Goal: Task Accomplishment & Management: Manage account settings

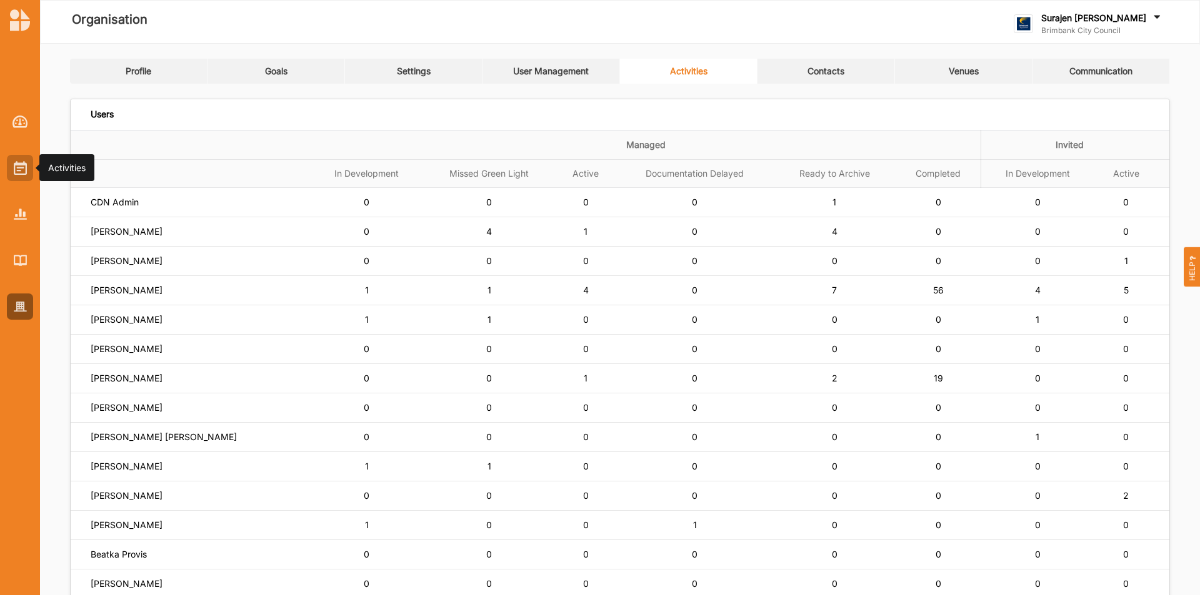
click at [24, 171] on img at bounding box center [20, 168] width 13 height 14
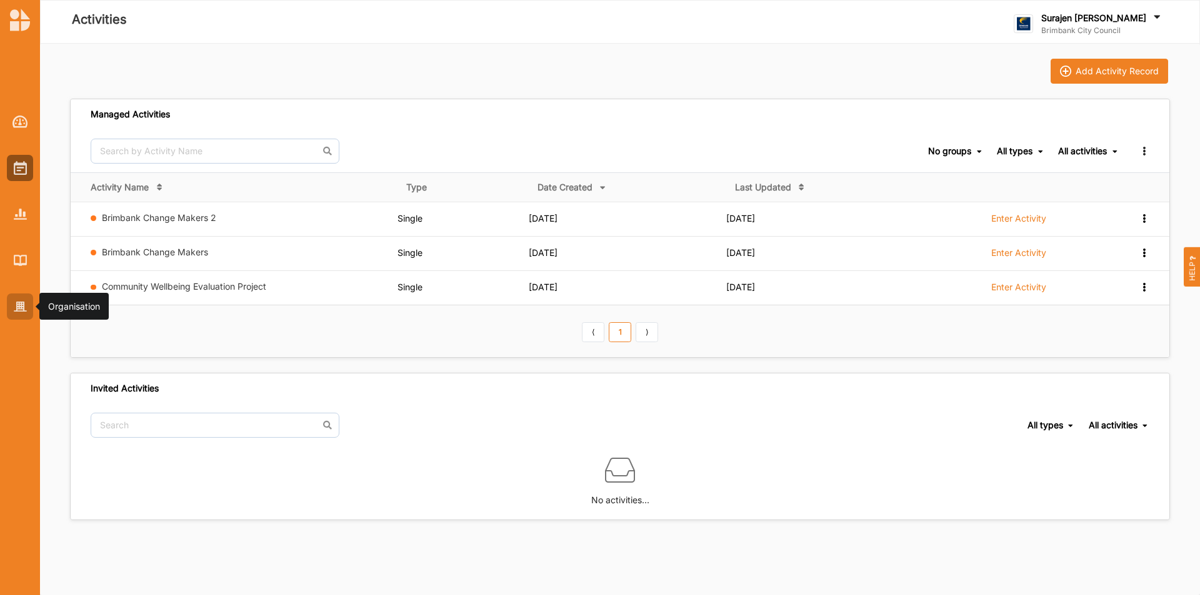
click at [14, 297] on div at bounding box center [20, 307] width 26 height 26
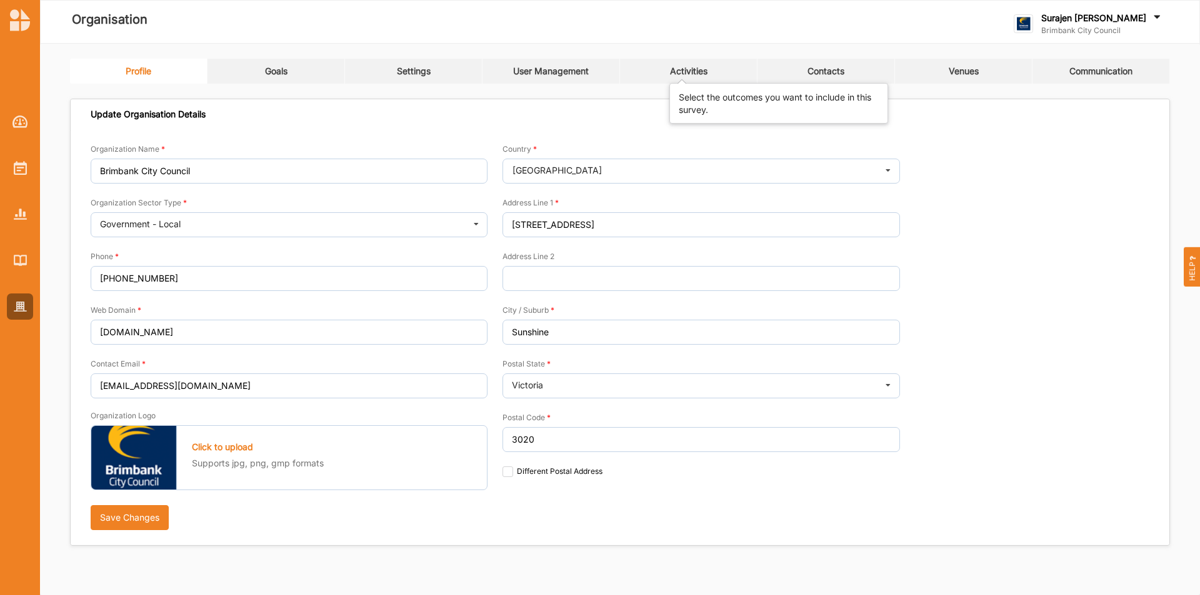
click at [690, 68] on div "Activities" at bounding box center [688, 71] width 37 height 11
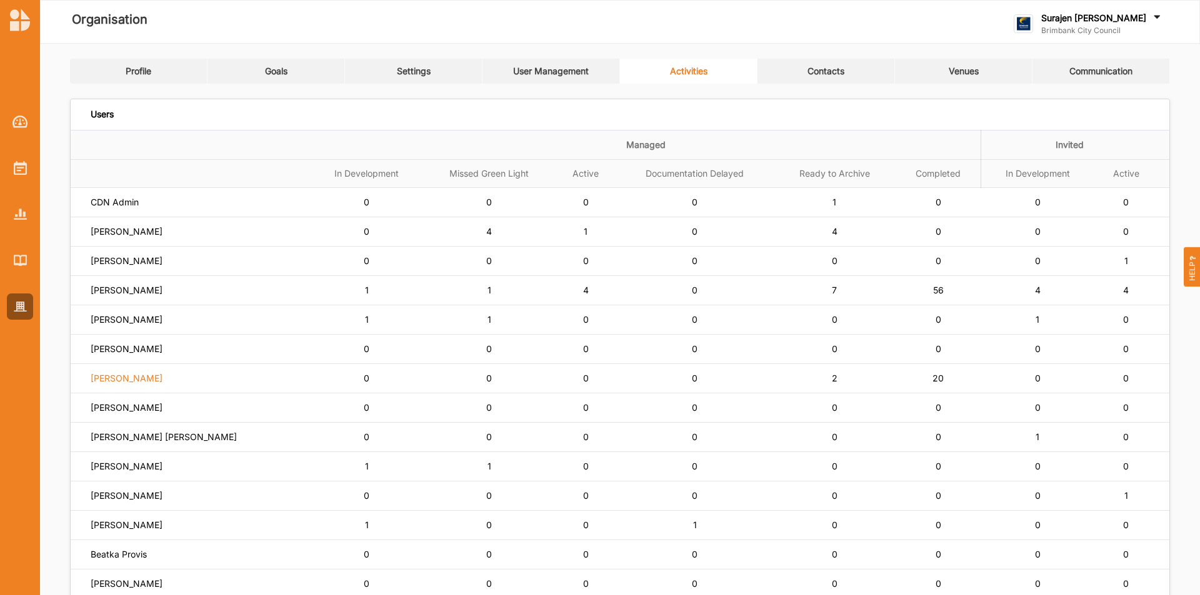
click at [101, 208] on label "Lisa Horsburgh" at bounding box center [115, 202] width 48 height 11
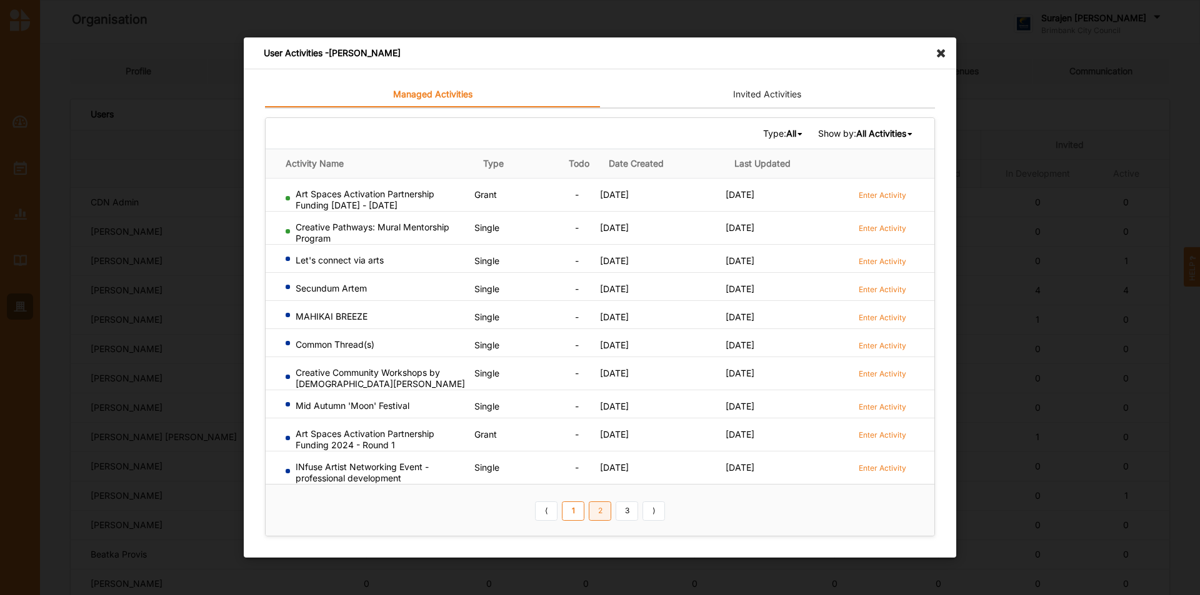
click at [597, 516] on link "2" at bounding box center [600, 511] width 22 height 20
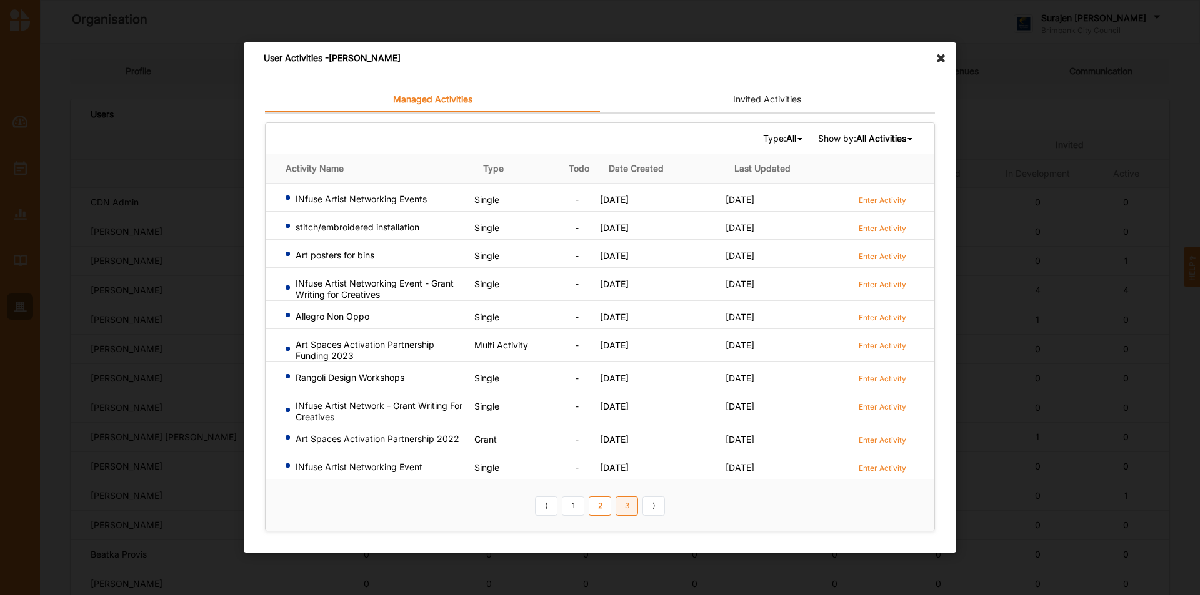
click at [621, 507] on link "3" at bounding box center [626, 506] width 22 height 20
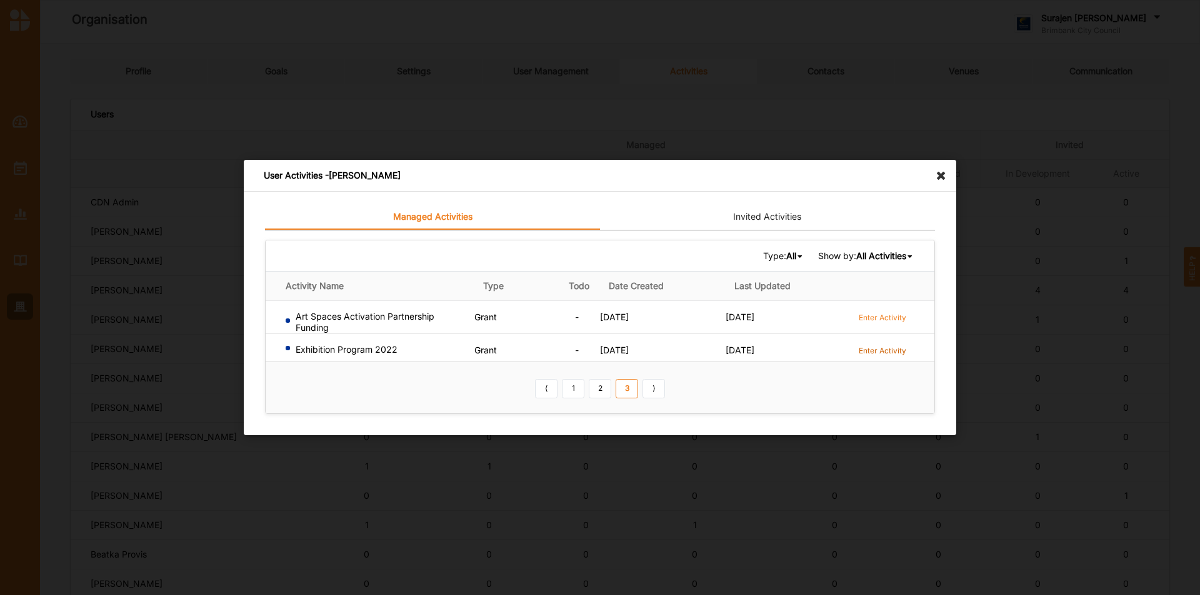
click at [862, 349] on label "Enter Activity" at bounding box center [881, 350] width 47 height 11
click at [942, 174] on icon at bounding box center [944, 170] width 20 height 20
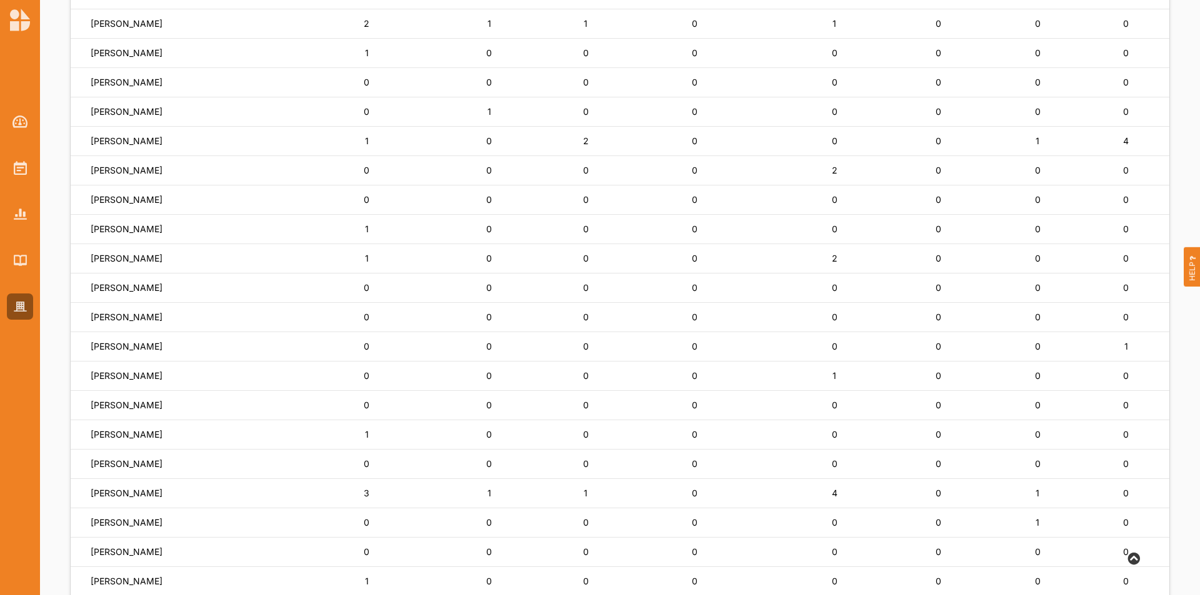
scroll to position [646, 0]
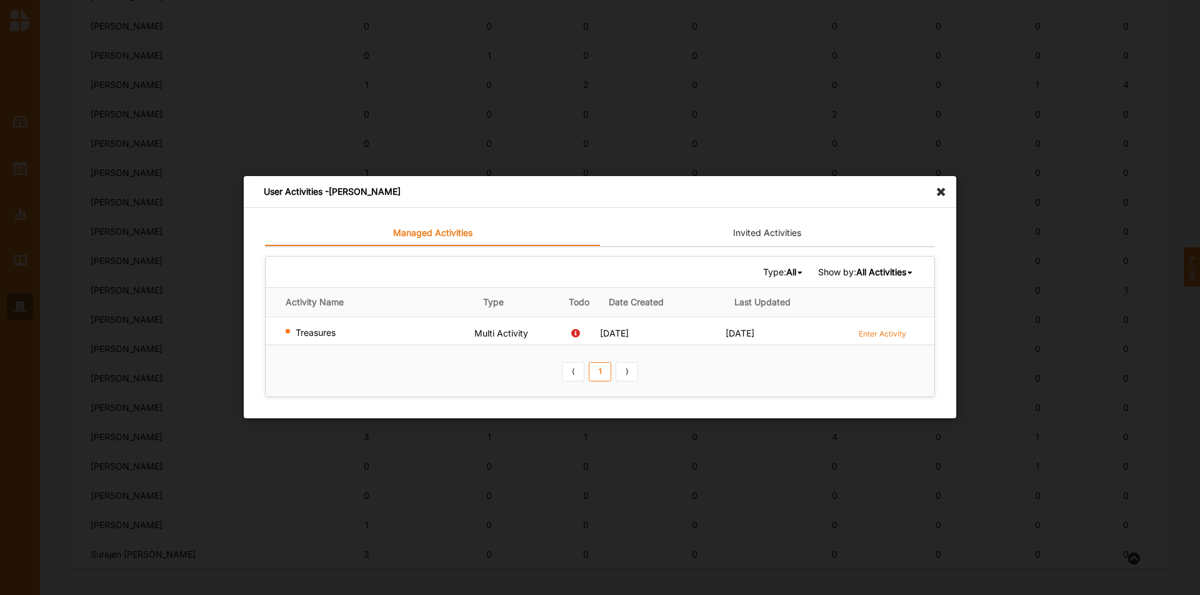
click at [948, 192] on icon at bounding box center [944, 186] width 20 height 20
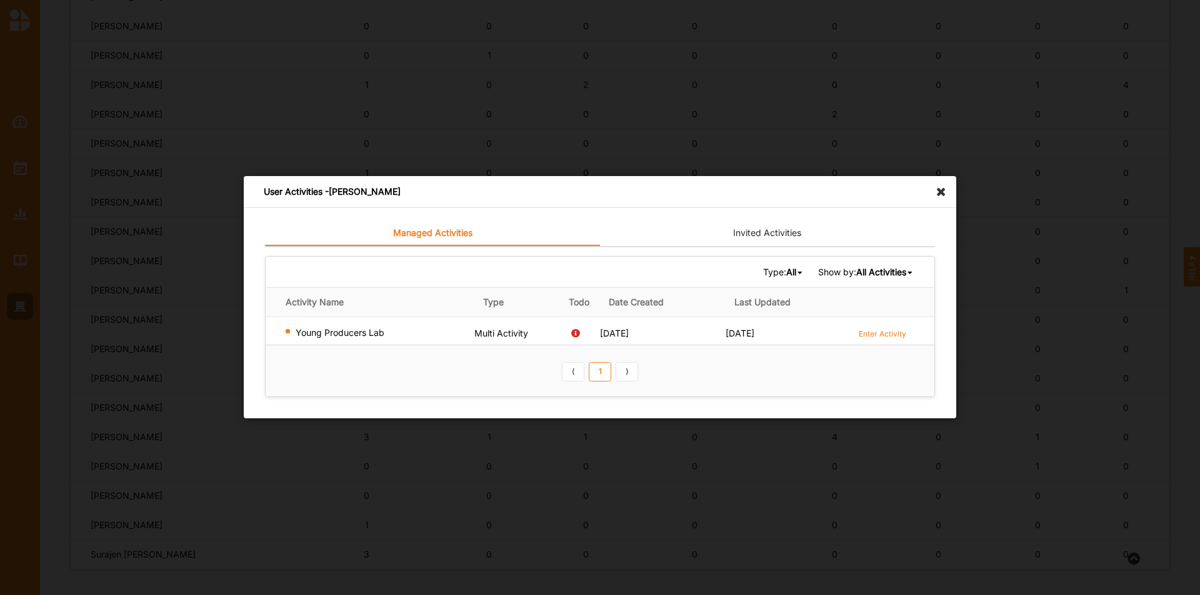
click at [936, 188] on icon at bounding box center [944, 186] width 20 height 20
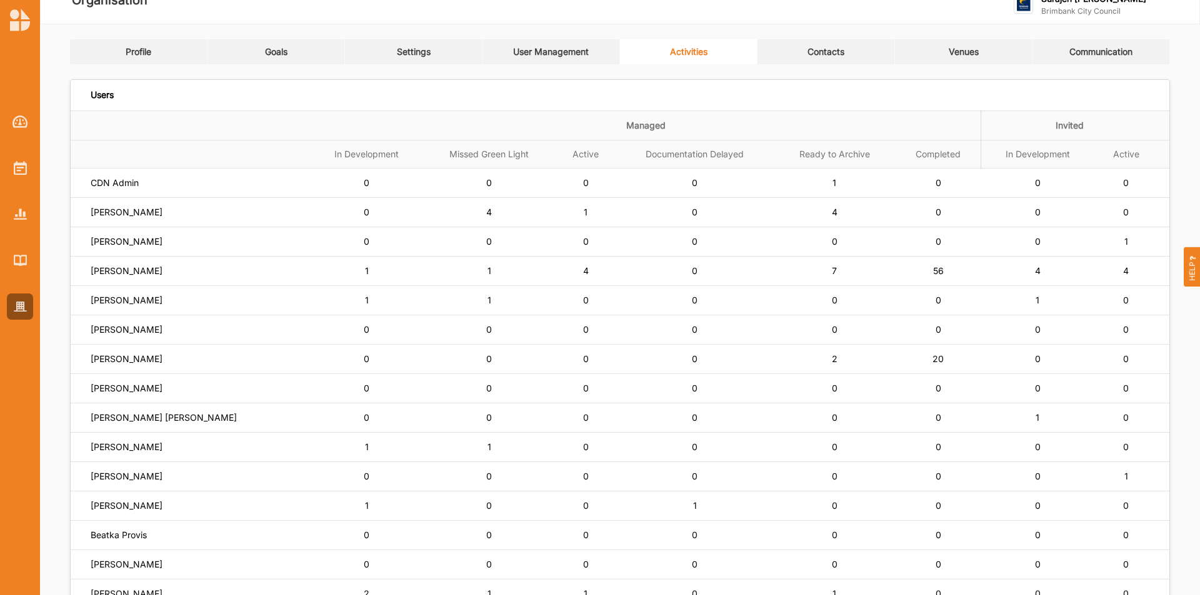
scroll to position [0, 0]
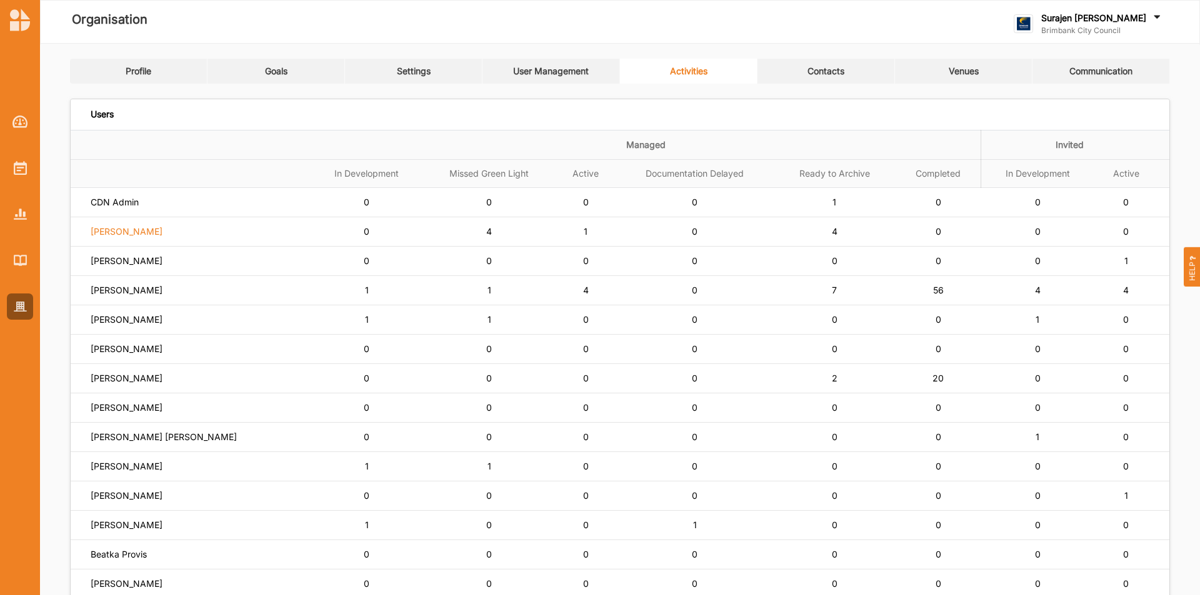
click at [126, 208] on label "Siena Balakrishnan" at bounding box center [115, 202] width 48 height 11
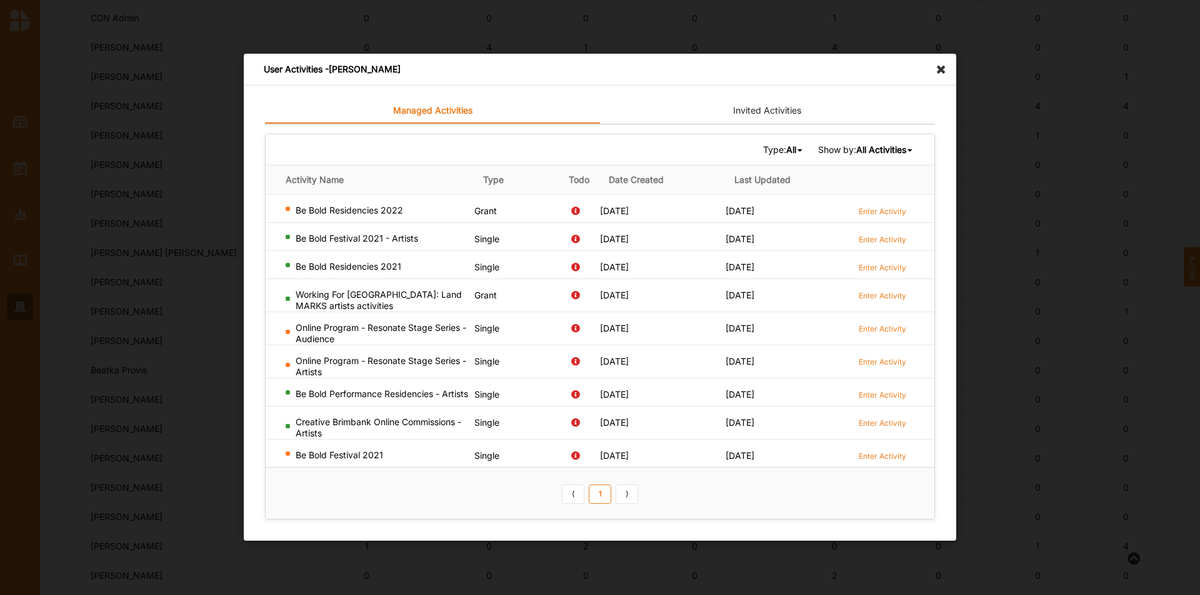
scroll to position [187, 0]
click at [938, 67] on icon at bounding box center [944, 64] width 20 height 20
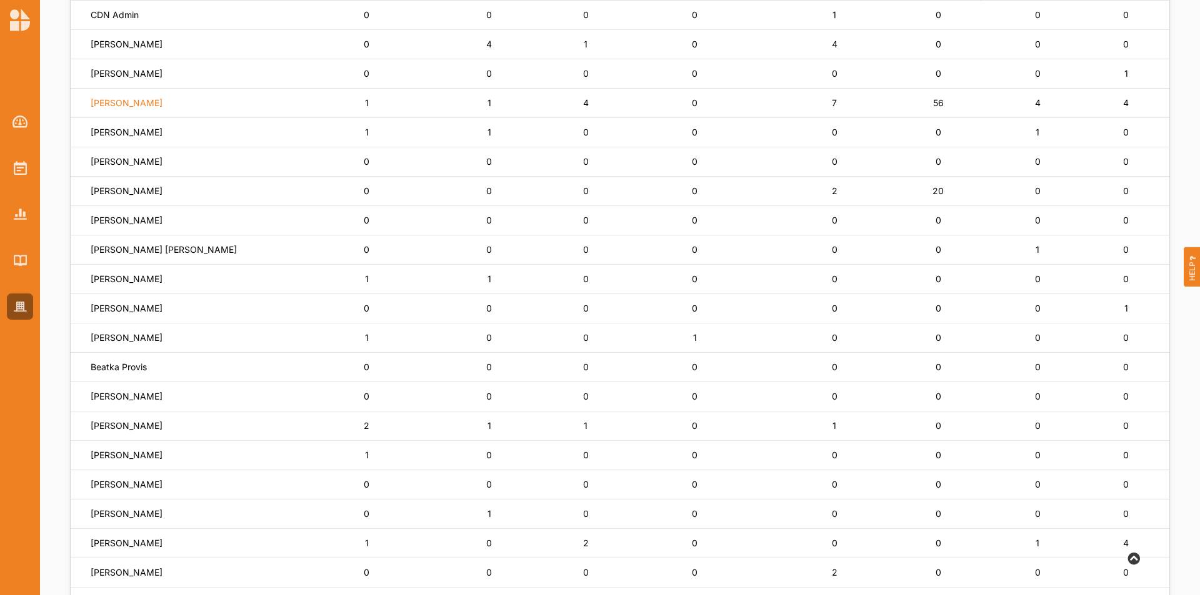
click at [106, 21] on label "[PERSON_NAME]" at bounding box center [115, 14] width 48 height 11
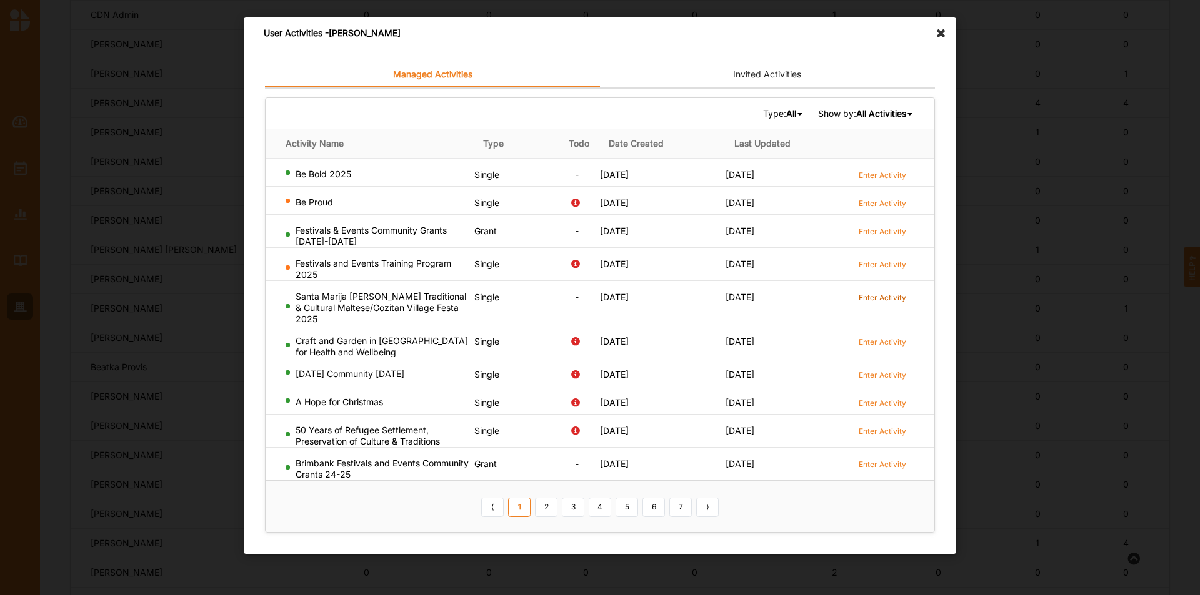
click at [900, 298] on label "Enter Activity" at bounding box center [881, 297] width 47 height 11
click at [885, 399] on label "Enter Activity" at bounding box center [881, 403] width 47 height 11
click at [882, 430] on label "Enter Activity" at bounding box center [881, 431] width 47 height 11
click at [885, 372] on label "Enter Activity" at bounding box center [881, 375] width 47 height 11
click at [891, 342] on label "Enter Activity" at bounding box center [881, 342] width 47 height 11
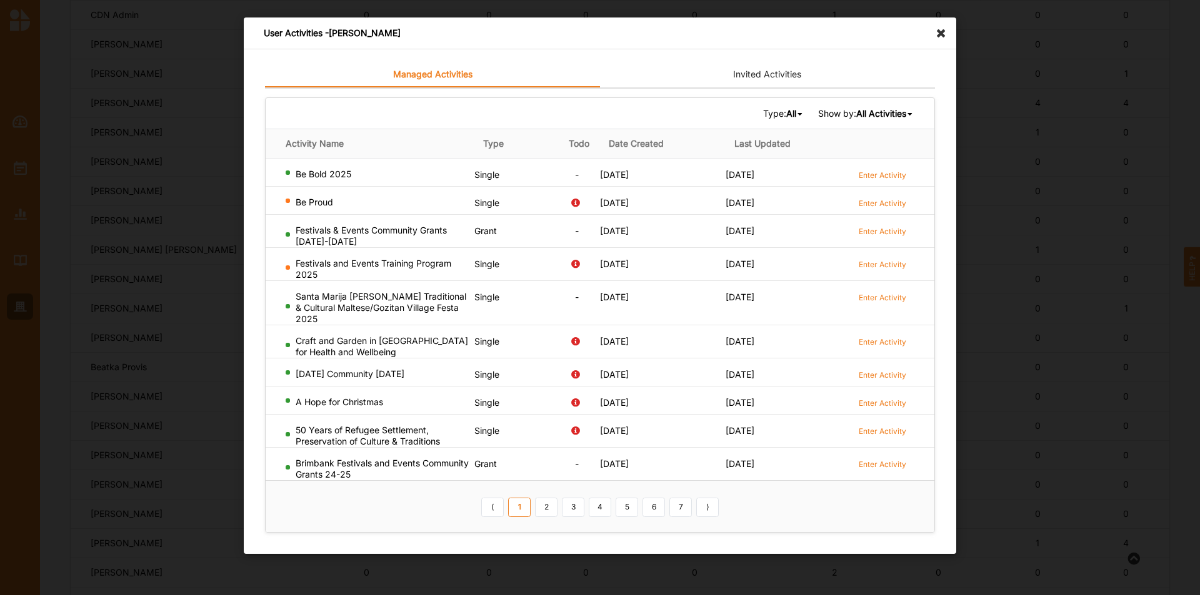
click at [880, 112] on b "All Activities" at bounding box center [881, 113] width 50 height 11
click at [873, 122] on div "Ongoing Activities" at bounding box center [860, 132] width 105 height 22
click at [614, 512] on link "2" at bounding box center [613, 508] width 22 height 20
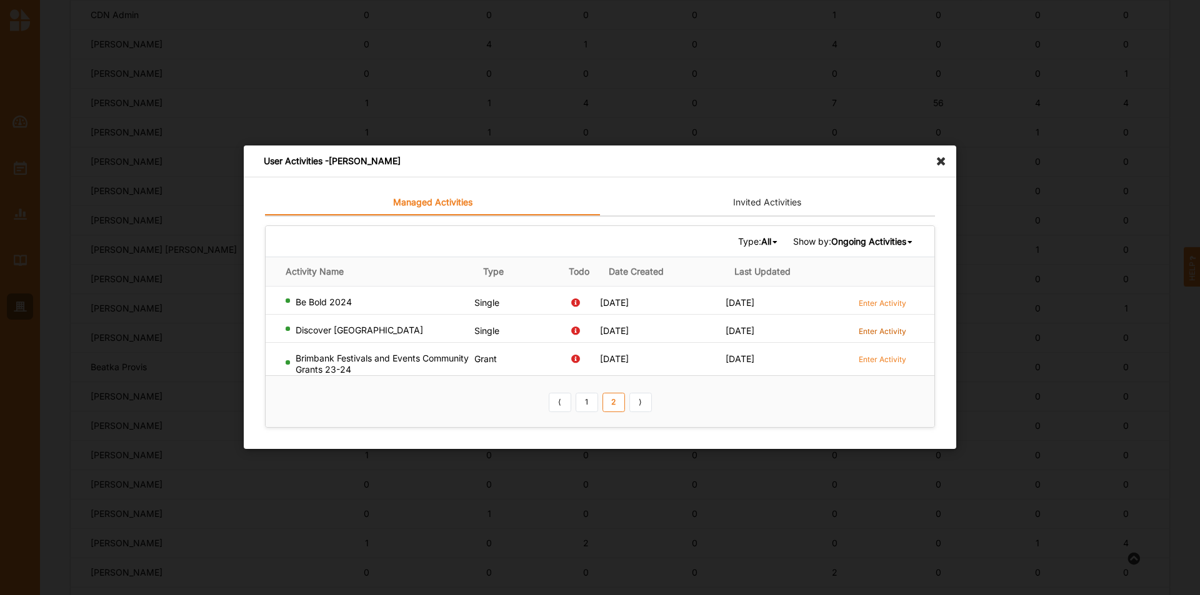
click at [890, 327] on label "Enter Activity" at bounding box center [881, 331] width 47 height 11
click at [938, 156] on icon at bounding box center [944, 156] width 20 height 20
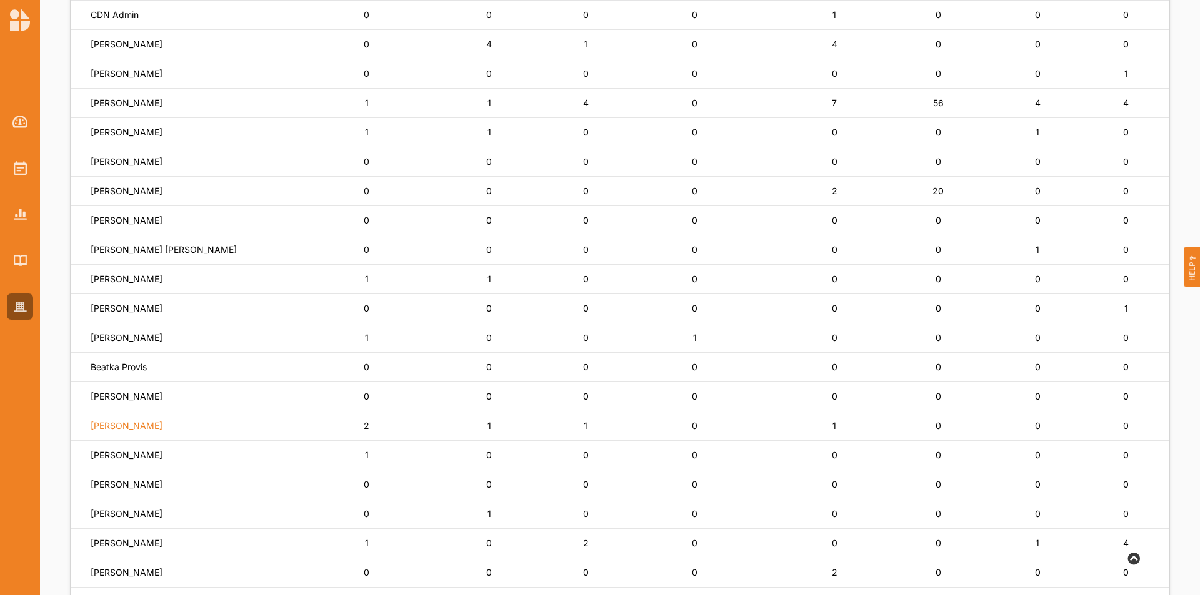
click at [139, 21] on label "Melanie Gulano" at bounding box center [115, 14] width 48 height 11
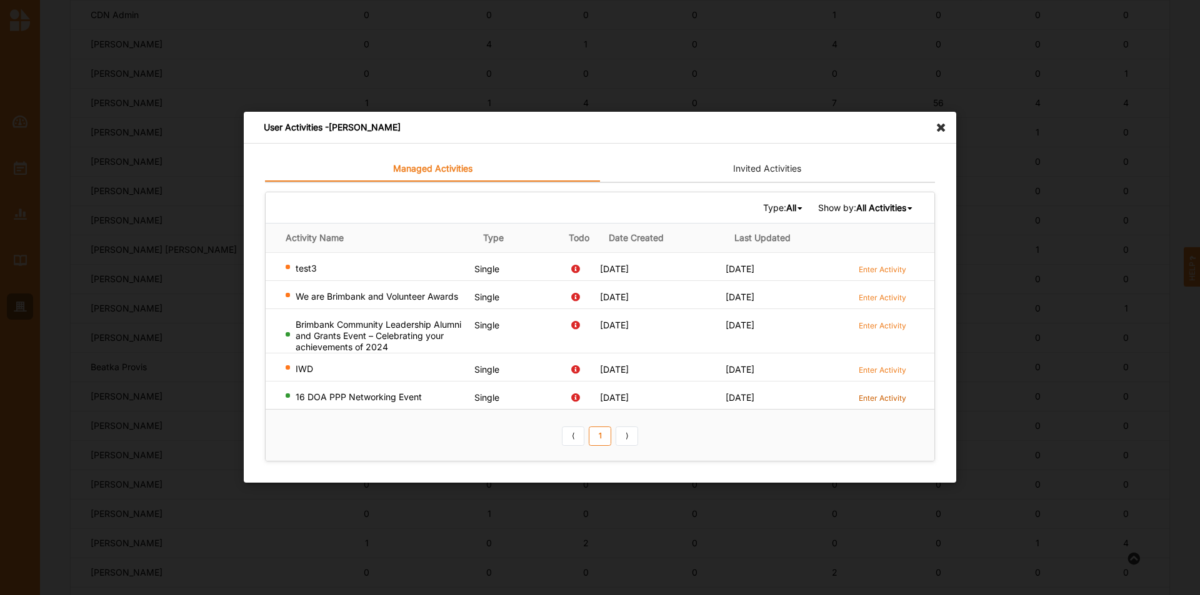
click at [882, 396] on label "Enter Activity" at bounding box center [881, 398] width 47 height 11
click at [887, 325] on label "Enter Activity" at bounding box center [881, 325] width 47 height 11
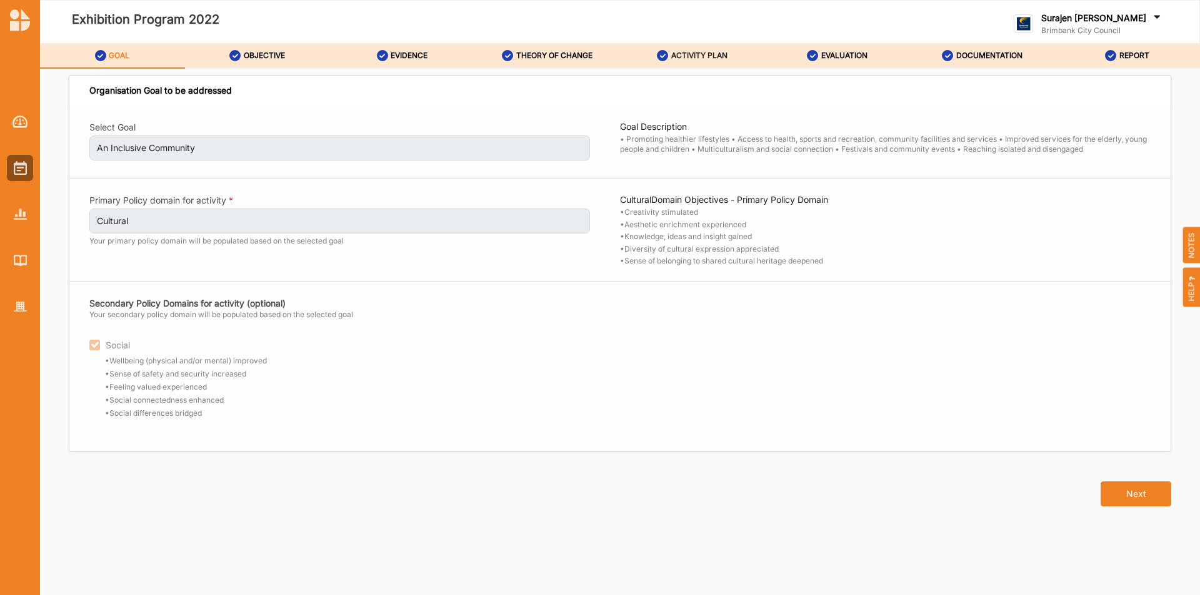
click at [704, 49] on div "ACTIVITY PLAN" at bounding box center [692, 55] width 71 height 22
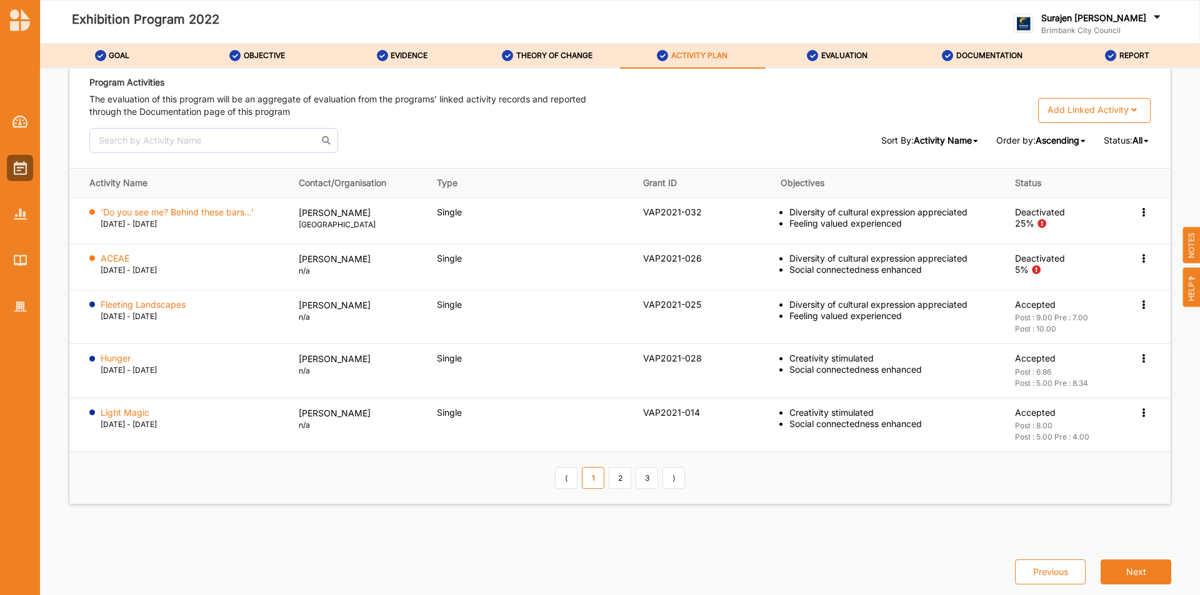
scroll to position [1874, 0]
click at [981, 56] on label "DOCUMENTATION" at bounding box center [989, 56] width 66 height 10
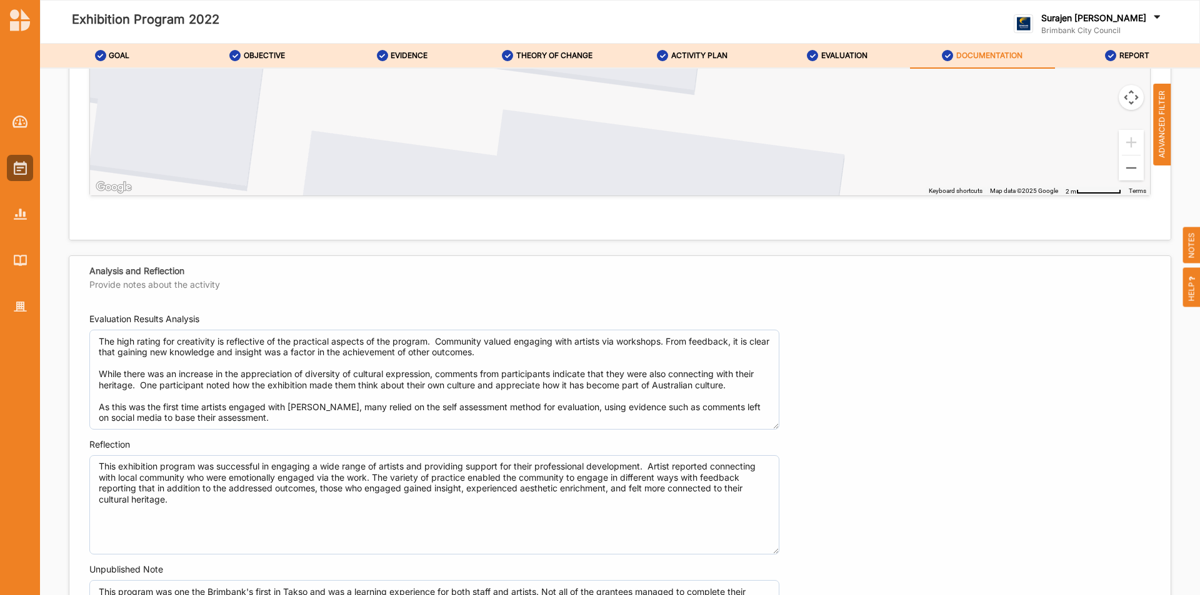
scroll to position [4436, 0]
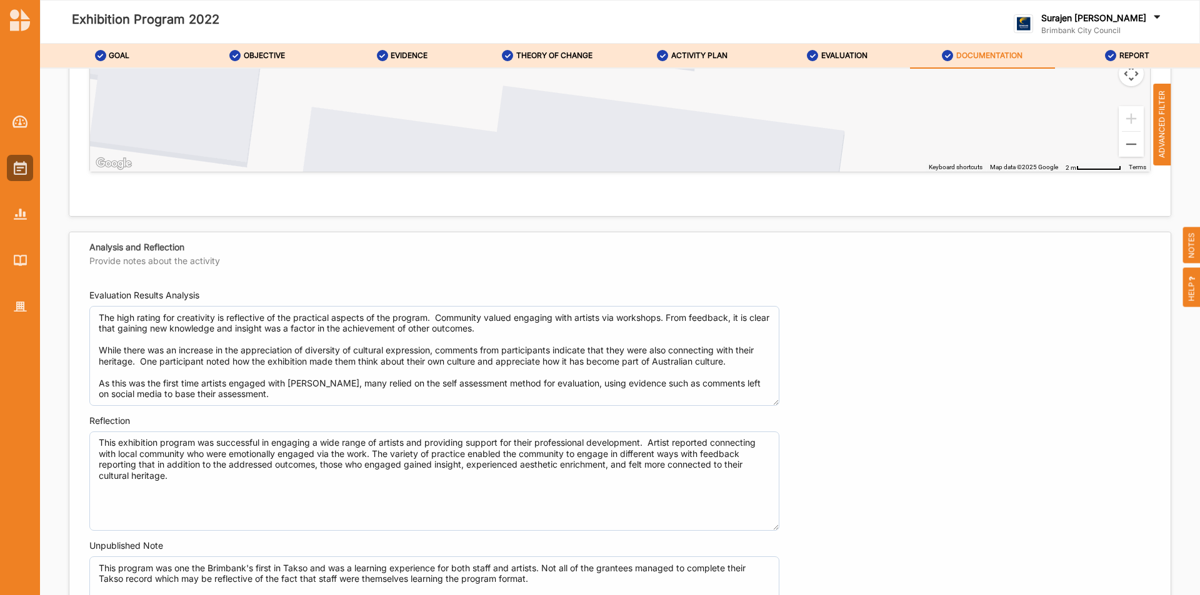
drag, startPoint x: 42, startPoint y: 317, endPoint x: 35, endPoint y: 315, distance: 7.0
click at [42, 317] on div "Final Program Description Please ensure that the description accurately reflect…" at bounding box center [620, 334] width 1160 height 530
click at [1, 309] on div at bounding box center [20, 204] width 40 height 231
click at [34, 311] on div at bounding box center [20, 204] width 40 height 231
click at [21, 307] on img at bounding box center [20, 307] width 13 height 11
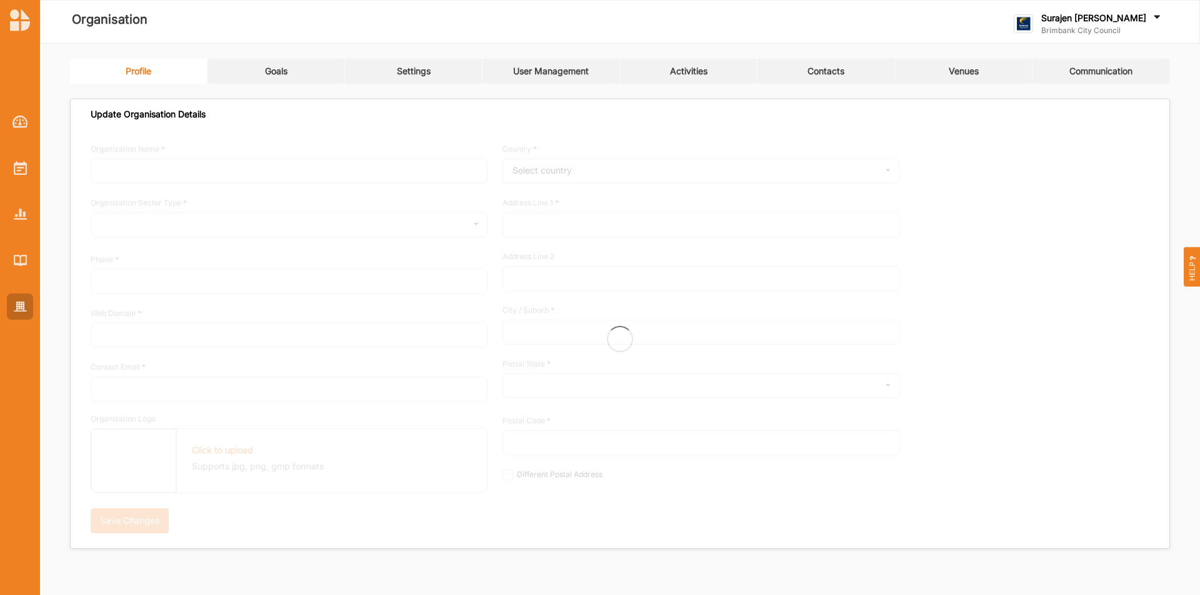
type input "Brimbank City Council"
type input "+61 03 9249 4000"
type input "brimbank.vic.gov.au"
type input "brimbank@brimbank.vic.gov.au"
type input "301 Hampshire Rd"
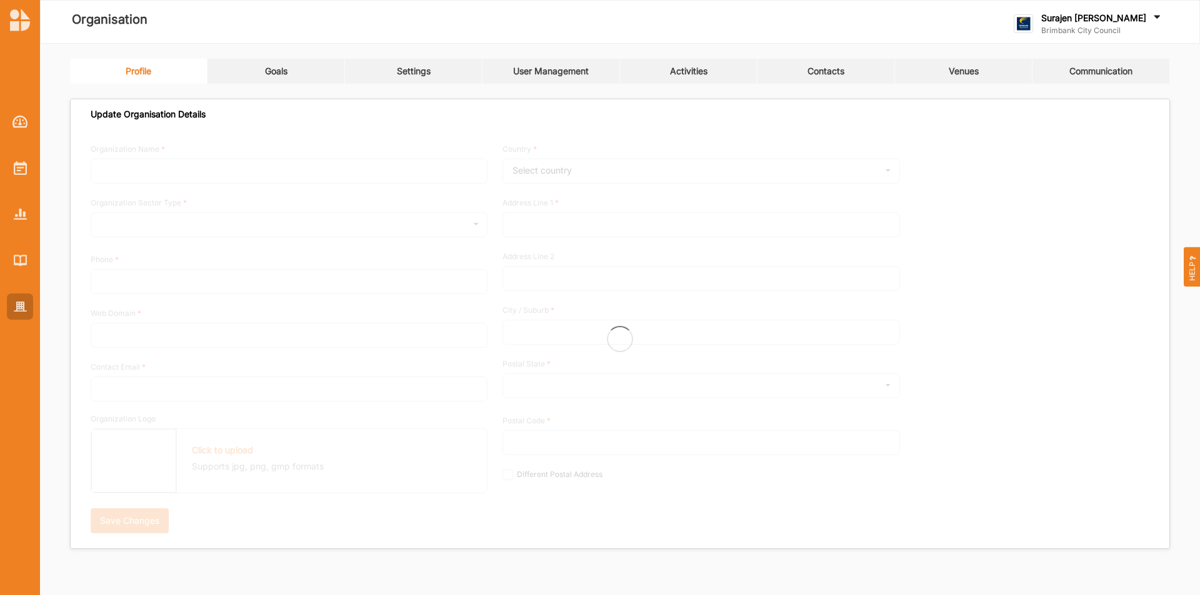
type input "Sunshine"
type input "3020"
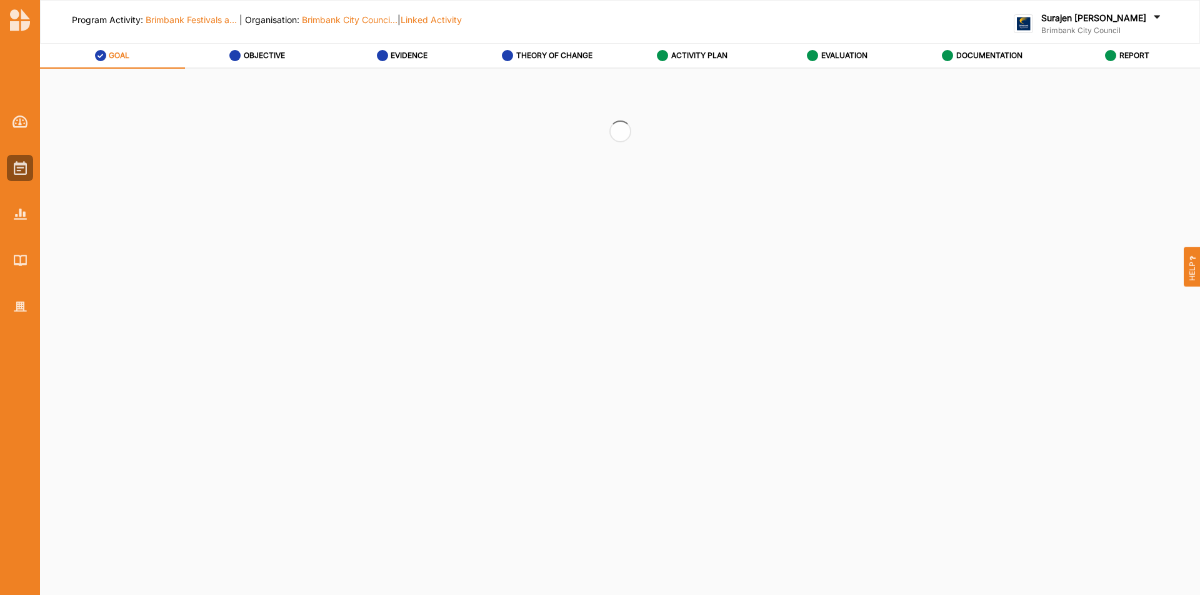
select select "2"
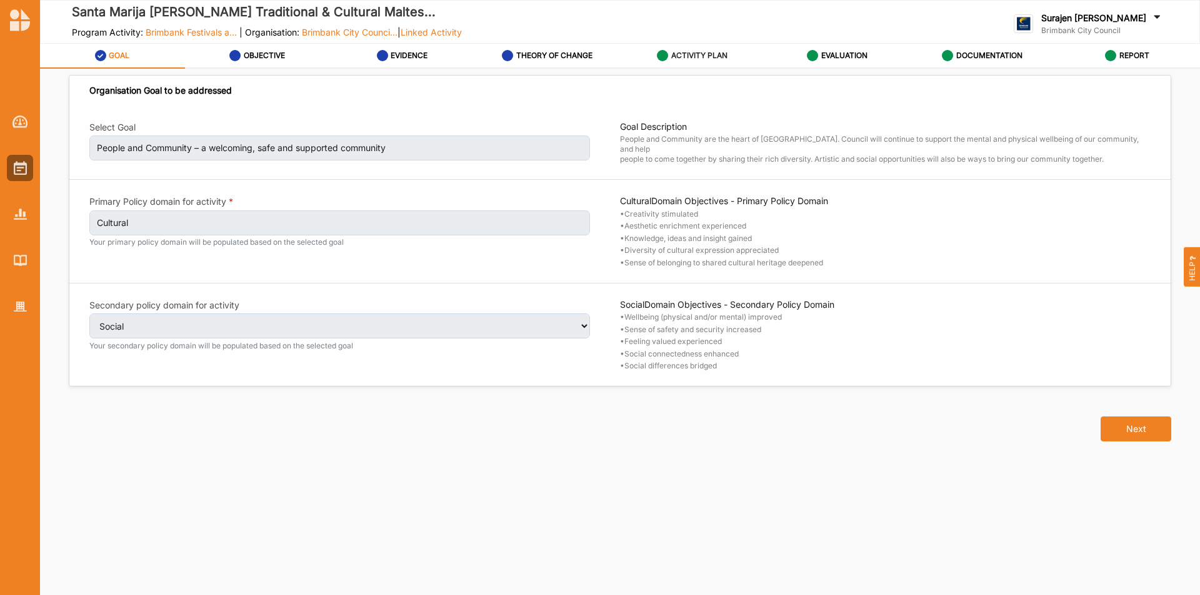
click at [665, 60] on icon at bounding box center [662, 55] width 11 height 11
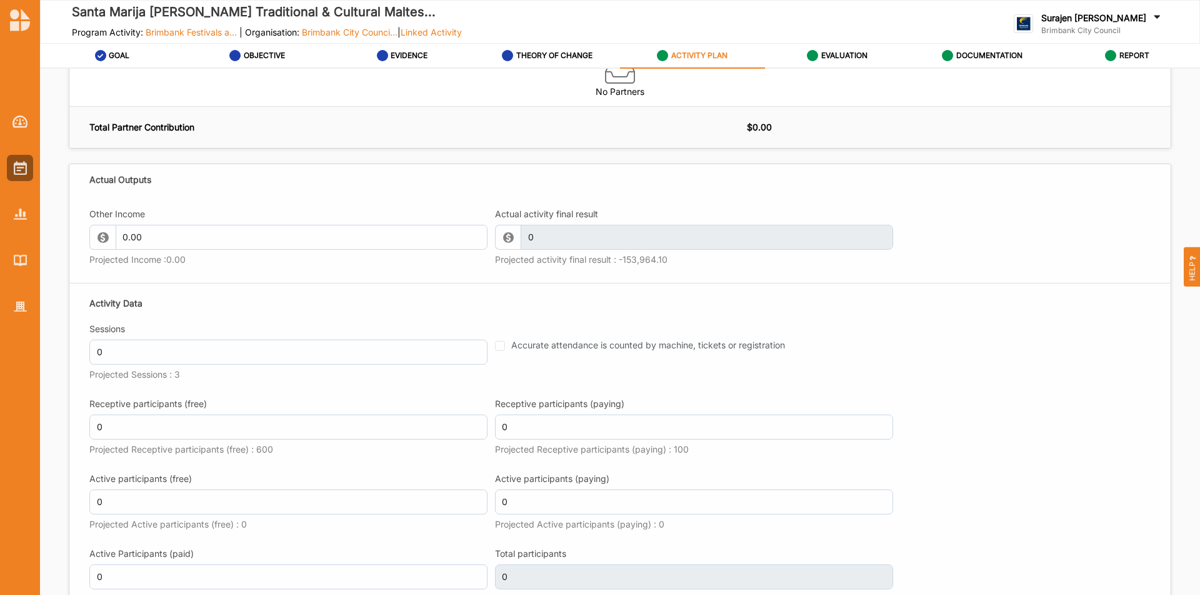
scroll to position [1562, 0]
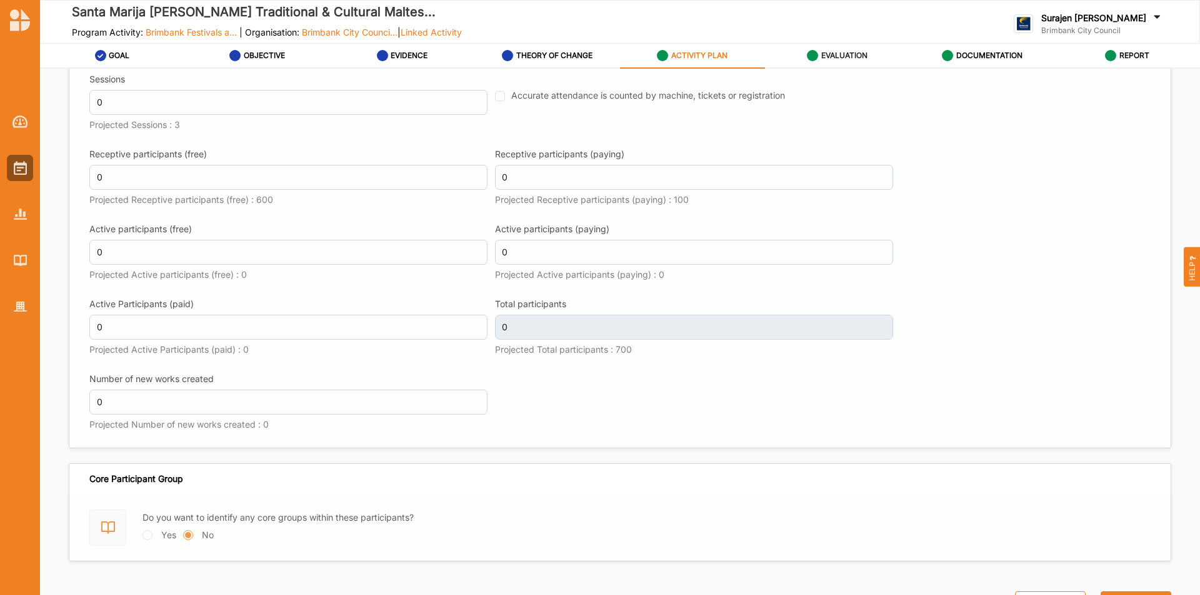
click at [855, 61] on div "EVALUATION" at bounding box center [837, 55] width 61 height 22
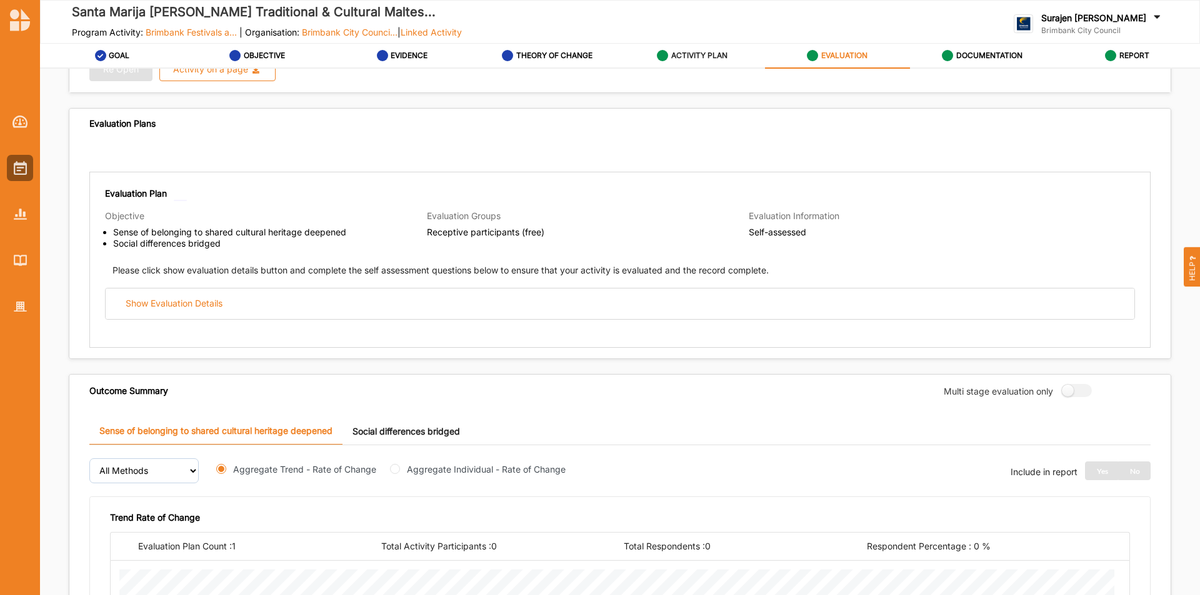
scroll to position [63, 0]
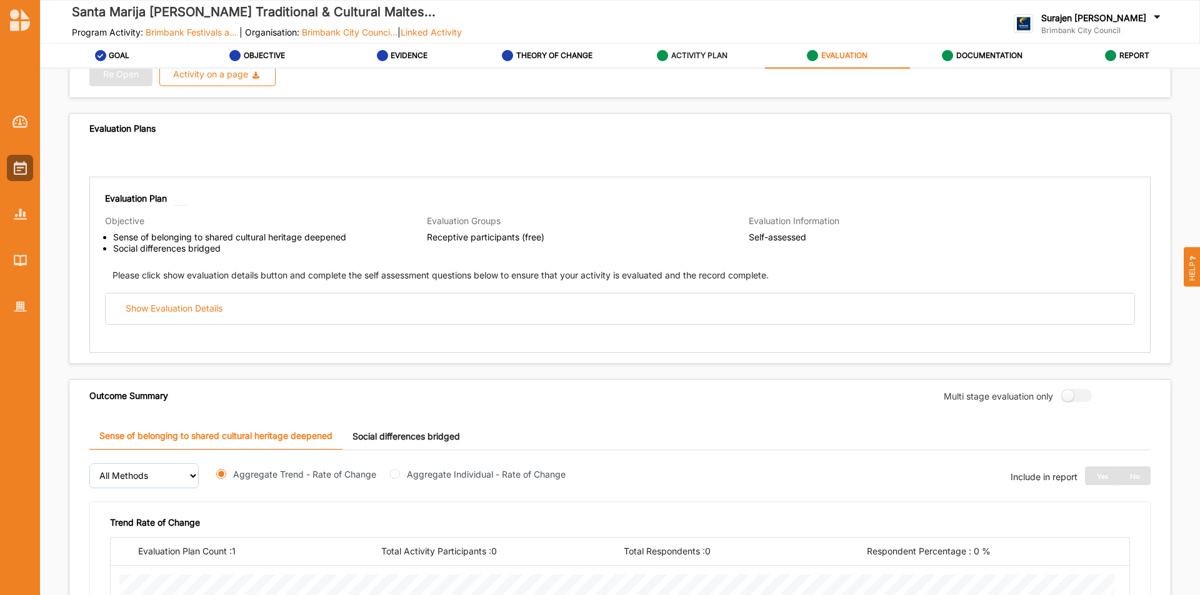
click at [708, 62] on div "ACTIVITY PLAN" at bounding box center [692, 55] width 71 height 22
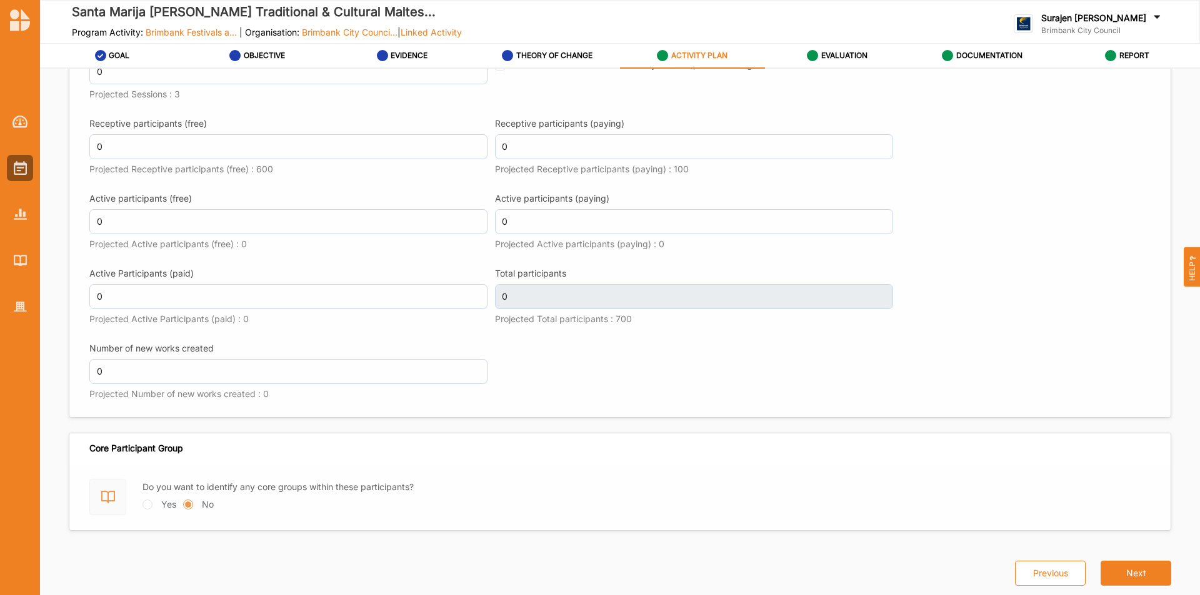
scroll to position [1594, 0]
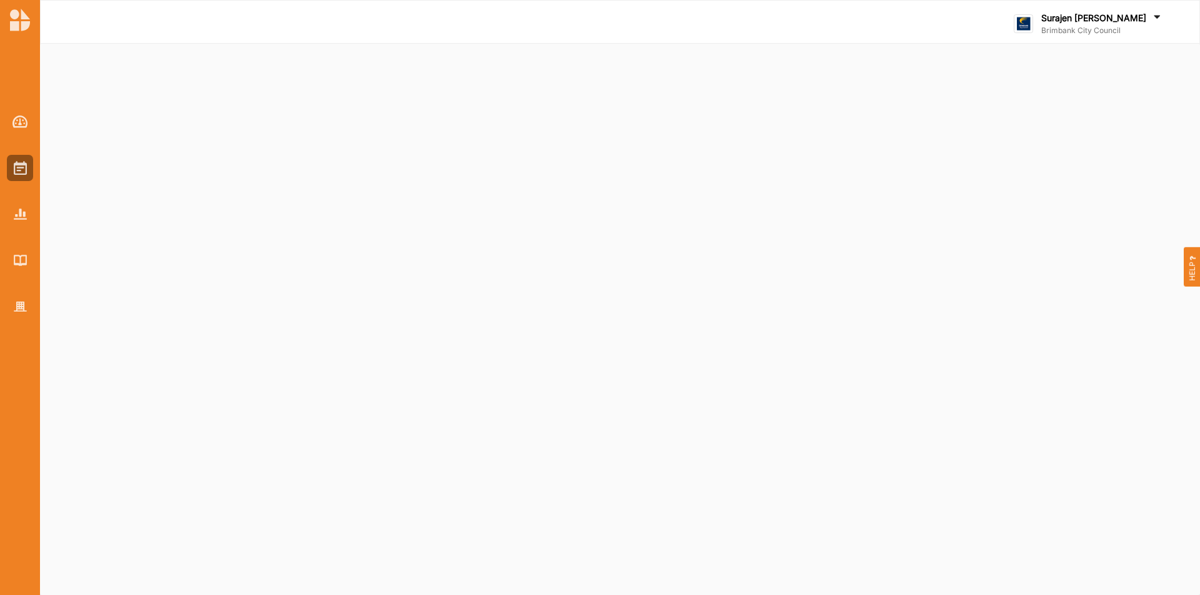
select select "2"
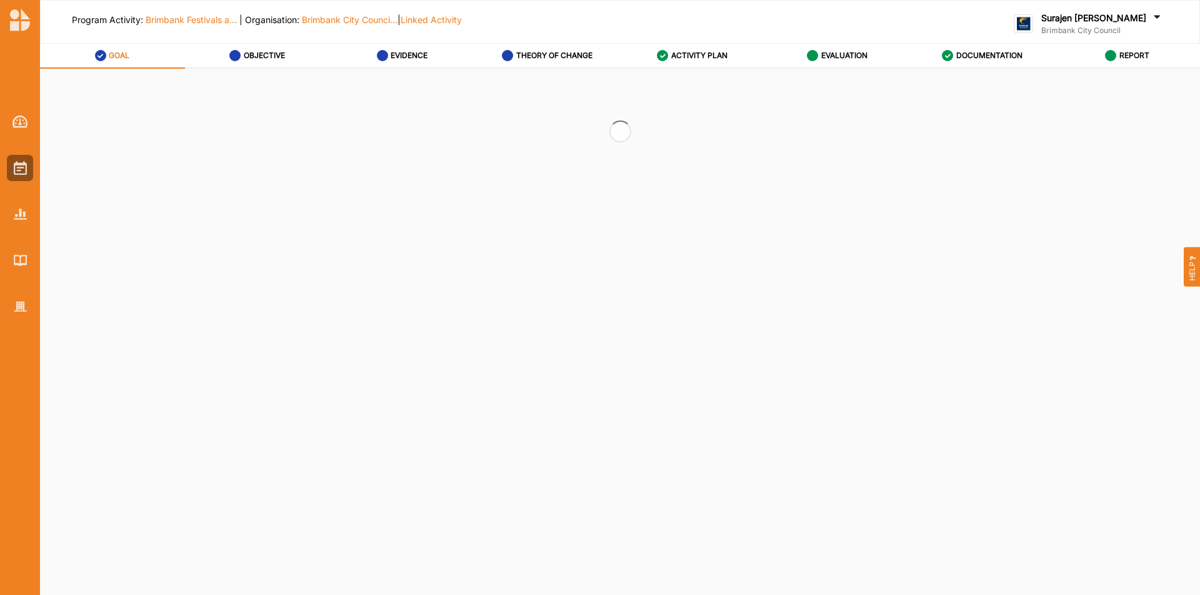
select select "2"
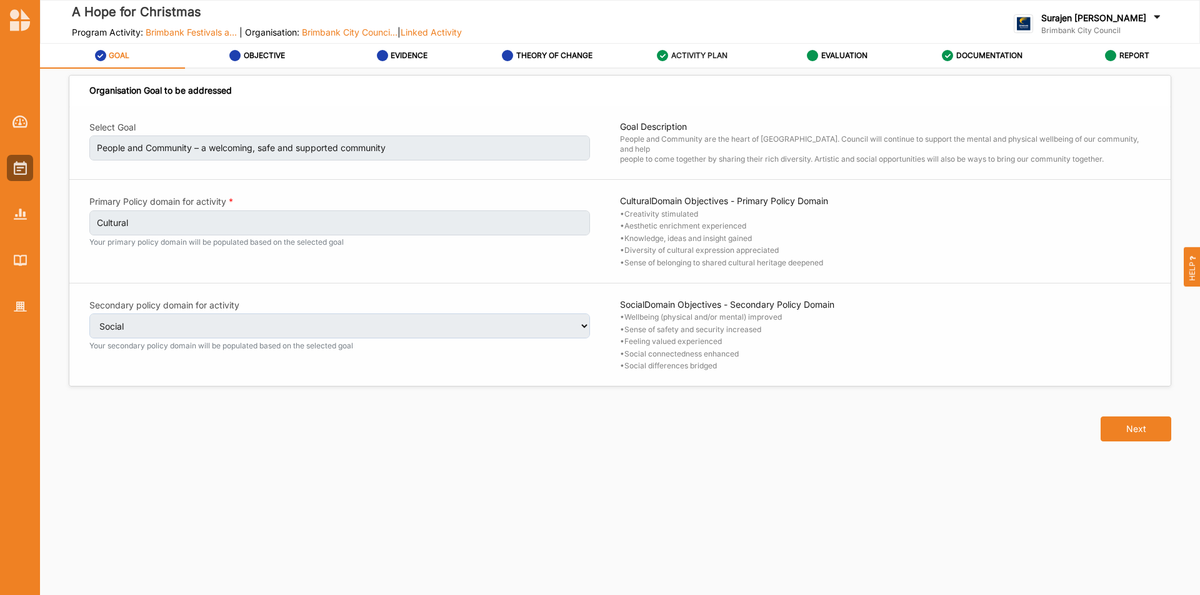
click at [697, 56] on label "ACTIVITY PLAN" at bounding box center [699, 56] width 56 height 10
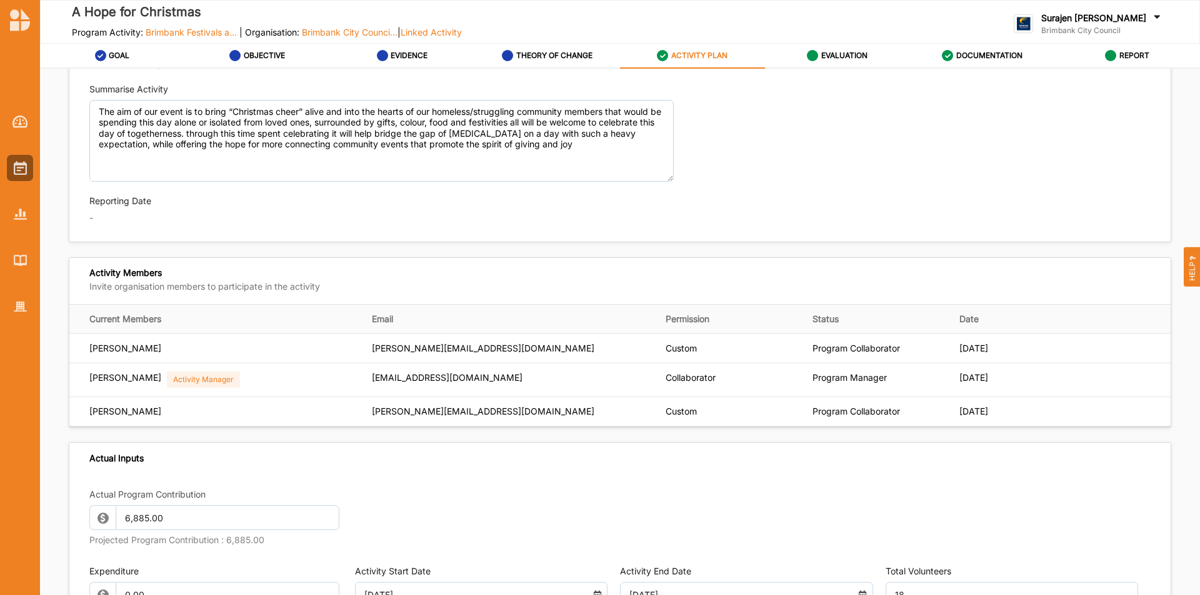
scroll to position [62, 0]
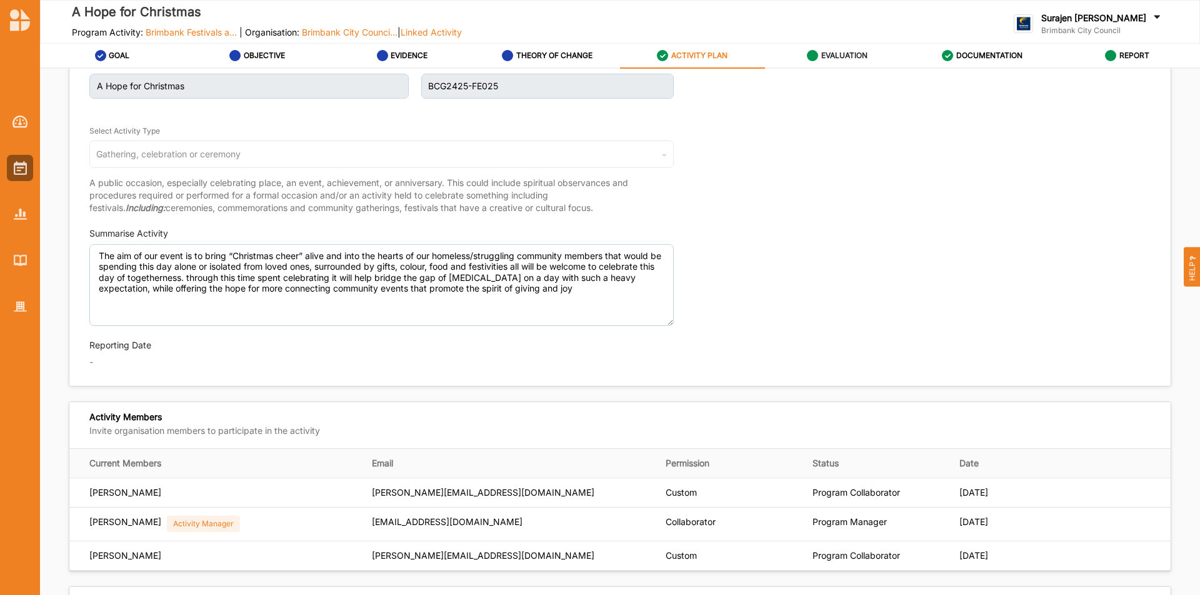
click at [843, 66] on div "EVALUATION" at bounding box center [837, 55] width 61 height 22
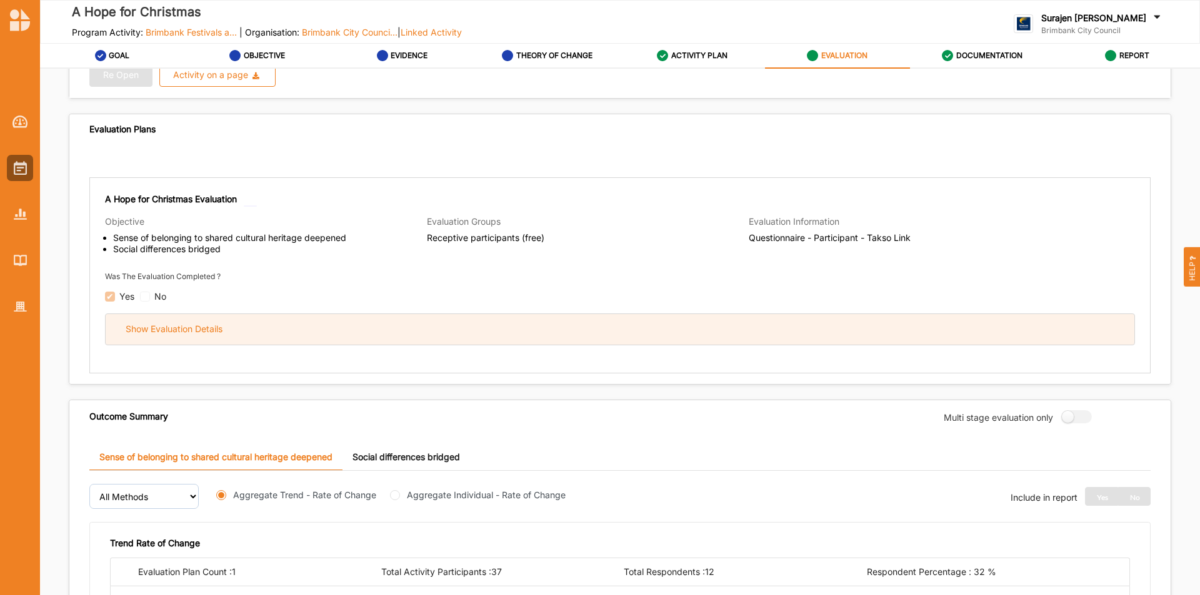
click at [381, 325] on div "Show Evaluation Details" at bounding box center [620, 329] width 1028 height 31
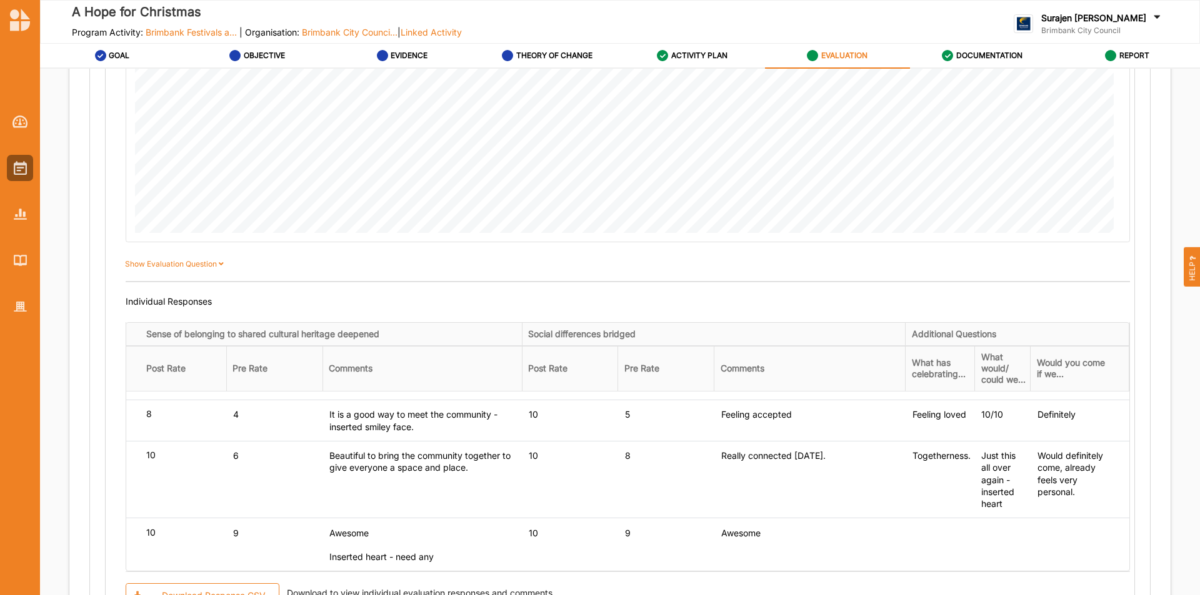
scroll to position [1187, 0]
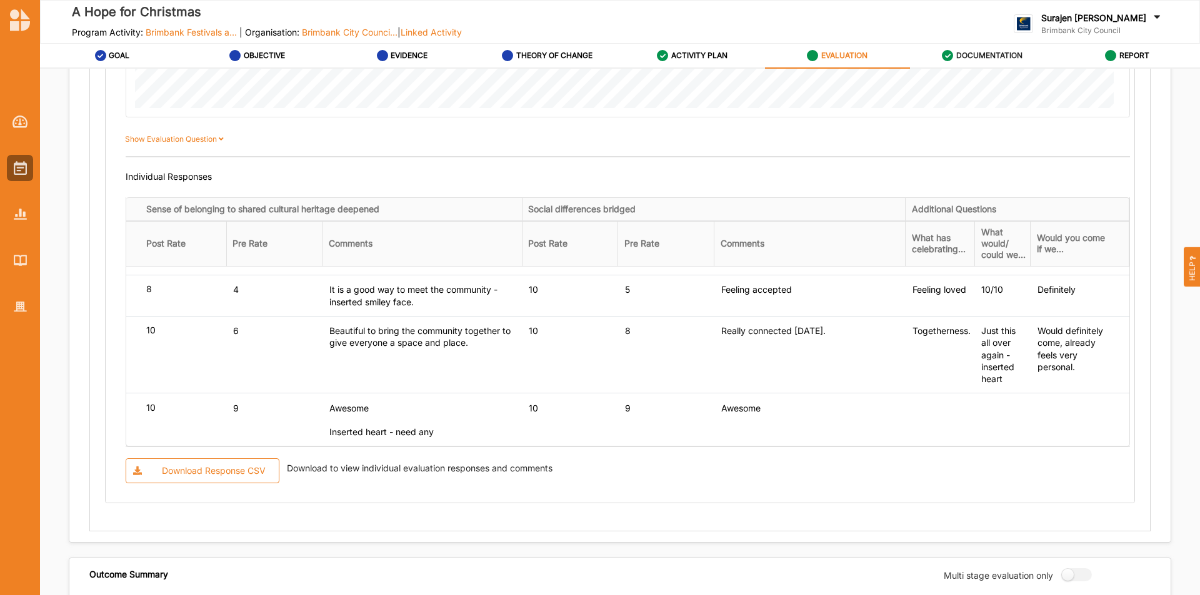
click at [978, 52] on label "DOCUMENTATION" at bounding box center [989, 56] width 66 height 10
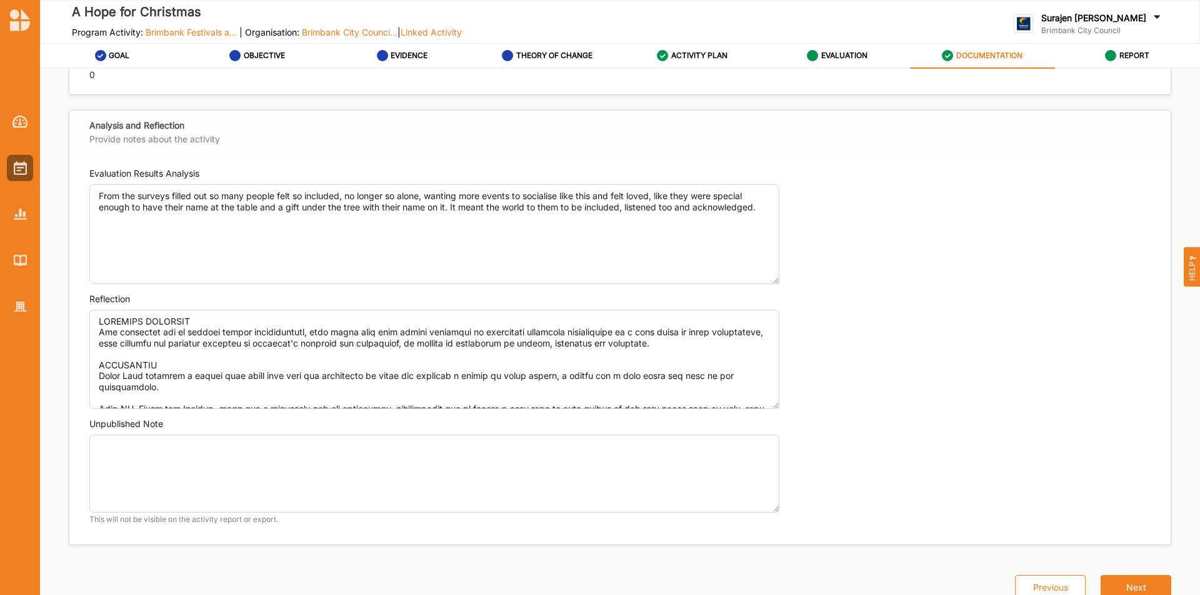
scroll to position [944, 0]
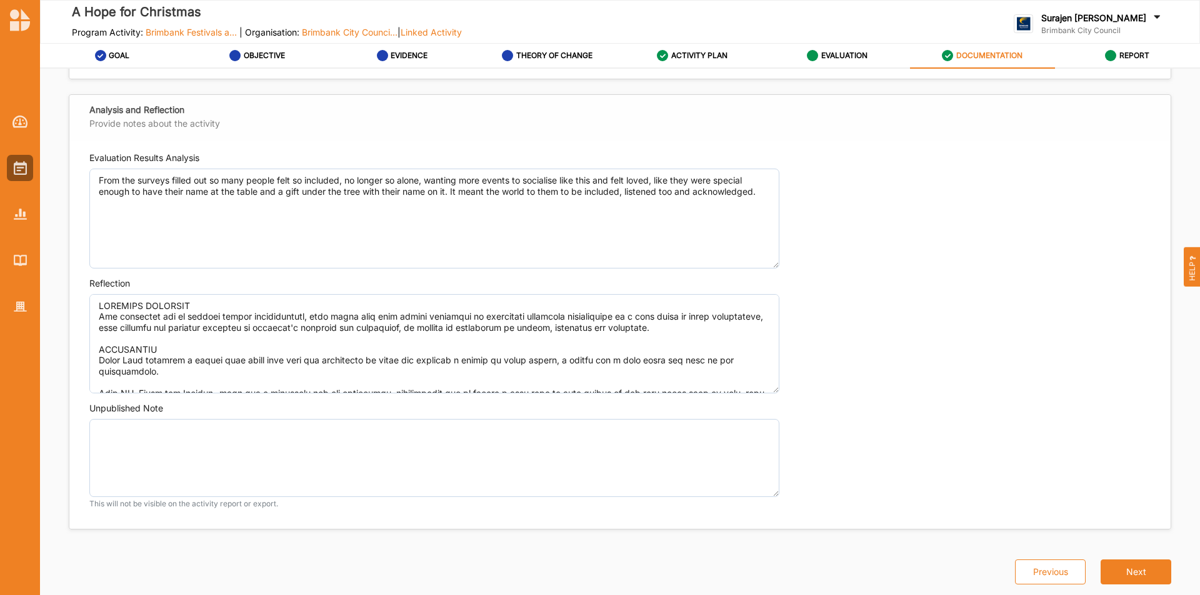
click at [610, 340] on div "Evaluation Results Analysis From the surveys filled out so many people felt so …" at bounding box center [619, 335] width 1101 height 388
click at [1119, 55] on label "REPORT" at bounding box center [1134, 56] width 30 height 10
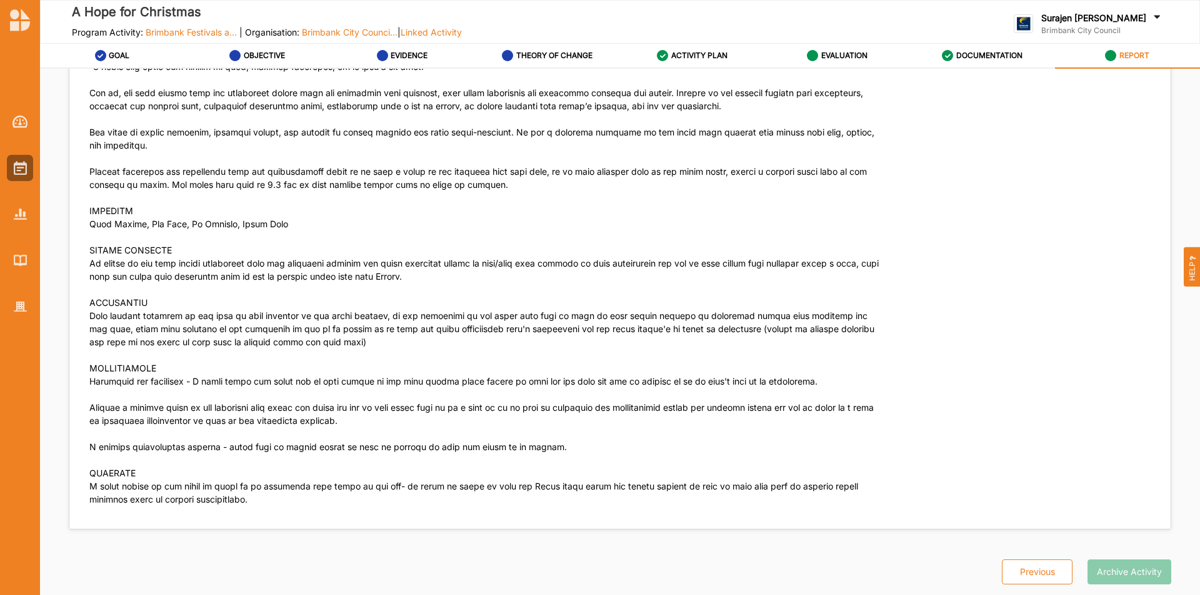
scroll to position [4933, 0]
click at [1127, 62] on div "REPORT" at bounding box center [1127, 55] width 44 height 22
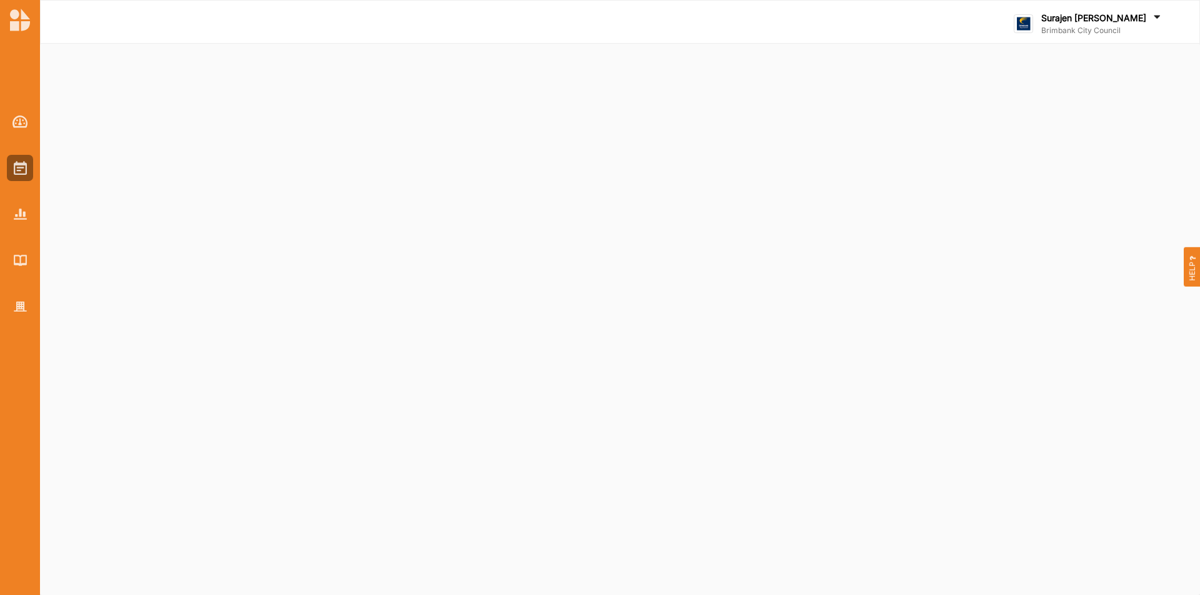
select select "2"
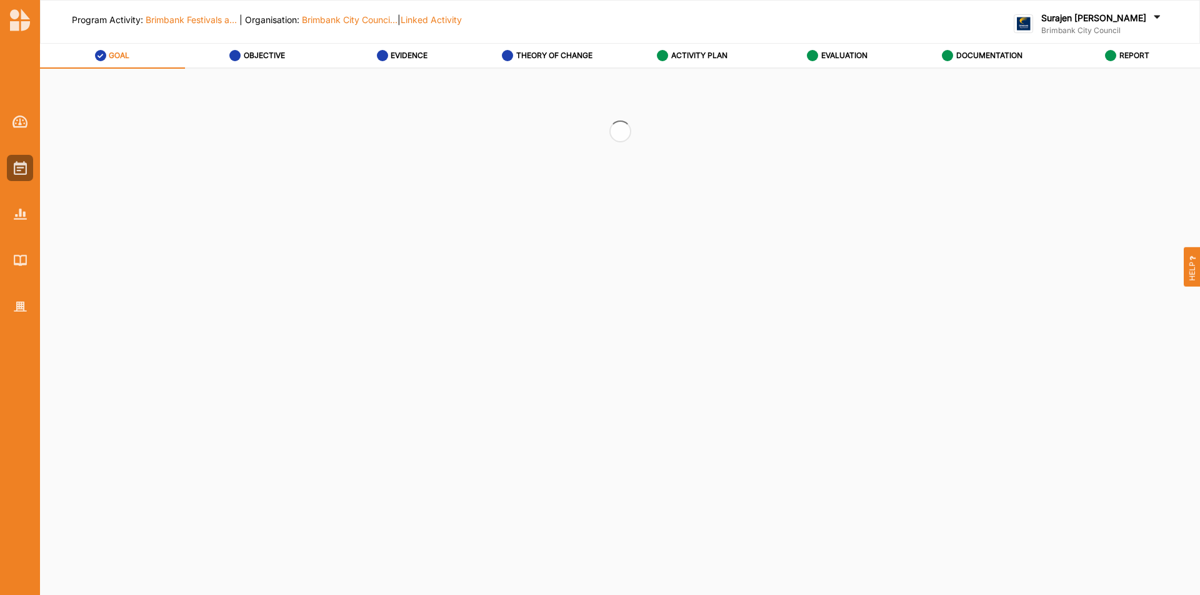
select select "2"
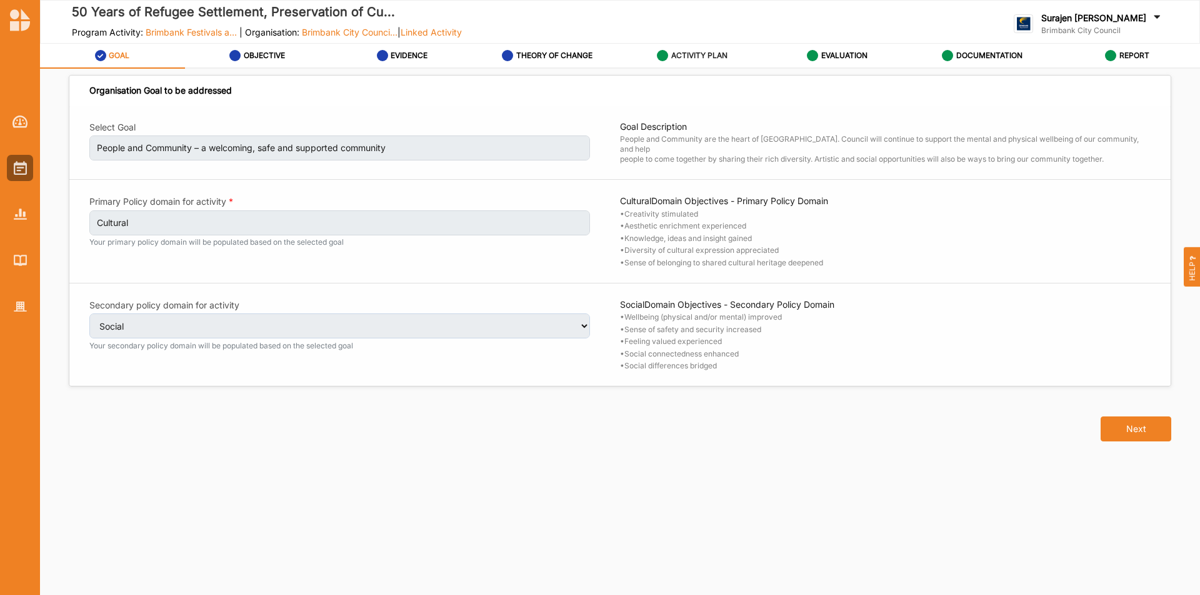
click at [692, 58] on label "ACTIVITY PLAN" at bounding box center [699, 56] width 56 height 10
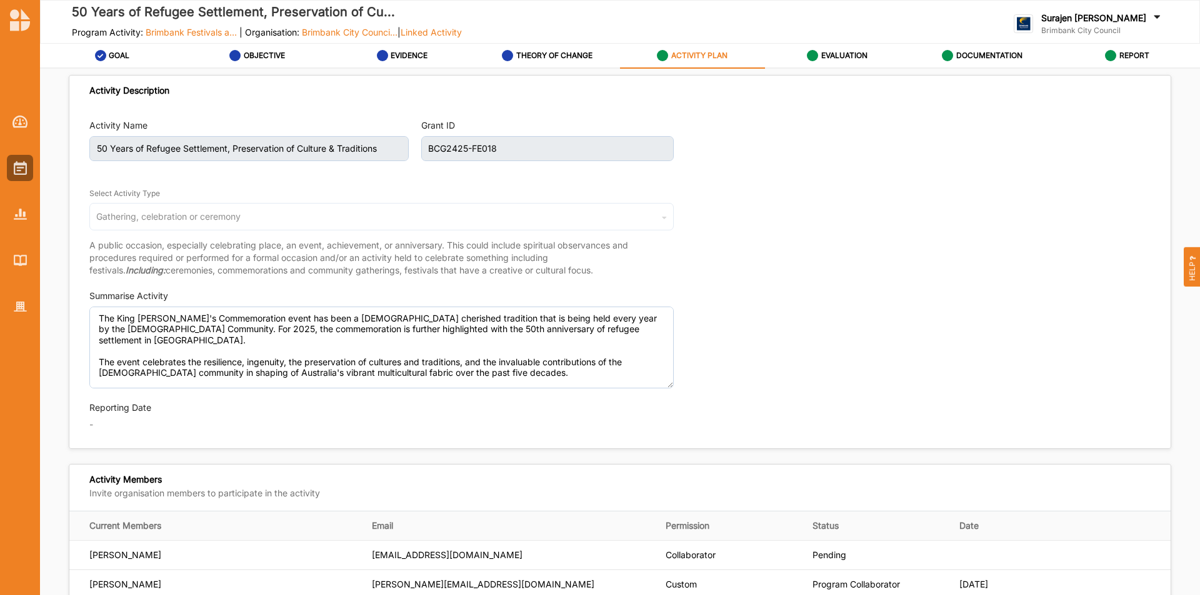
type textarea "The King [PERSON_NAME]'s Commemoration event has been a [DEMOGRAPHIC_DATA] cher…"
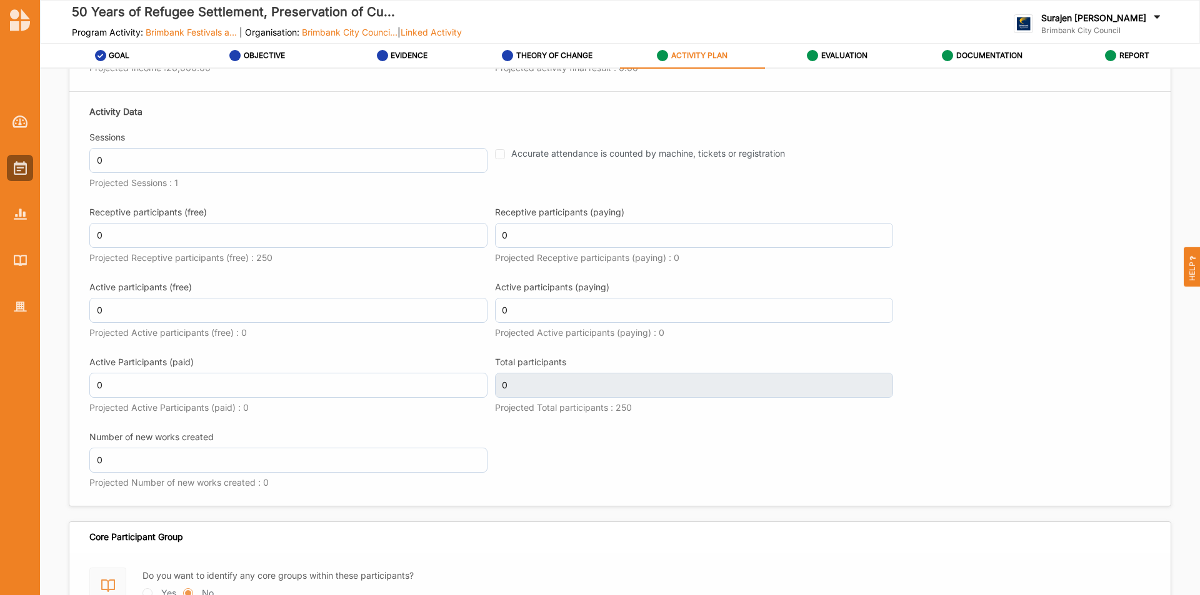
scroll to position [1589, 0]
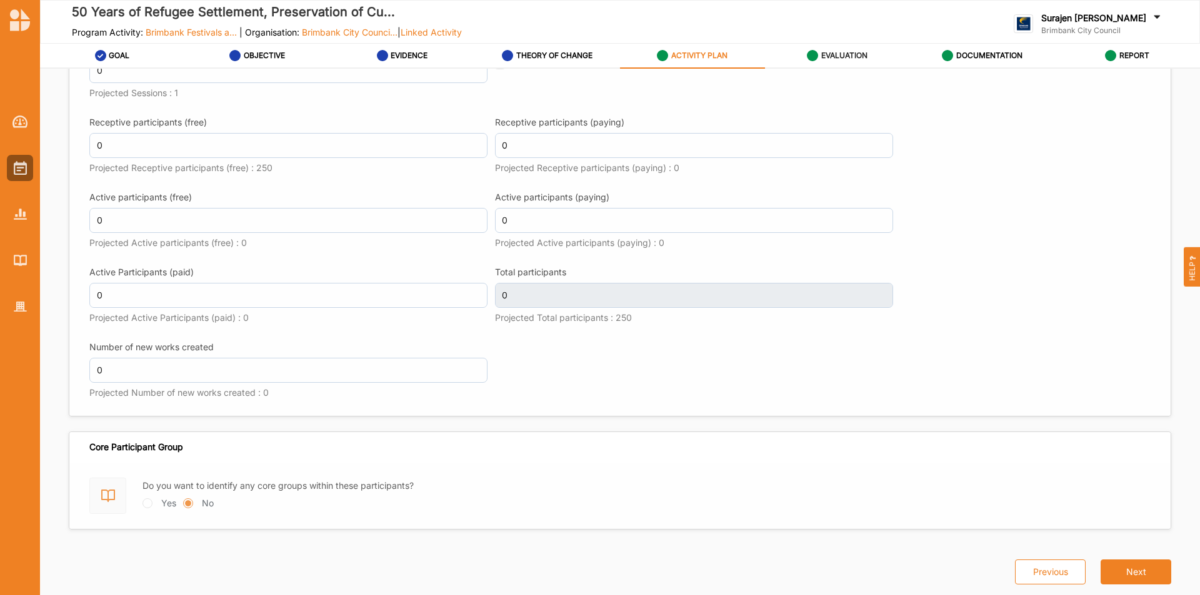
click at [850, 58] on label "EVALUATION" at bounding box center [844, 56] width 46 height 10
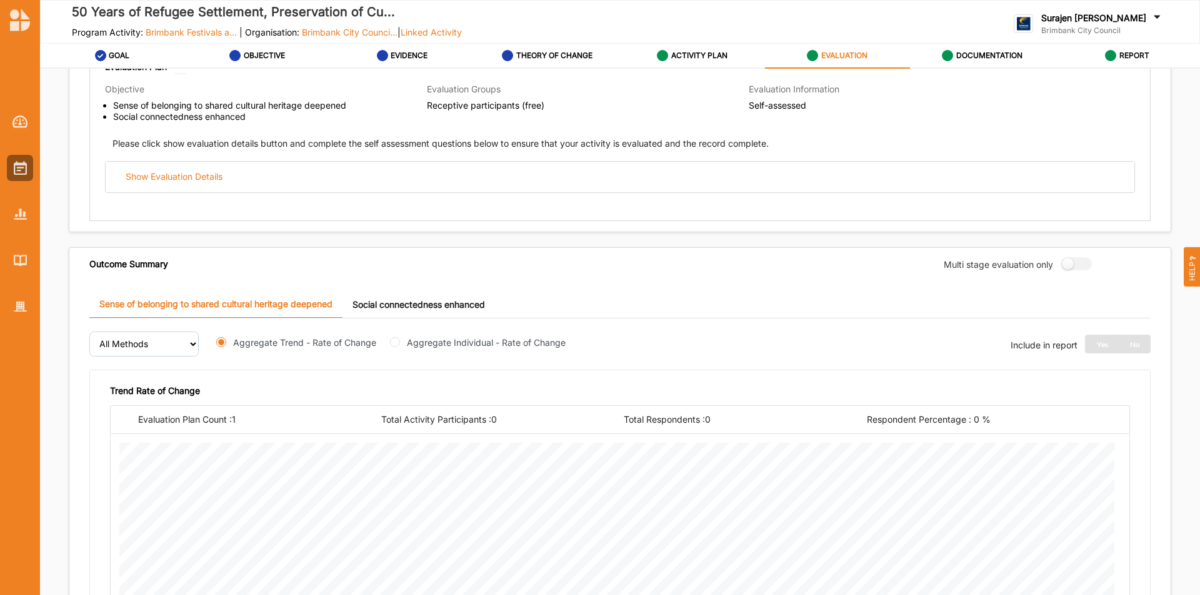
scroll to position [188, 0]
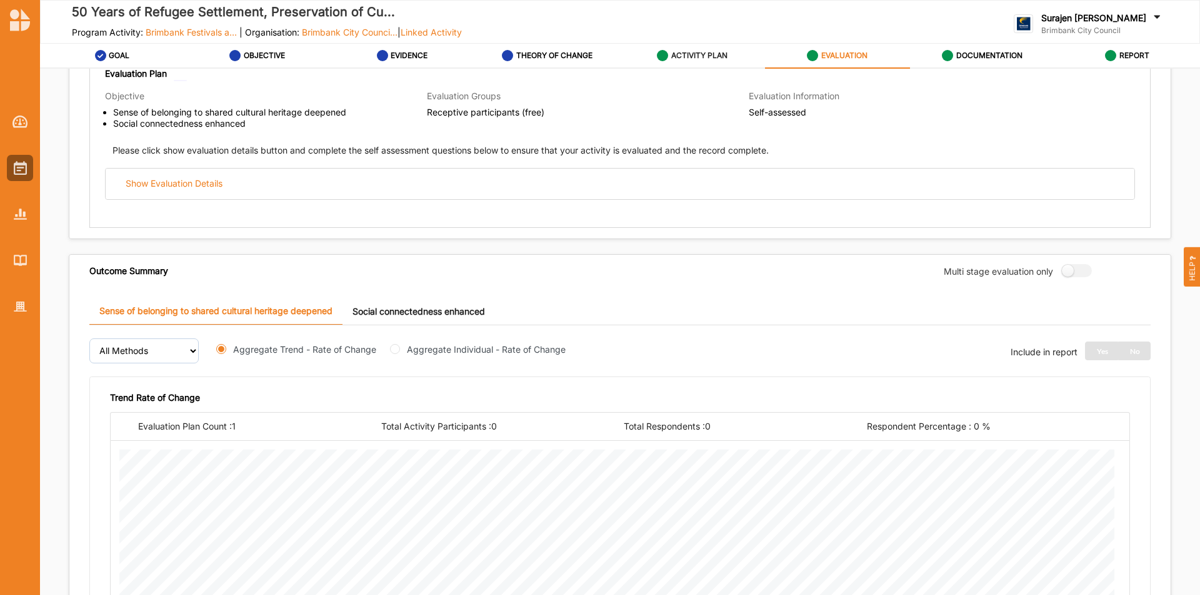
click at [712, 51] on label "ACTIVITY PLAN" at bounding box center [699, 56] width 56 height 10
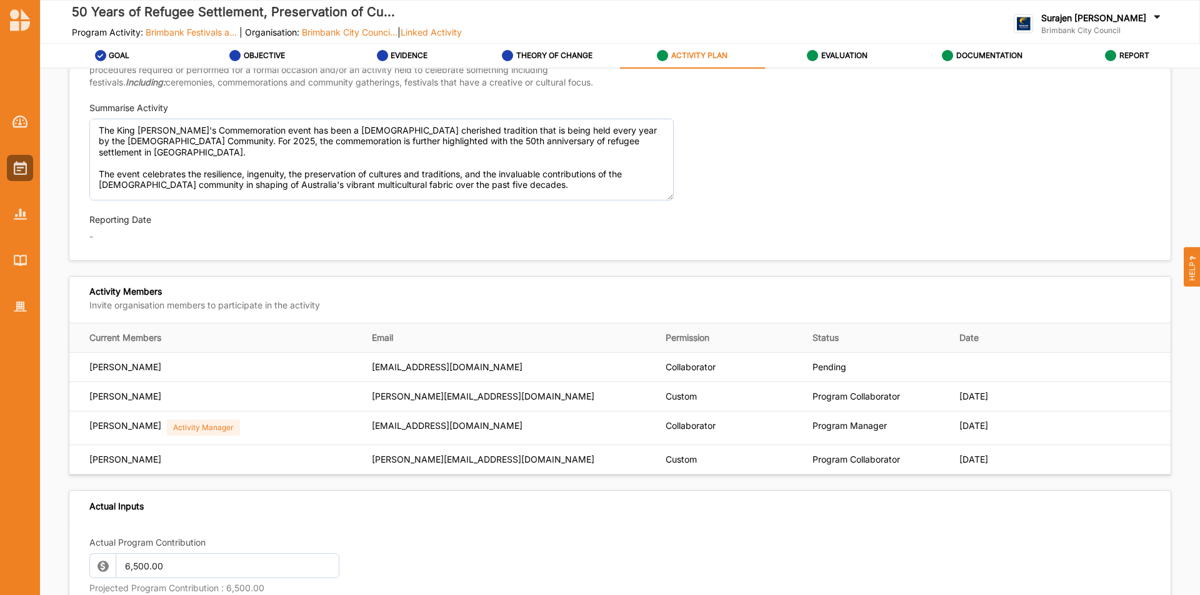
type textarea "The King [PERSON_NAME]'s Commemoration event has been a [DEMOGRAPHIC_DATA] cher…"
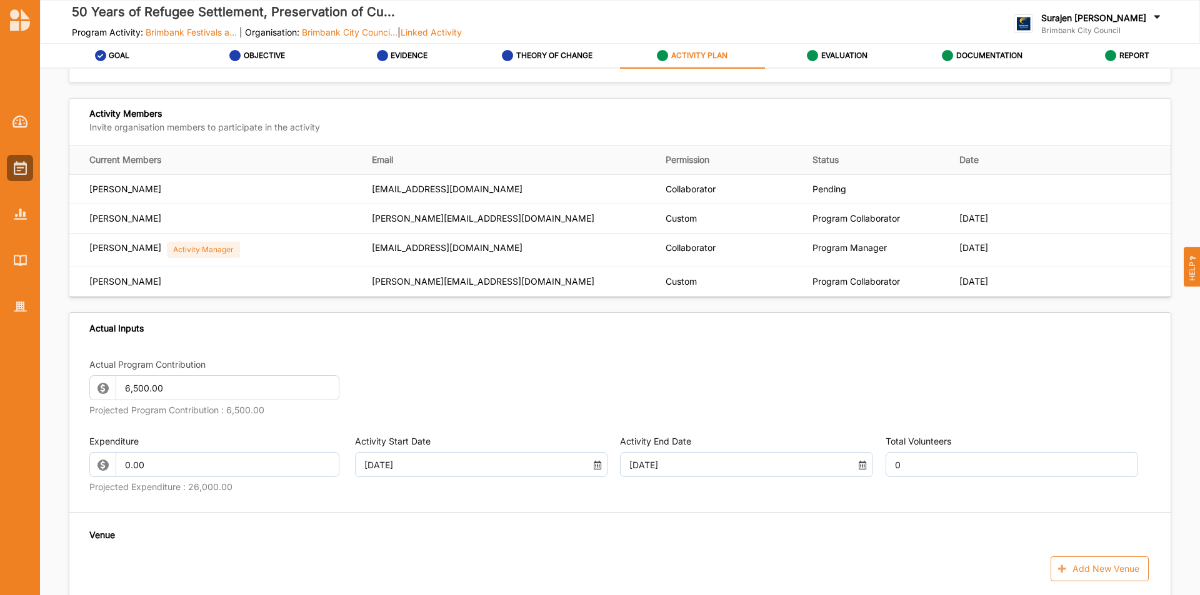
scroll to position [375, 0]
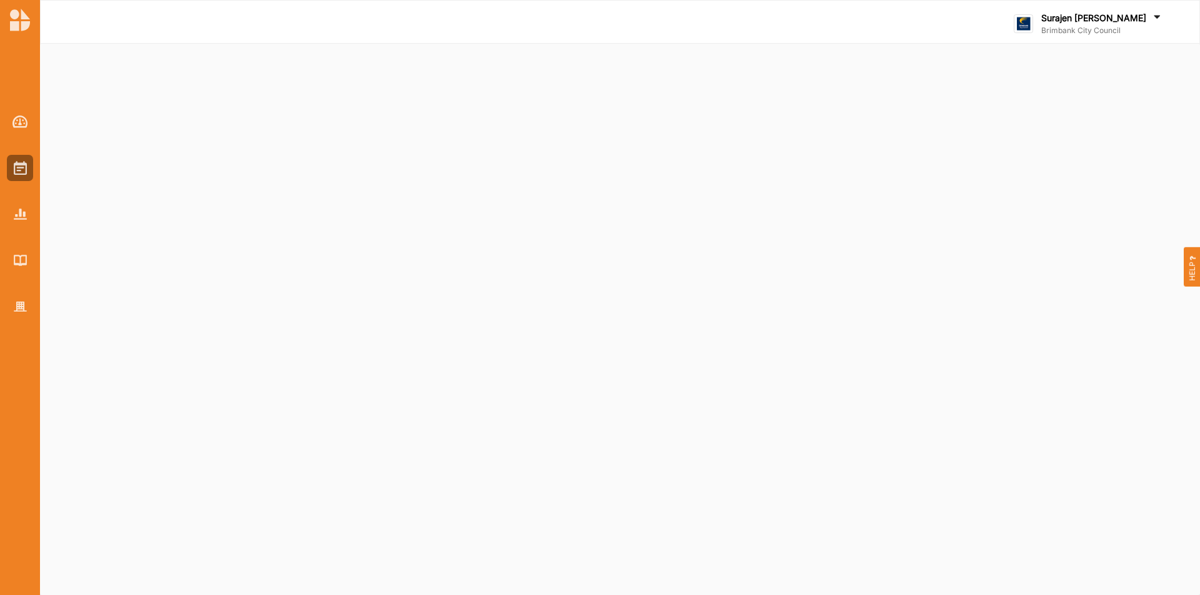
select select "2"
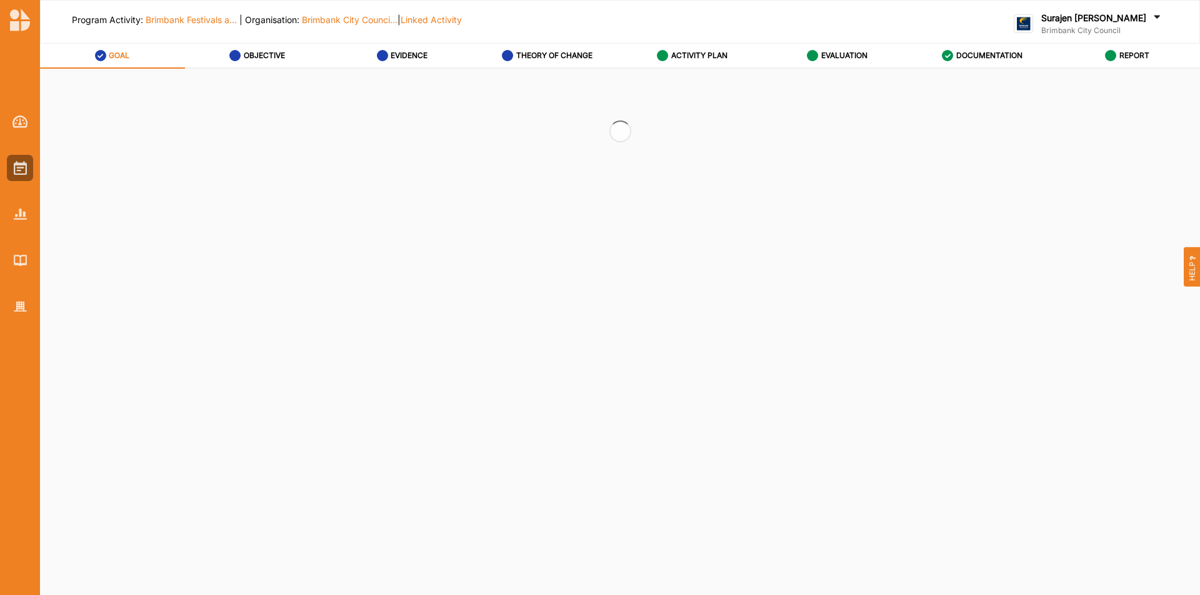
select select "2"
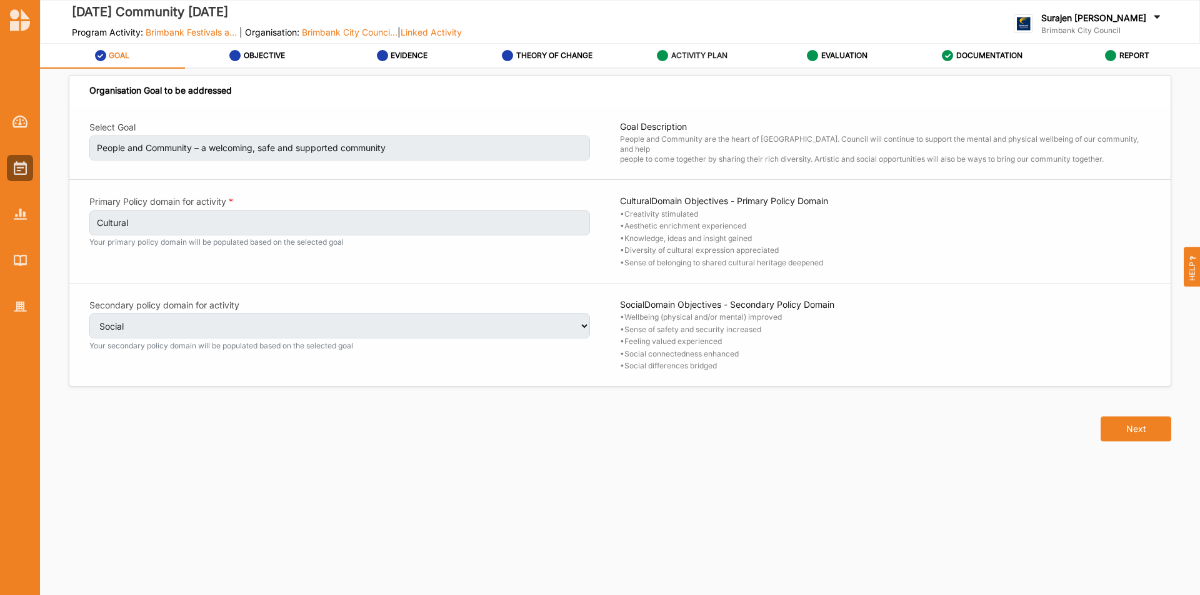
click at [695, 56] on label "ACTIVITY PLAN" at bounding box center [699, 56] width 56 height 10
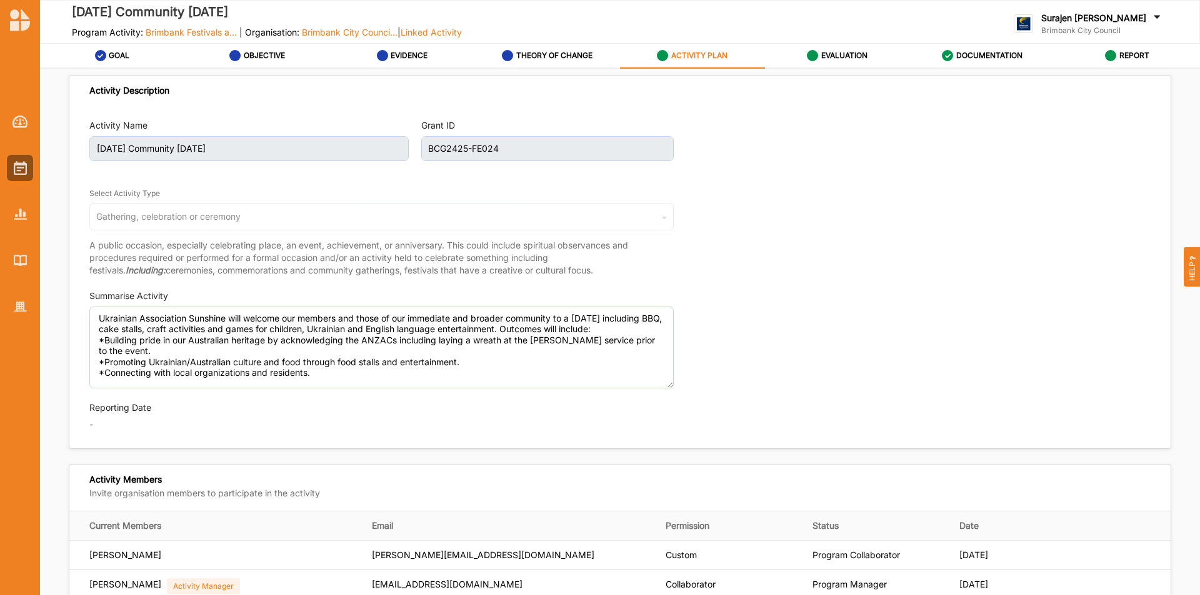
type textarea "Ukrainian Association Sunshine will welcome our members and those of our immedi…"
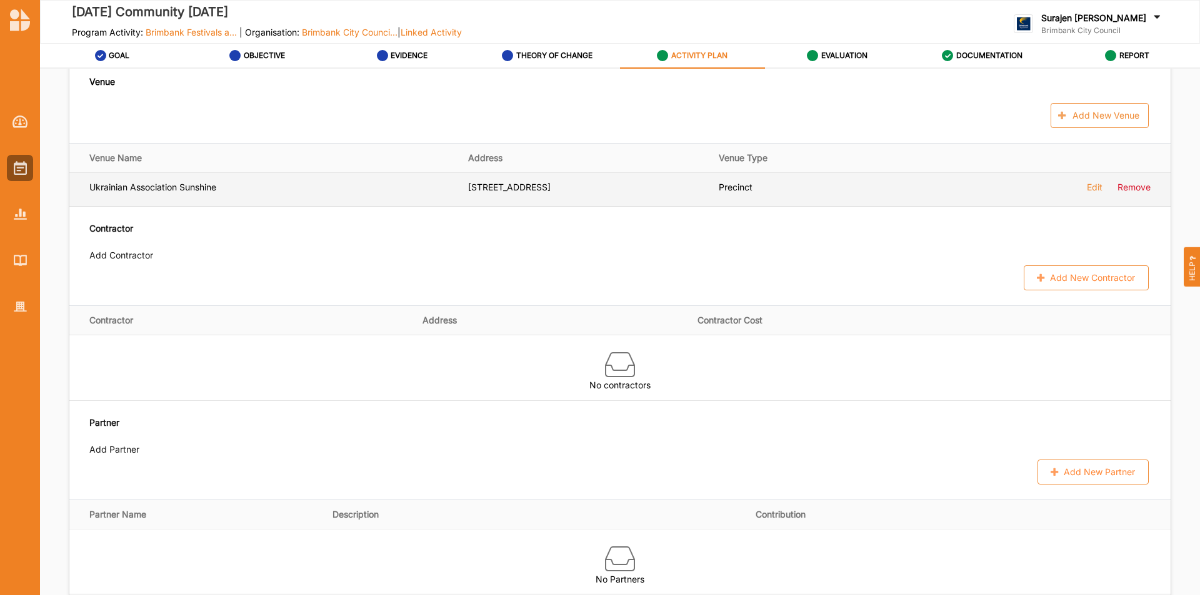
scroll to position [812, 0]
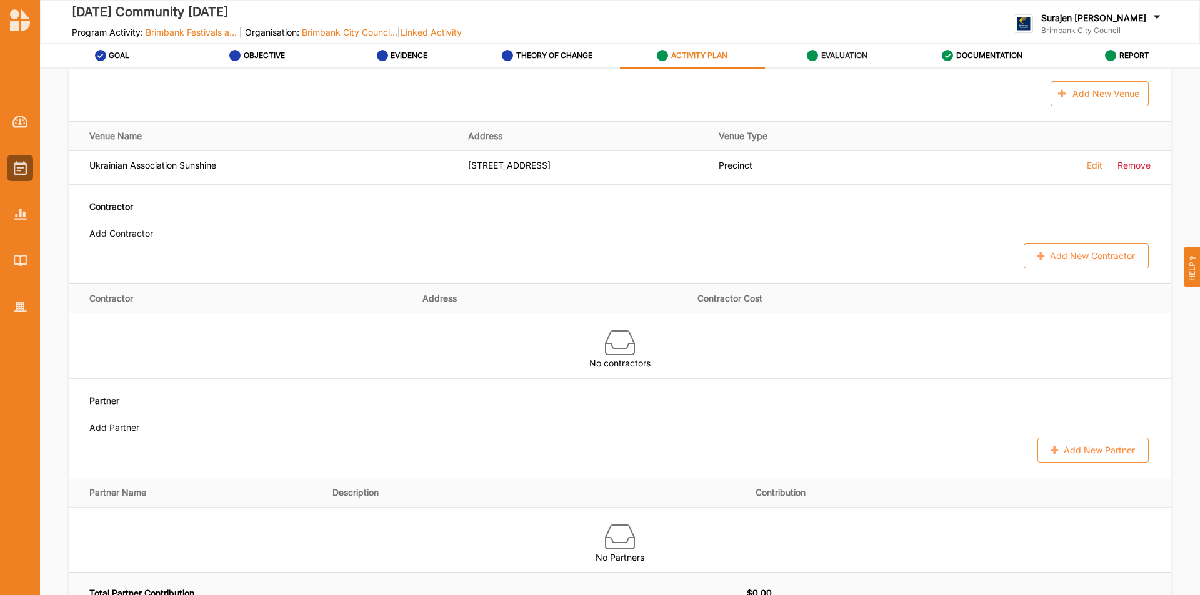
click at [843, 56] on label "EVALUATION" at bounding box center [844, 56] width 46 height 10
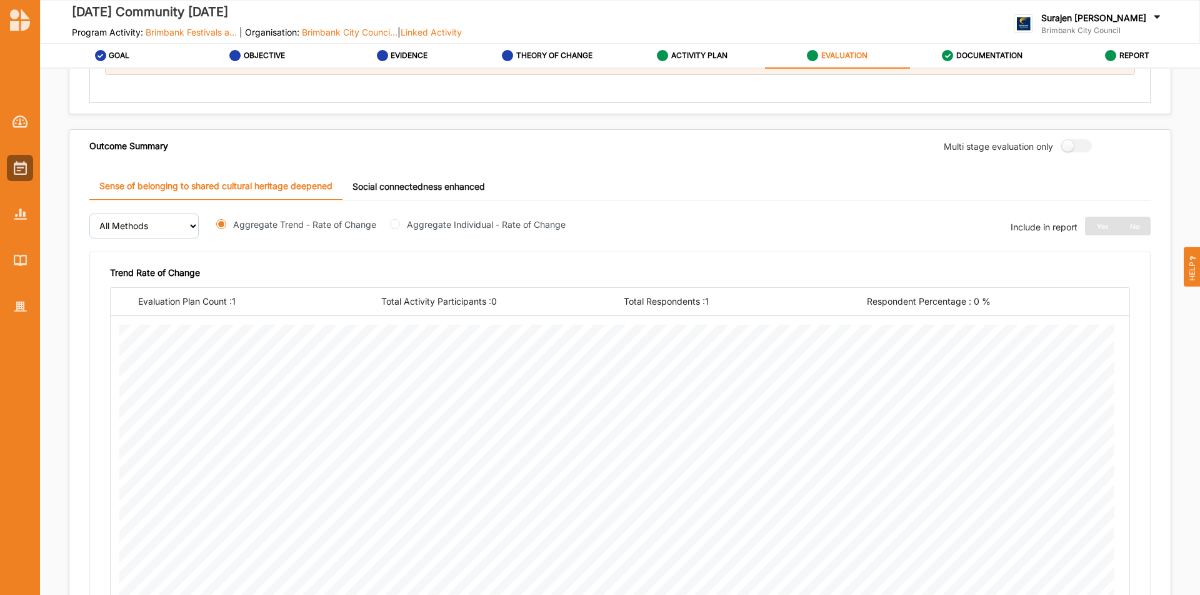
scroll to position [63, 0]
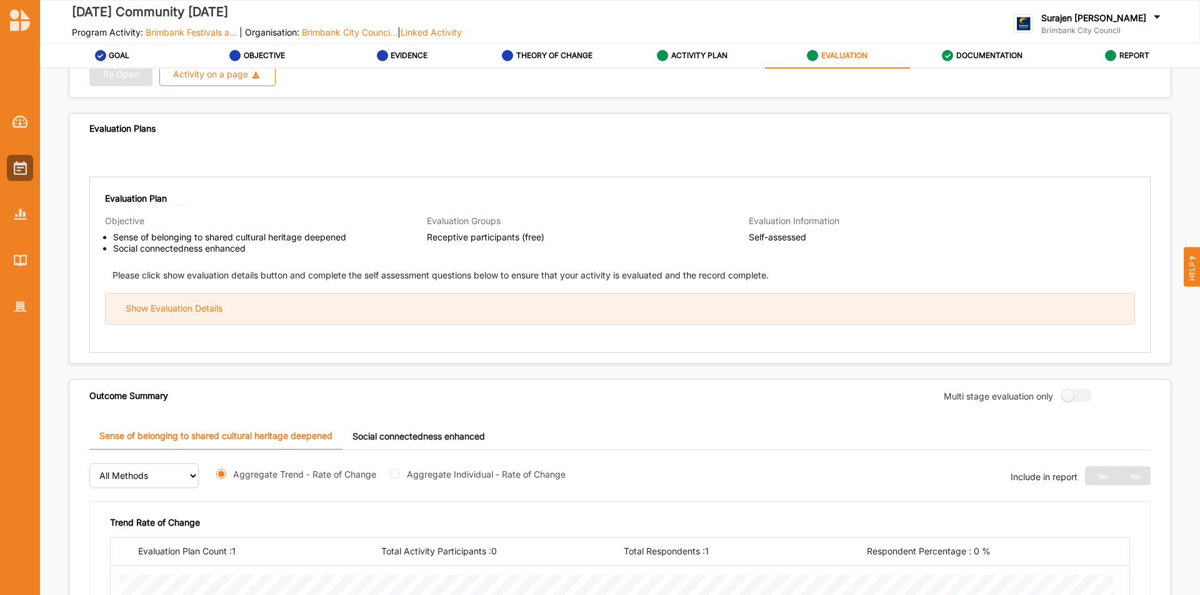
click at [414, 323] on div "Show Evaluation Details" at bounding box center [620, 309] width 1028 height 31
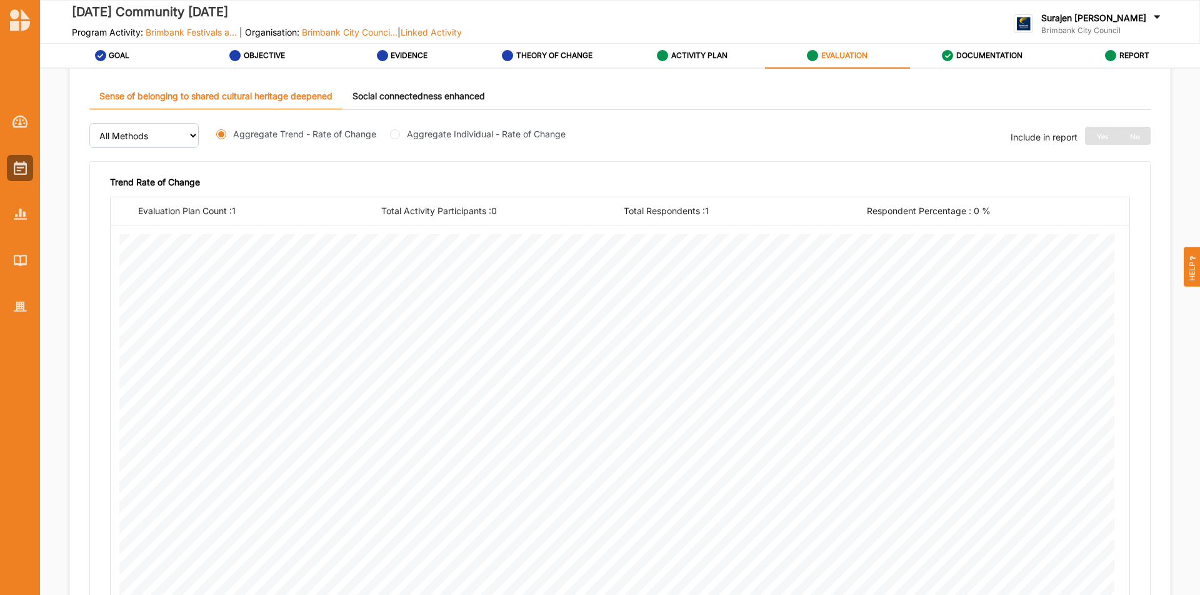
scroll to position [1313, 0]
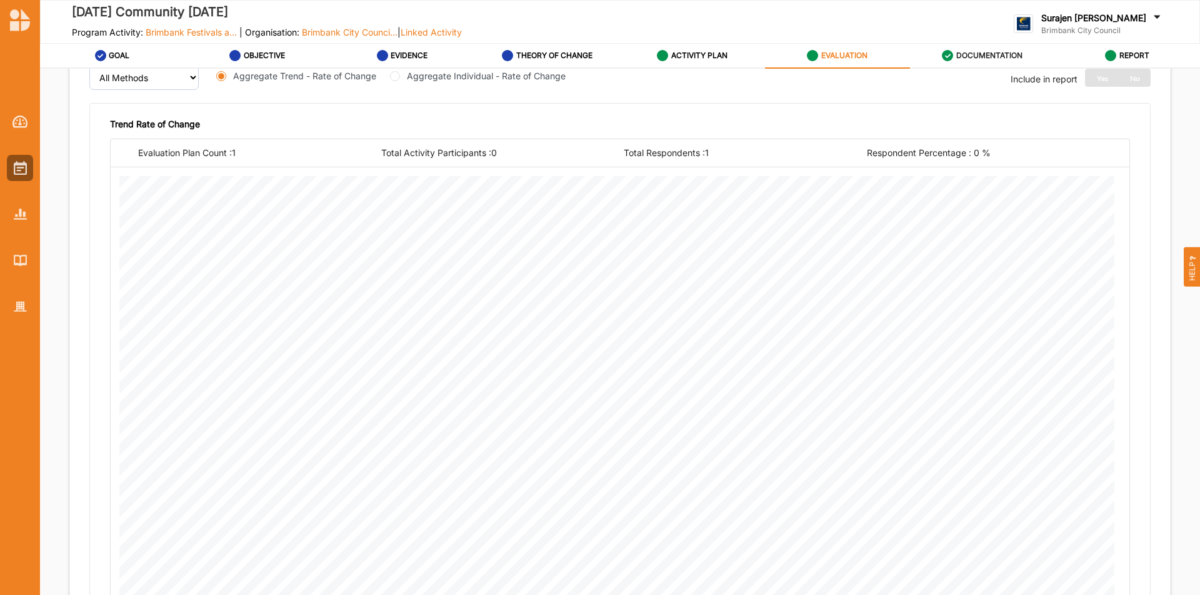
click at [958, 58] on label "DOCUMENTATION" at bounding box center [989, 56] width 66 height 10
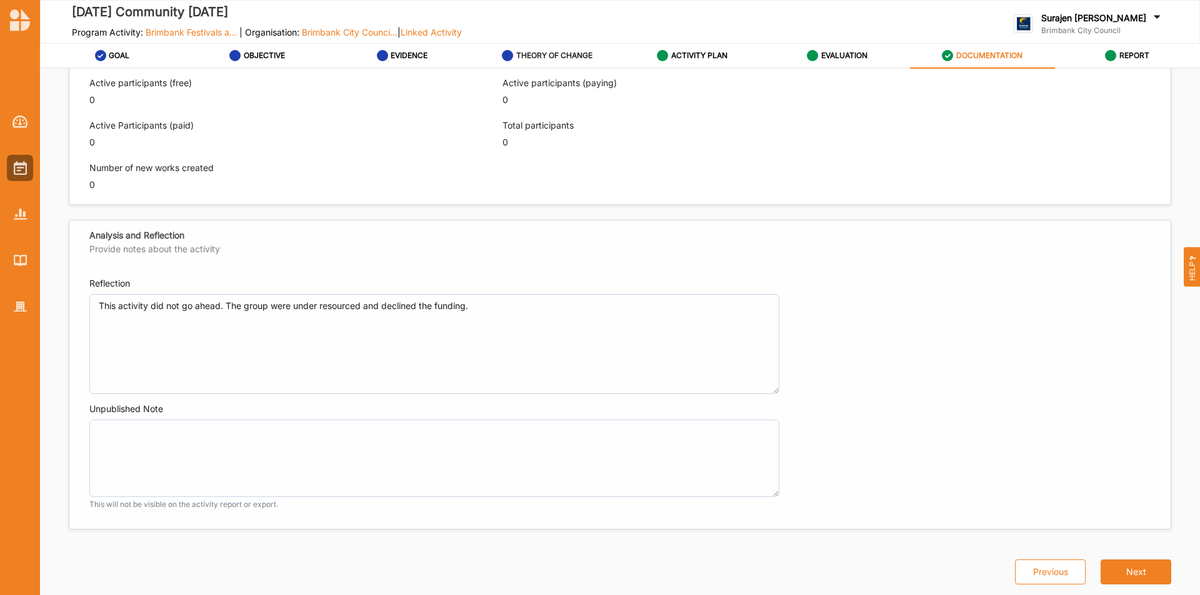
click at [510, 44] on div "THEORY OF CHANGE" at bounding box center [547, 55] width 91 height 22
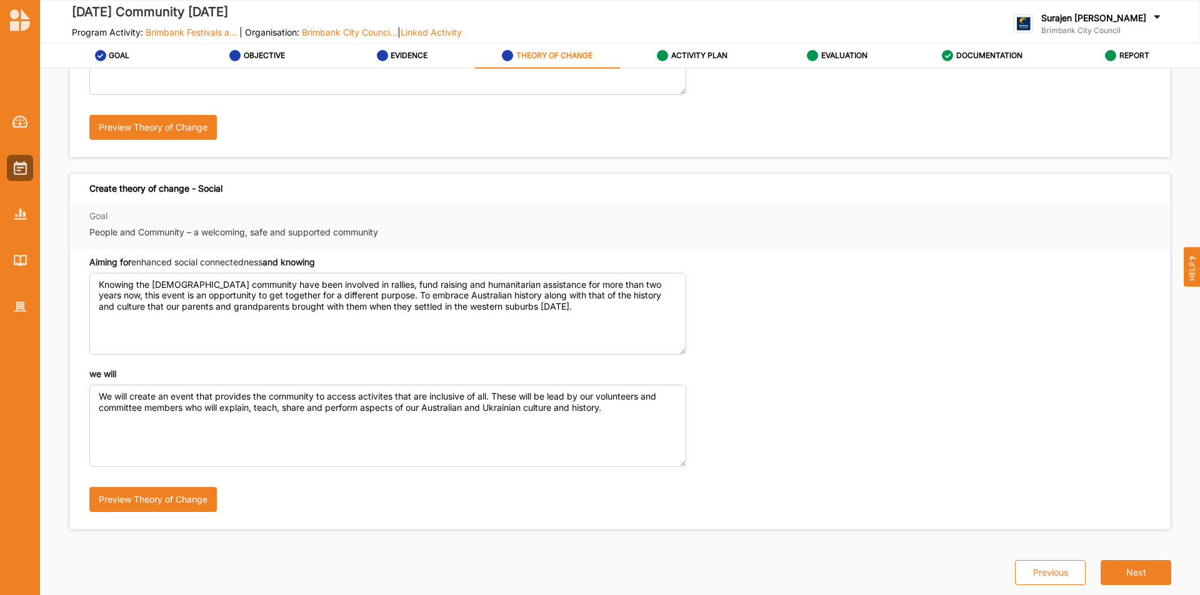
scroll to position [274, 0]
click at [387, 52] on icon at bounding box center [382, 55] width 11 height 11
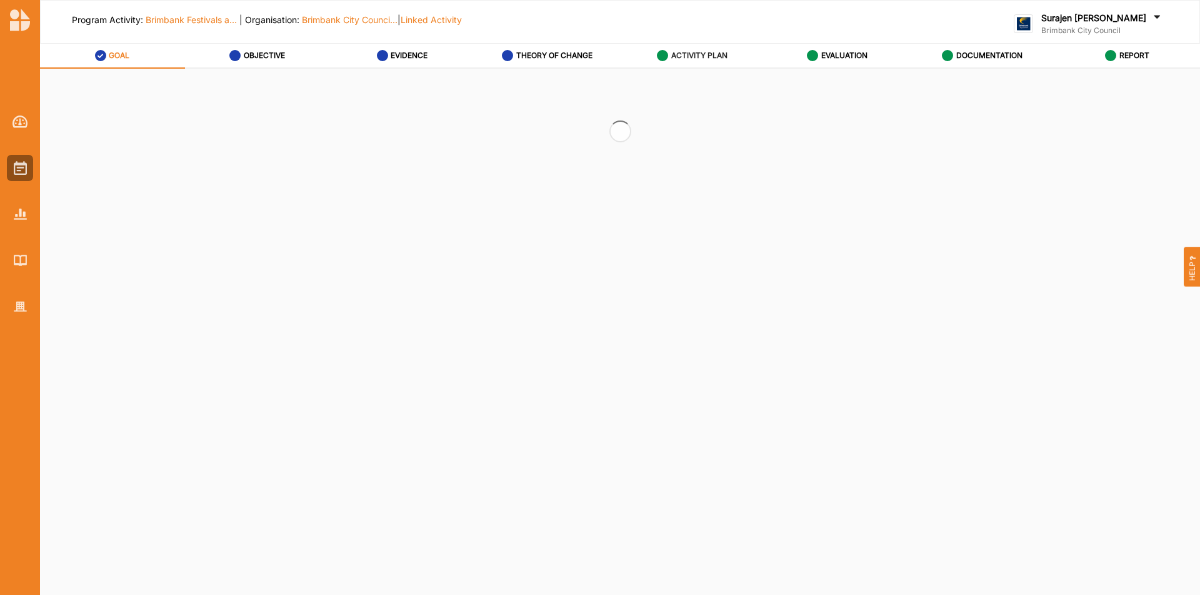
select select "2"
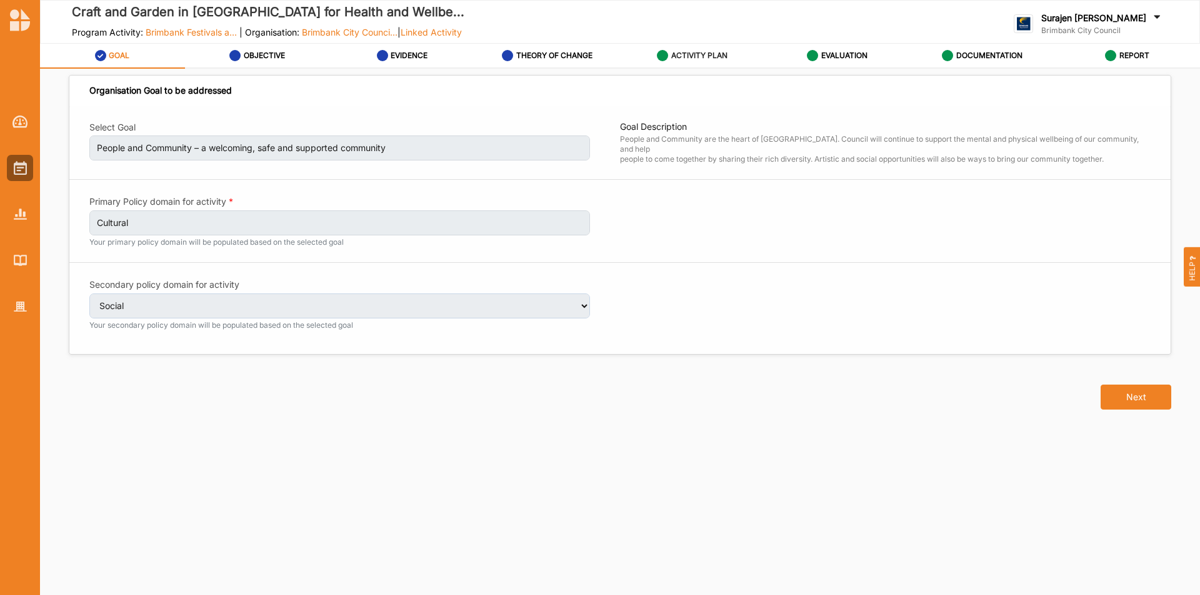
click at [700, 54] on label "ACTIVITY PLAN" at bounding box center [699, 56] width 56 height 10
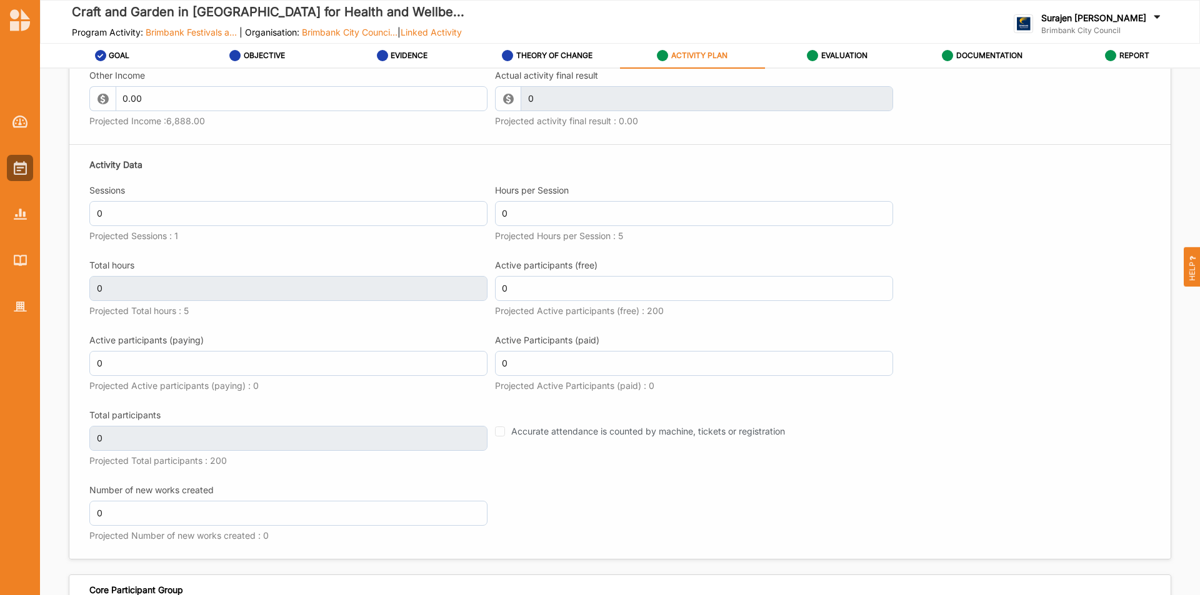
scroll to position [1437, 0]
click at [832, 54] on label "EVALUATION" at bounding box center [844, 56] width 46 height 10
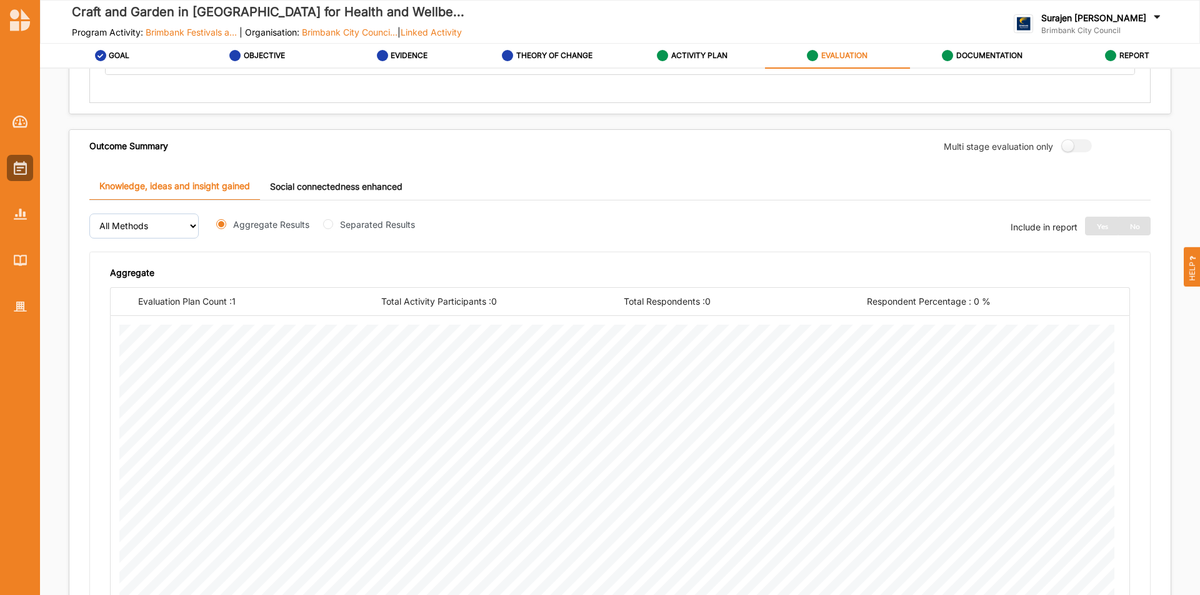
scroll to position [63, 0]
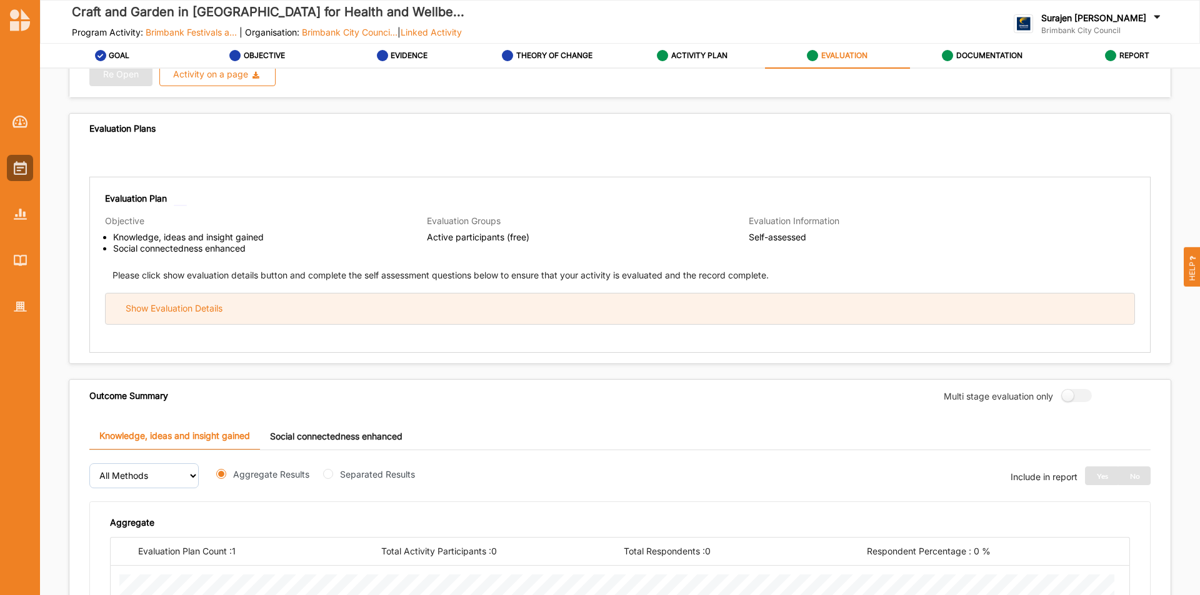
click at [618, 312] on div "Show Evaluation Details" at bounding box center [620, 309] width 1028 height 31
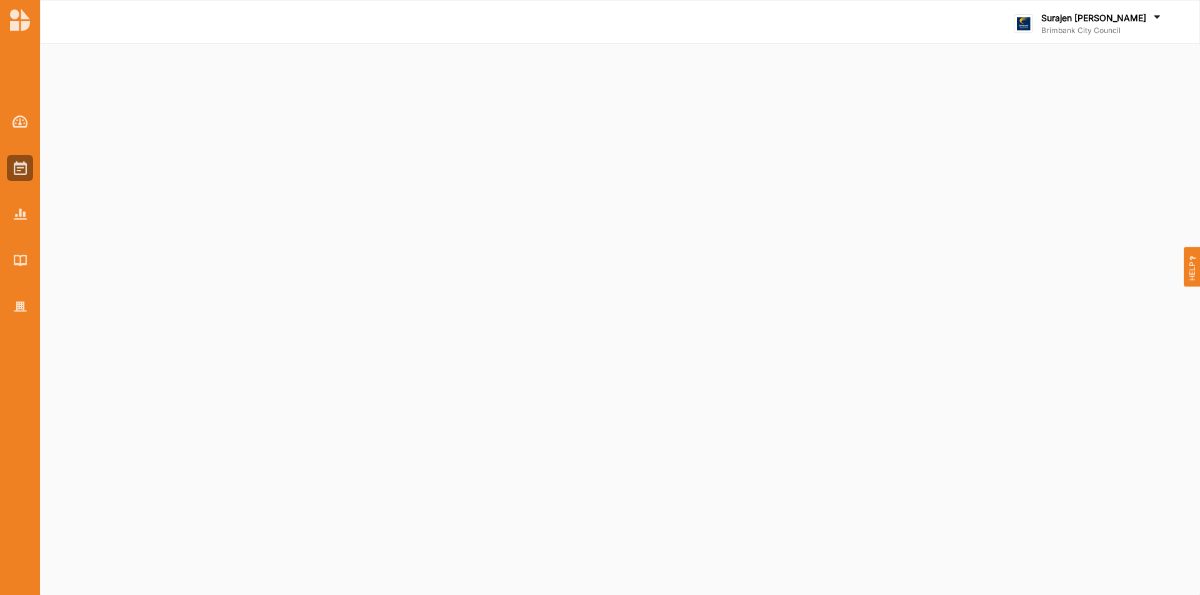
select select "2"
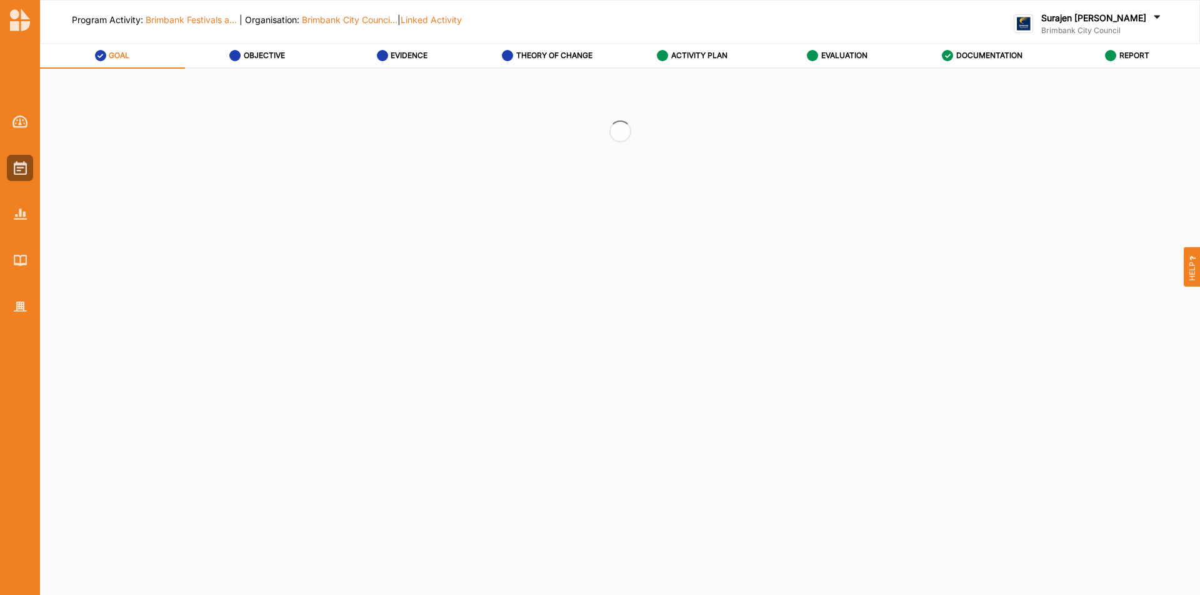
select select "2"
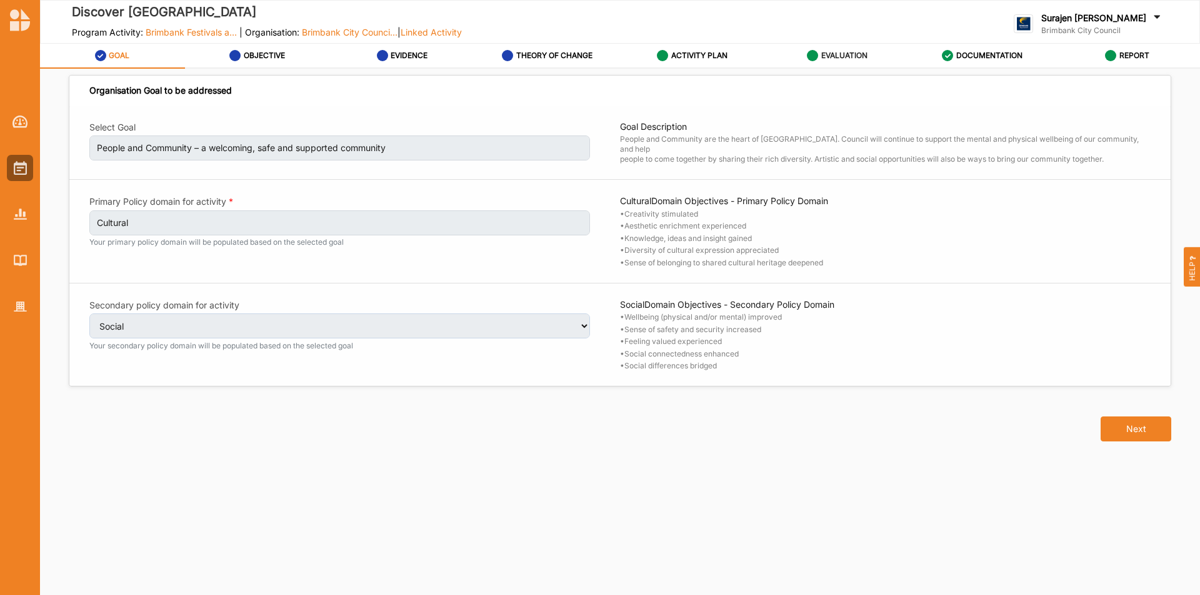
click at [839, 54] on label "EVALUATION" at bounding box center [844, 56] width 46 height 10
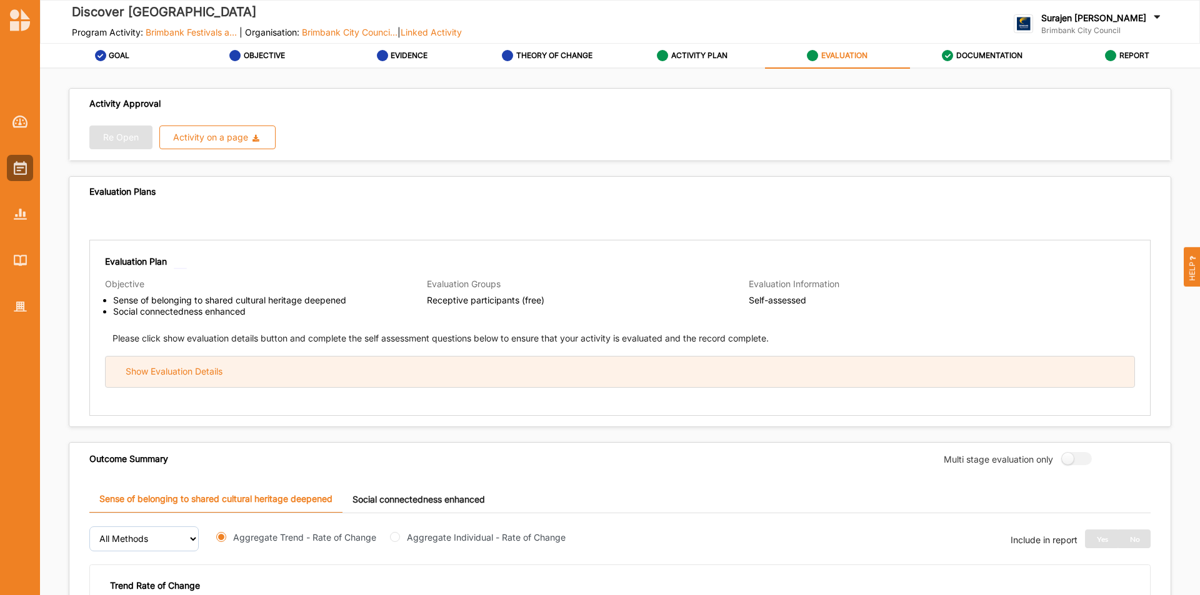
click at [578, 369] on div "Show Evaluation Details" at bounding box center [620, 372] width 1028 height 31
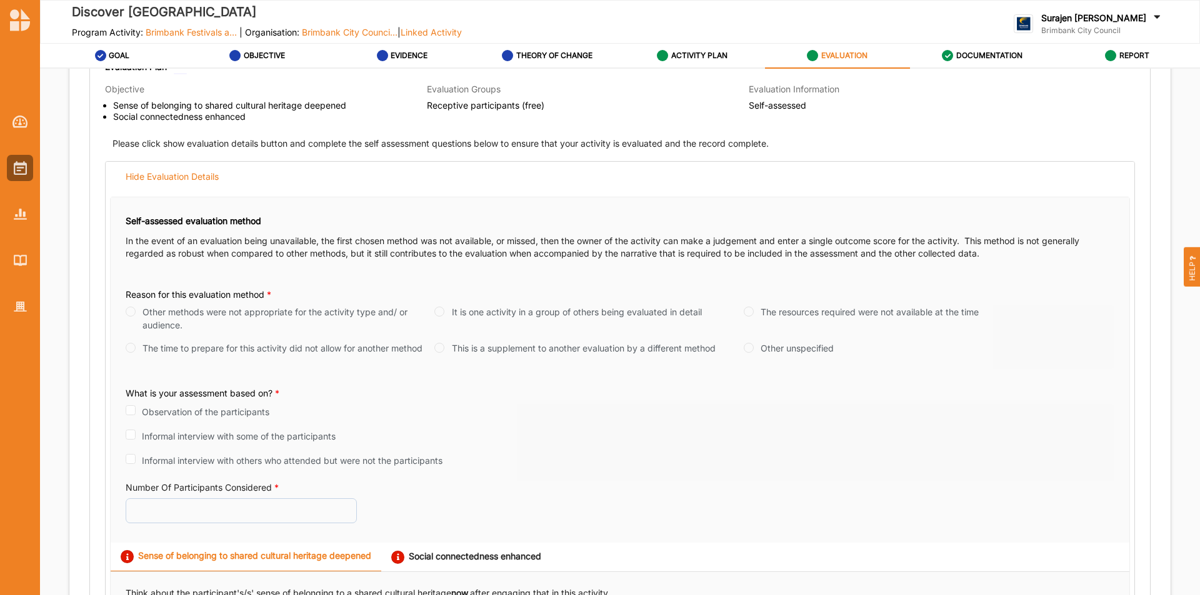
scroll to position [312, 0]
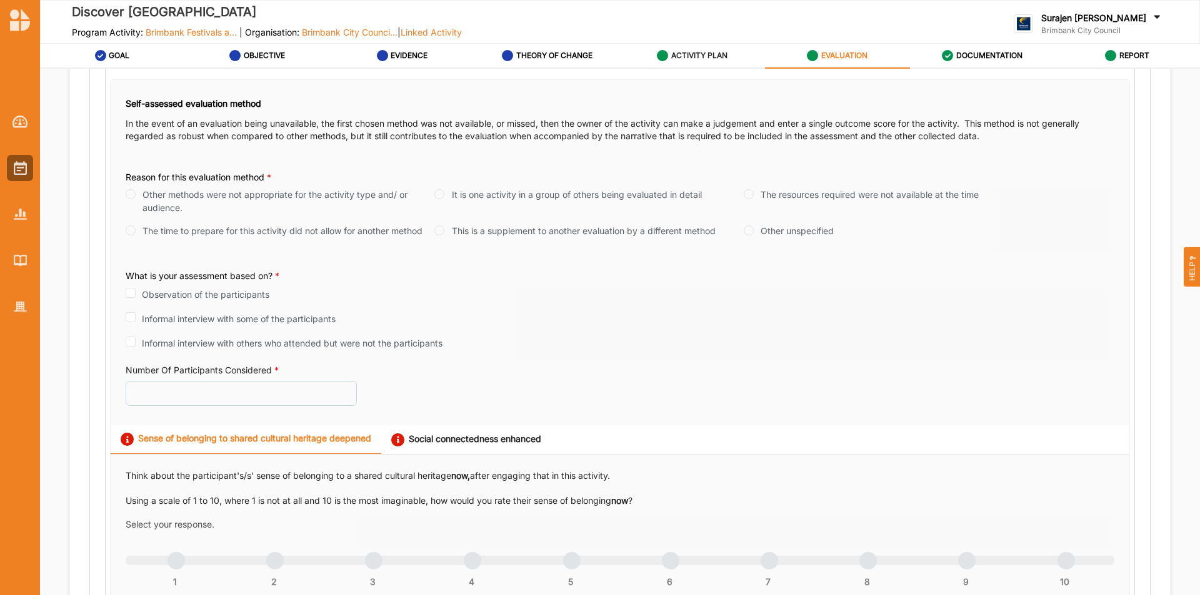
click at [696, 64] on div "ACTIVITY PLAN" at bounding box center [692, 55] width 71 height 22
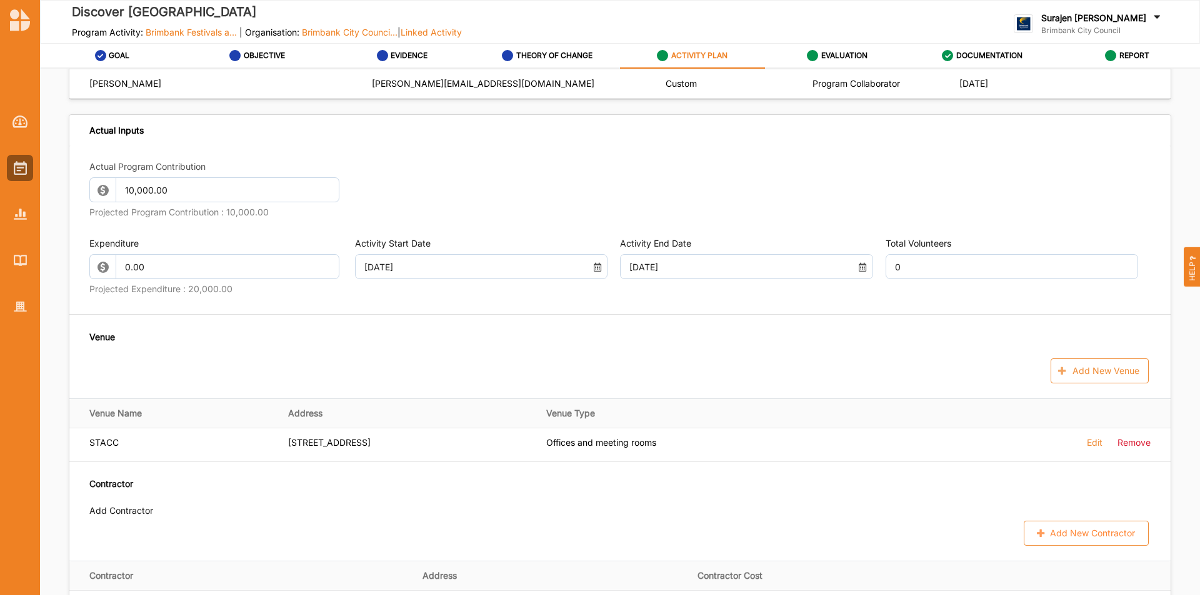
scroll to position [562, 0]
click at [982, 52] on label "DOCUMENTATION" at bounding box center [989, 56] width 66 height 10
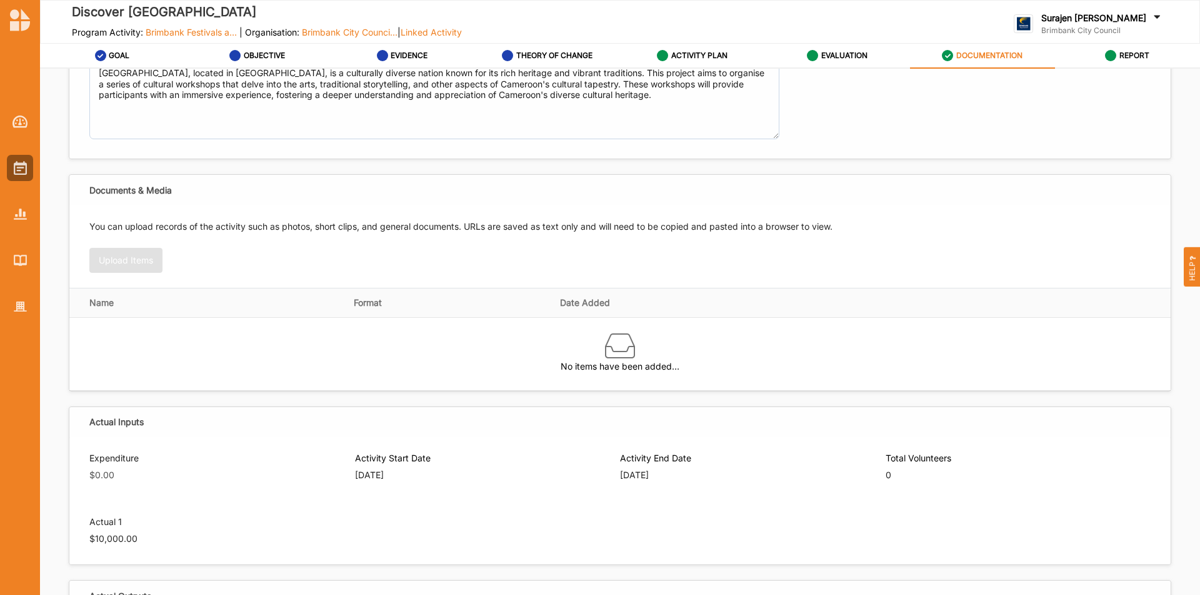
scroll to position [250, 0]
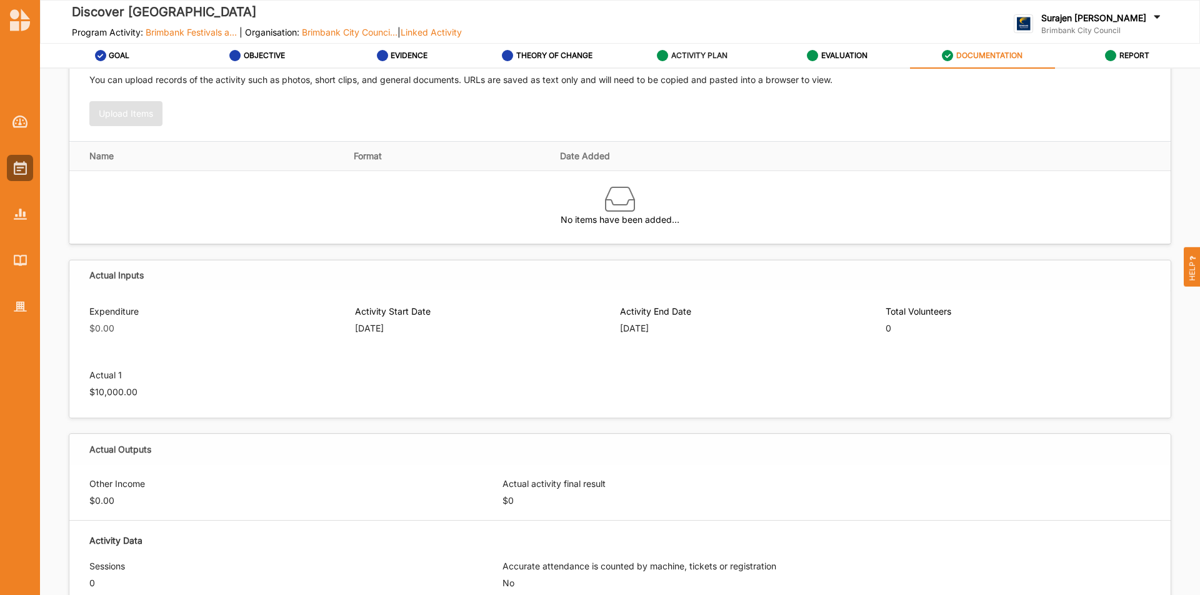
click at [714, 56] on label "ACTIVITY PLAN" at bounding box center [699, 56] width 56 height 10
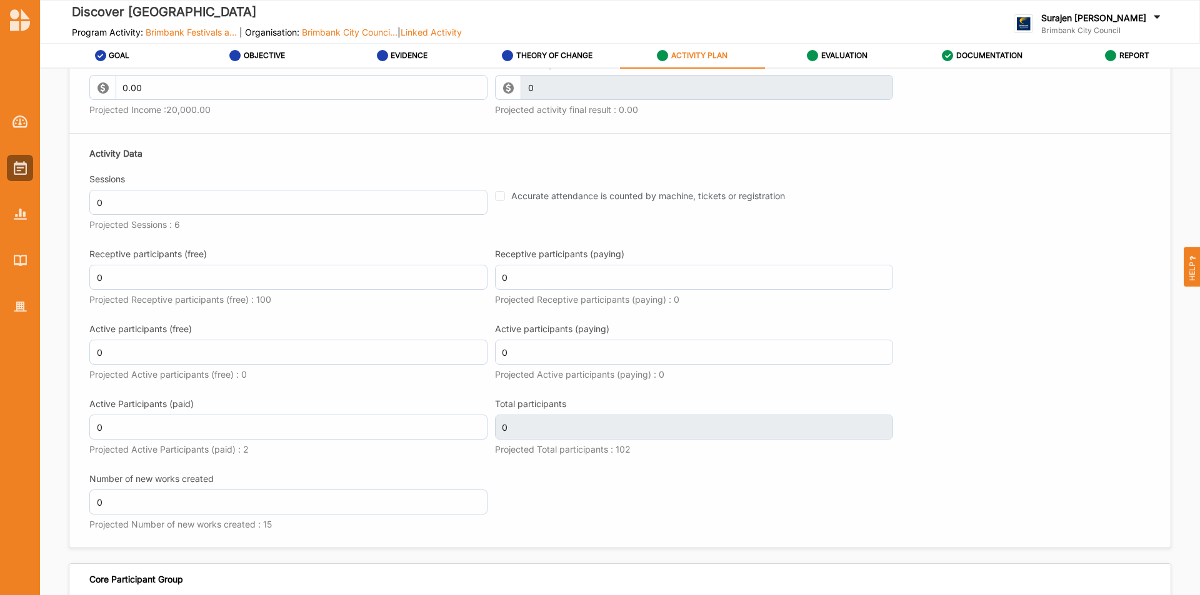
scroll to position [1437, 0]
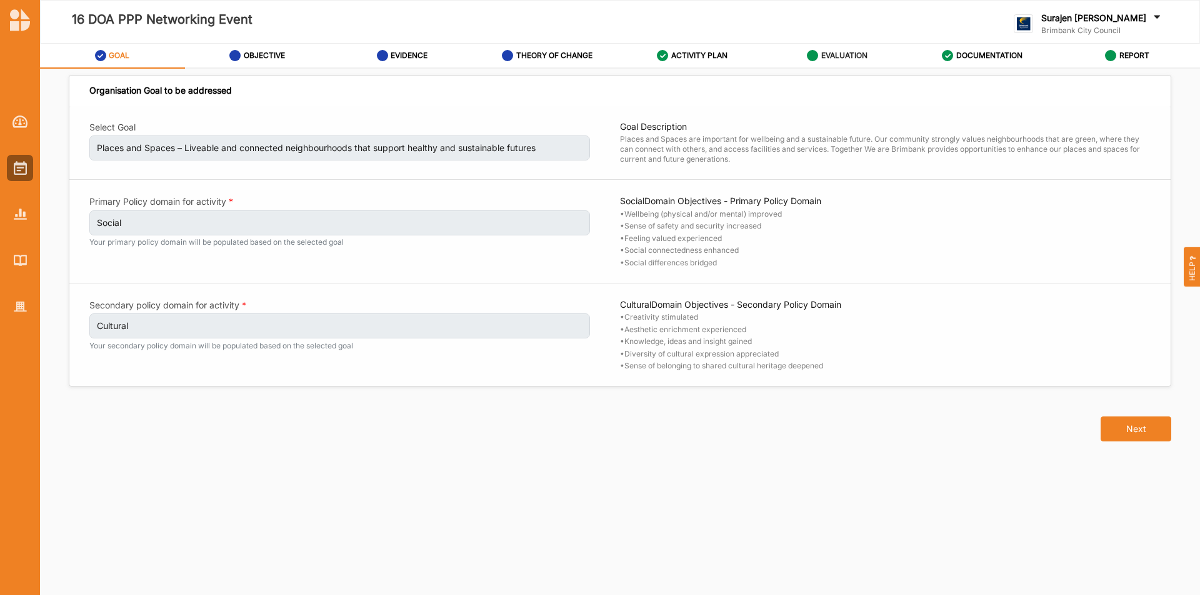
click at [821, 50] on div "EVALUATION" at bounding box center [837, 55] width 61 height 22
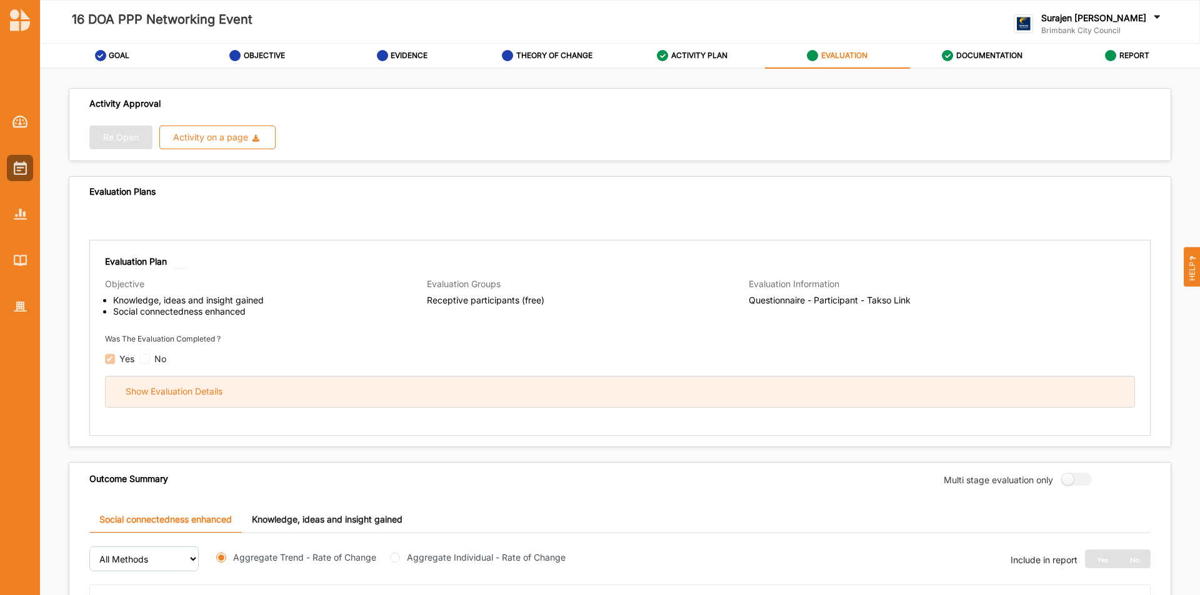
click at [708, 392] on div "Show Evaluation Details" at bounding box center [620, 392] width 1028 height 31
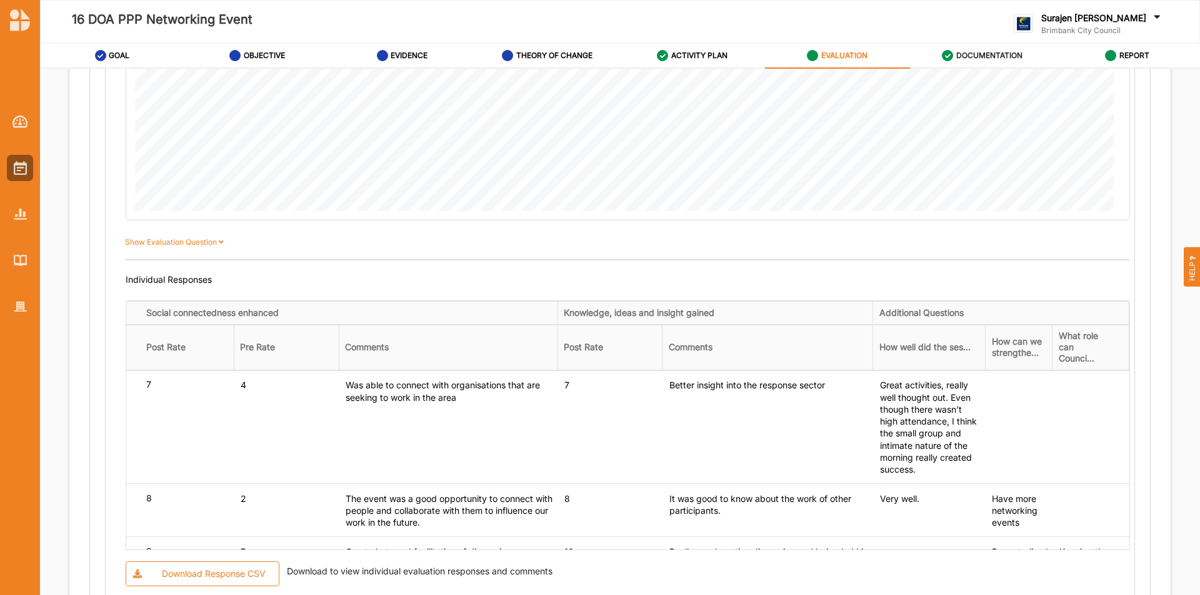
click at [968, 61] on div "DOCUMENTATION" at bounding box center [981, 55] width 81 height 22
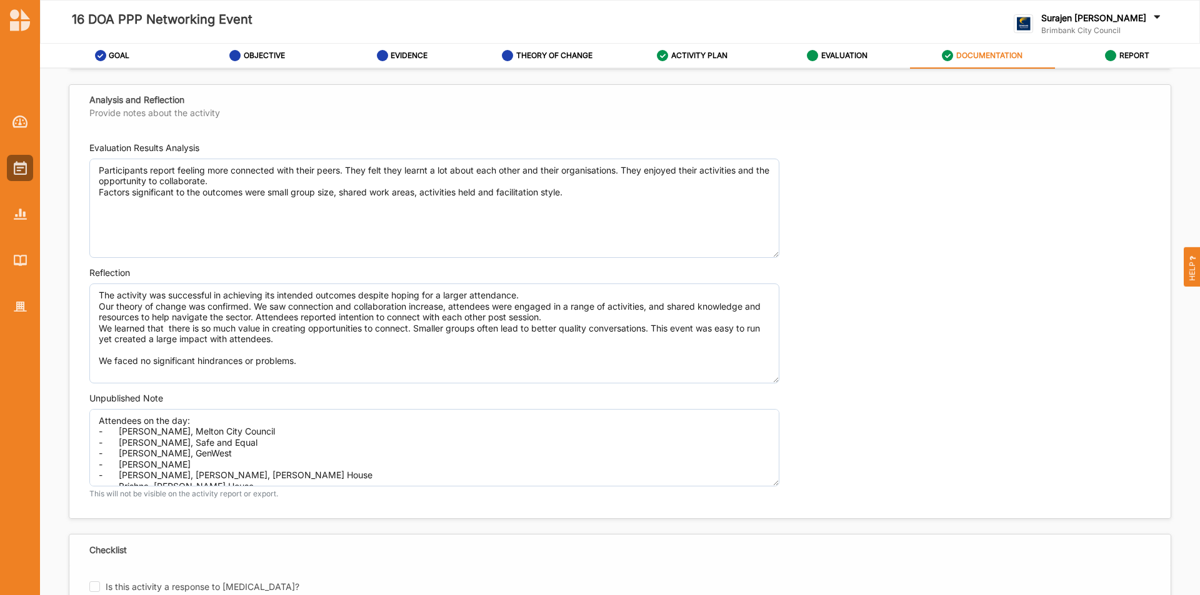
scroll to position [1244, 0]
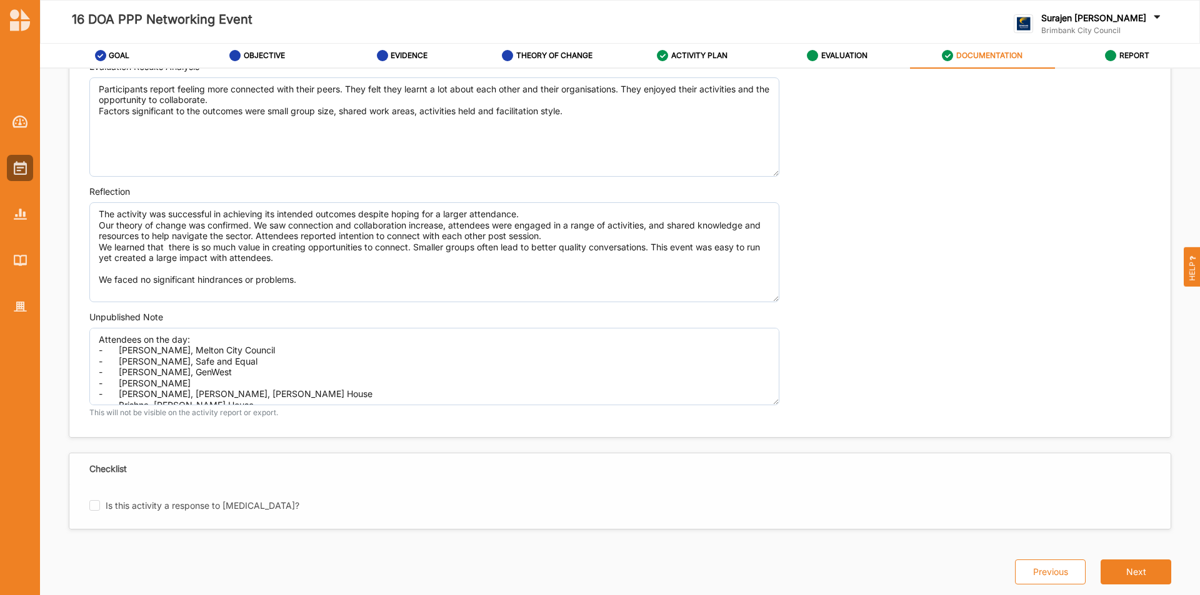
drag, startPoint x: 771, startPoint y: 354, endPoint x: 784, endPoint y: 405, distance: 53.5
click at [784, 405] on div "Evaluation Results Analysis Participants report feeling more connected with the…" at bounding box center [619, 243] width 1101 height 388
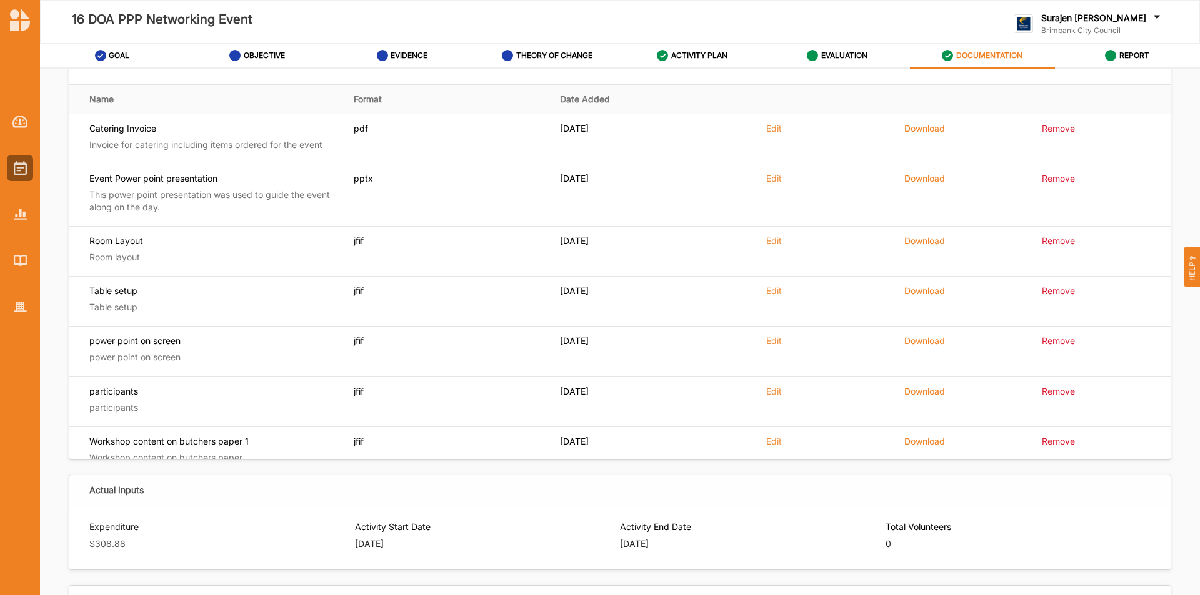
scroll to position [0, 0]
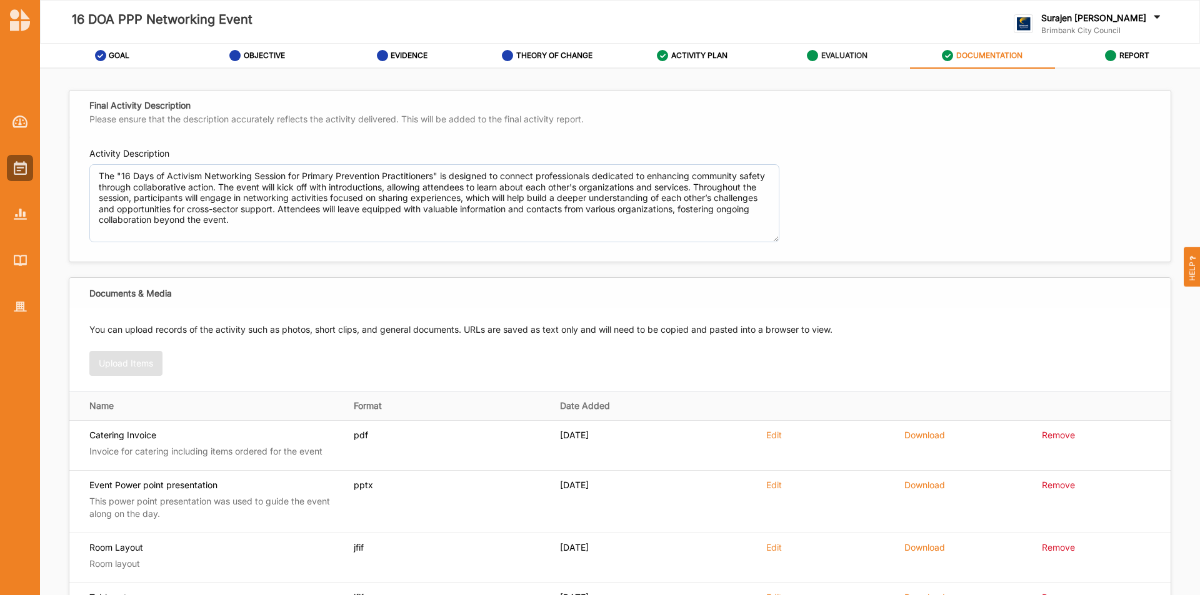
click at [830, 49] on div "EVALUATION" at bounding box center [837, 55] width 61 height 22
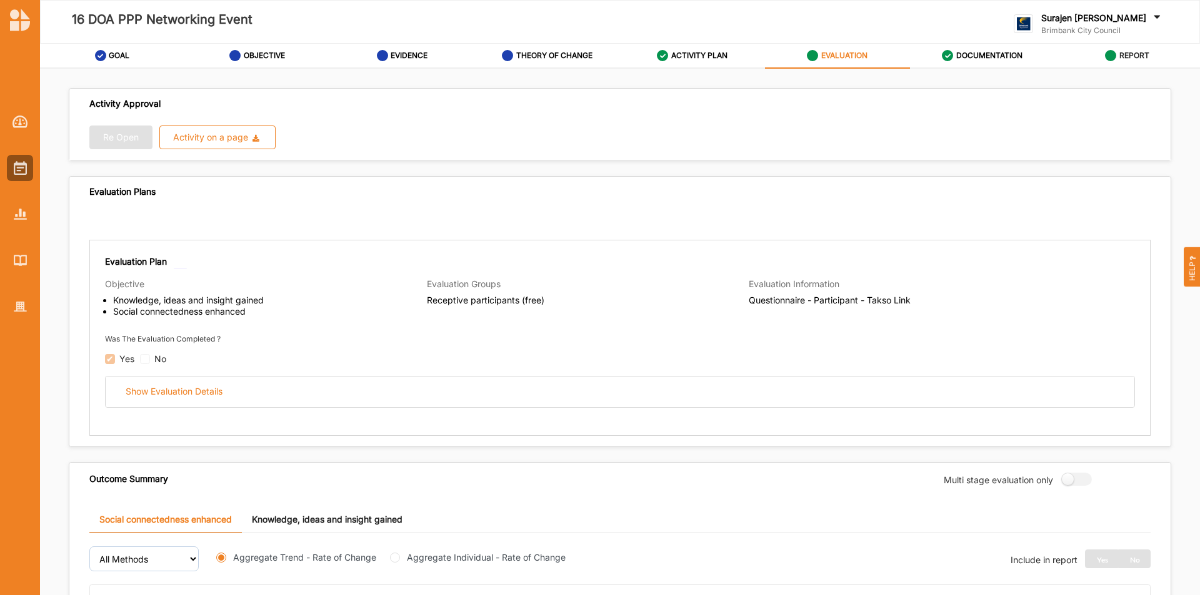
click at [1146, 61] on div "REPORT" at bounding box center [1127, 55] width 44 height 22
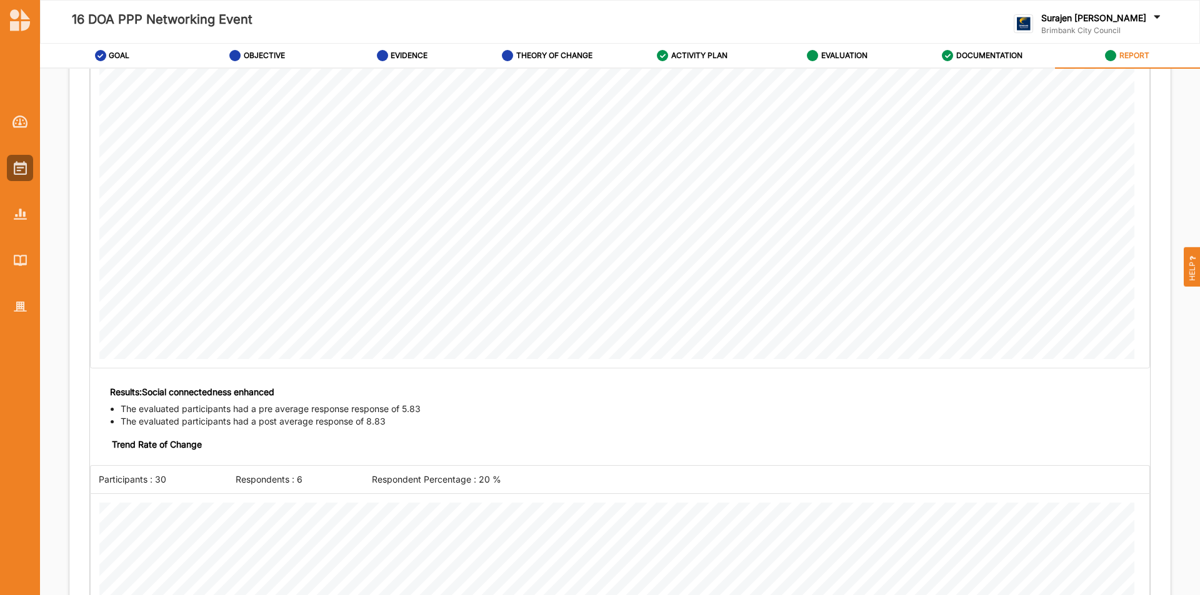
scroll to position [3937, 0]
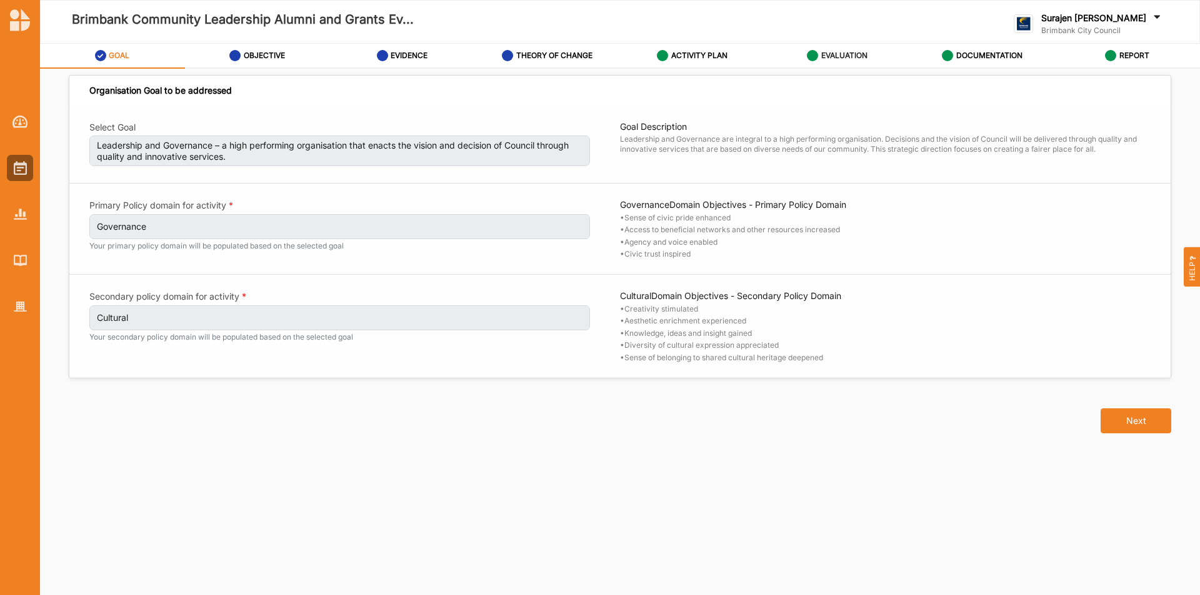
click at [821, 58] on label "EVALUATION" at bounding box center [844, 56] width 46 height 10
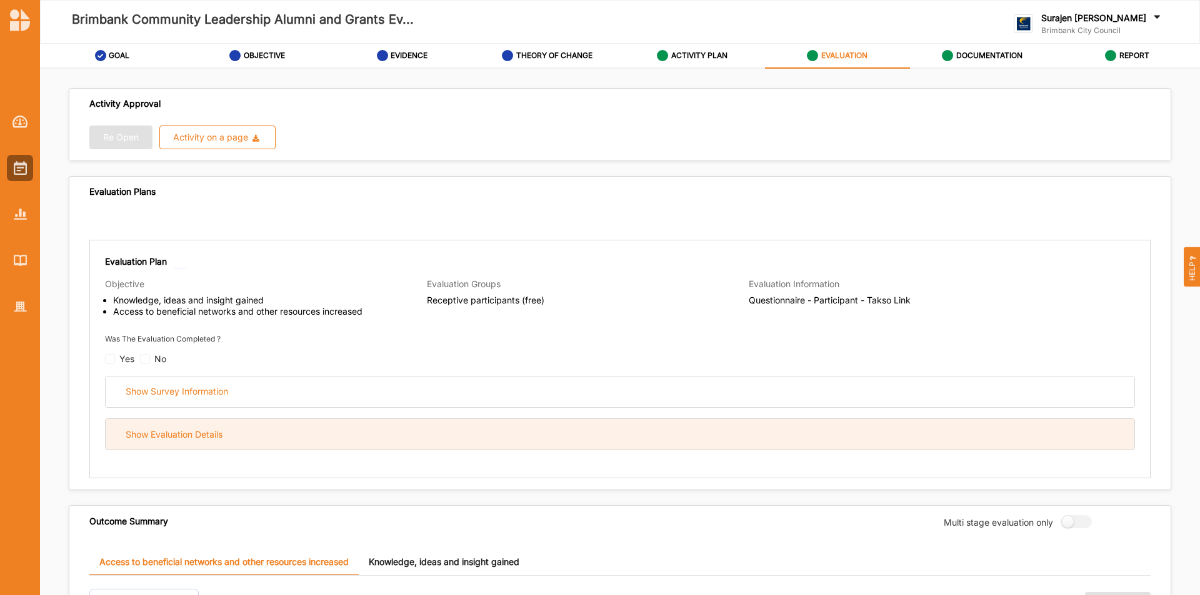
click at [517, 442] on div "Show Evaluation Details" at bounding box center [620, 434] width 1028 height 31
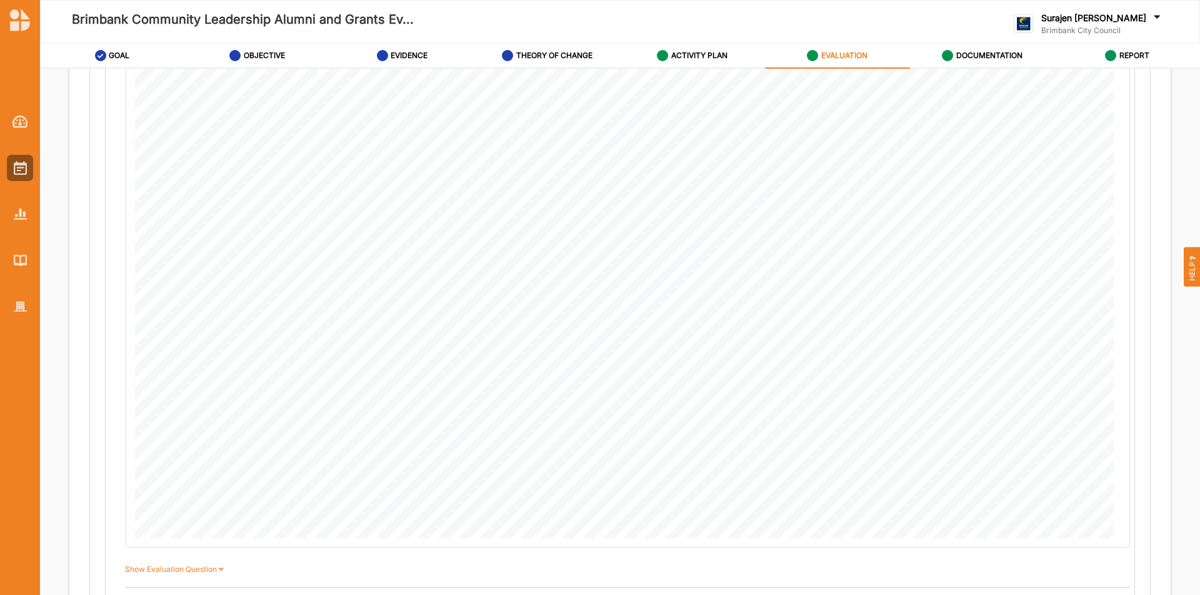
scroll to position [625, 0]
click at [973, 52] on label "DOCUMENTATION" at bounding box center [989, 56] width 66 height 10
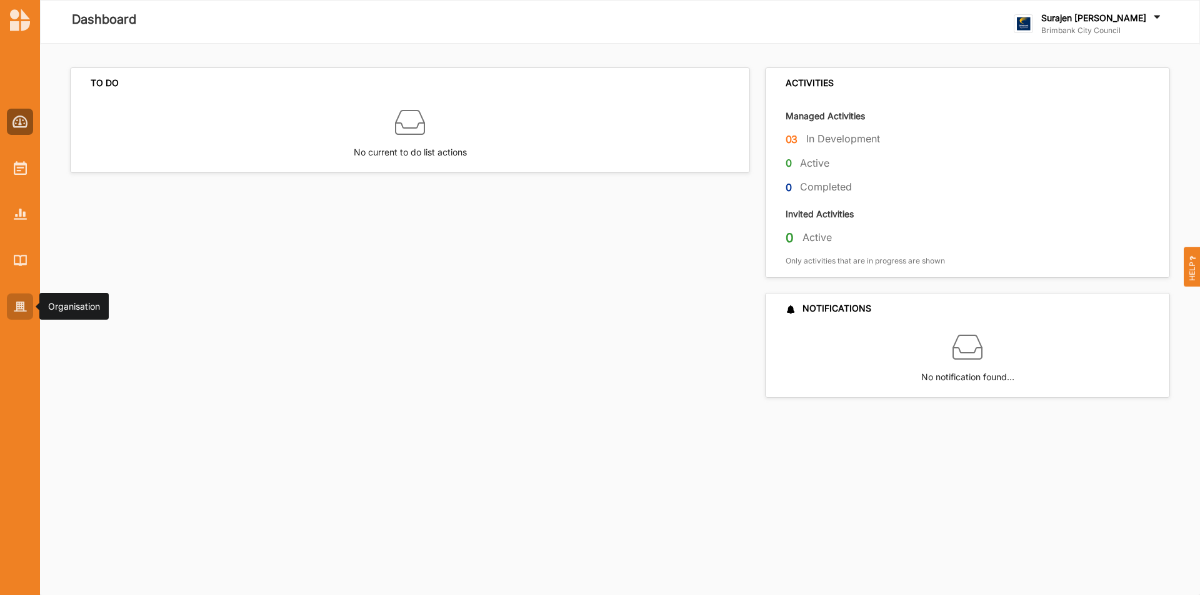
click at [19, 306] on img at bounding box center [20, 307] width 13 height 11
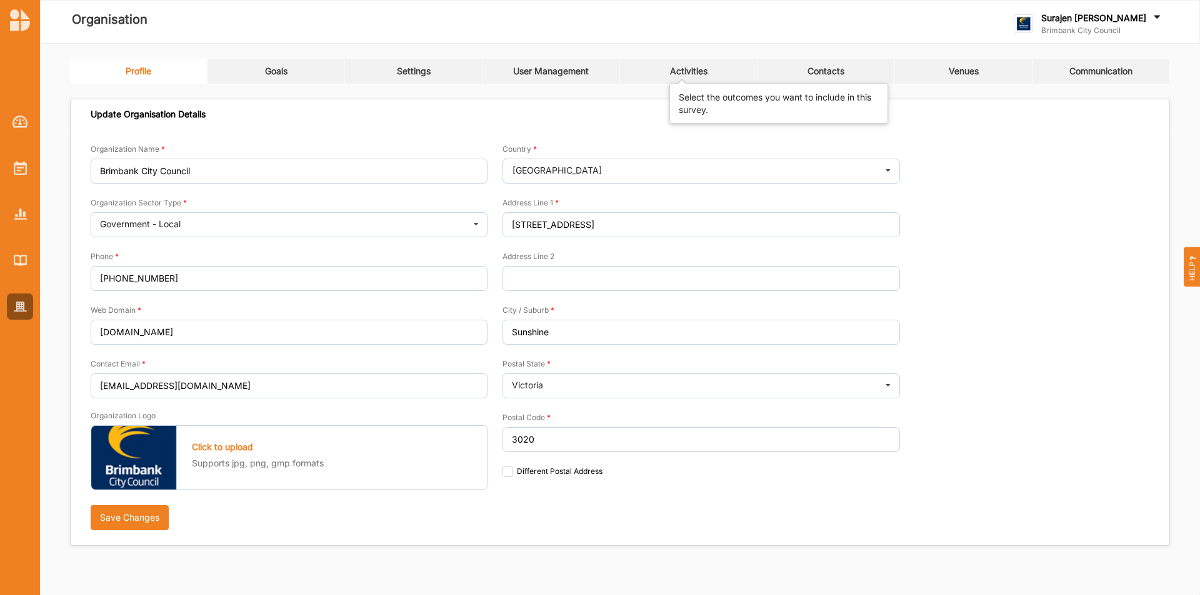
click at [690, 74] on div "Activities" at bounding box center [688, 71] width 37 height 11
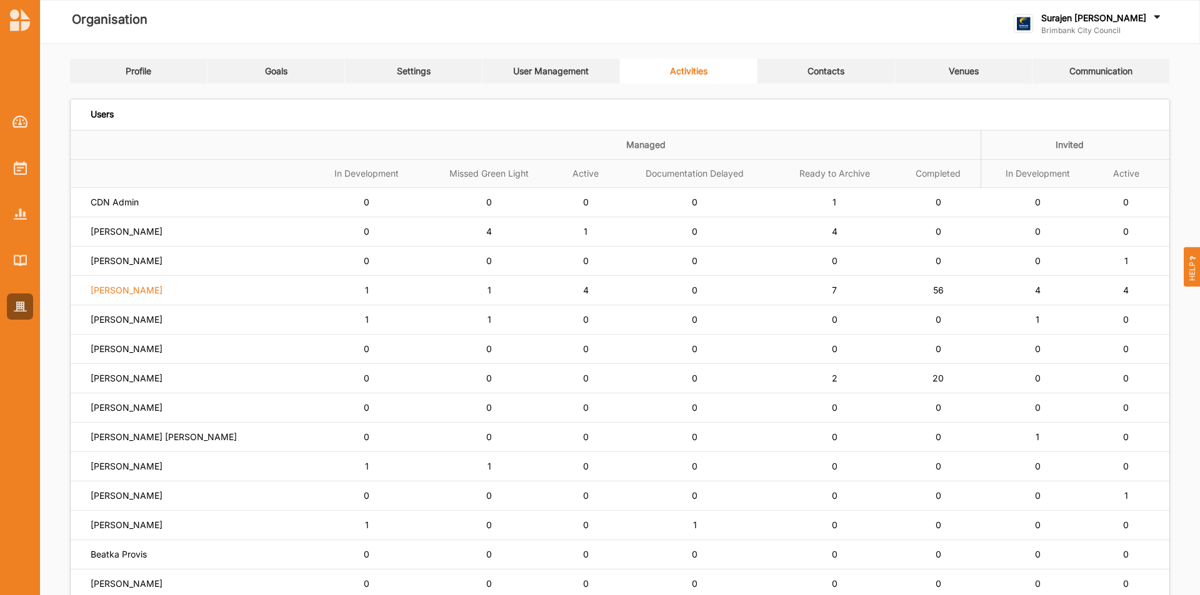
click at [129, 208] on label "[PERSON_NAME]" at bounding box center [115, 202] width 48 height 11
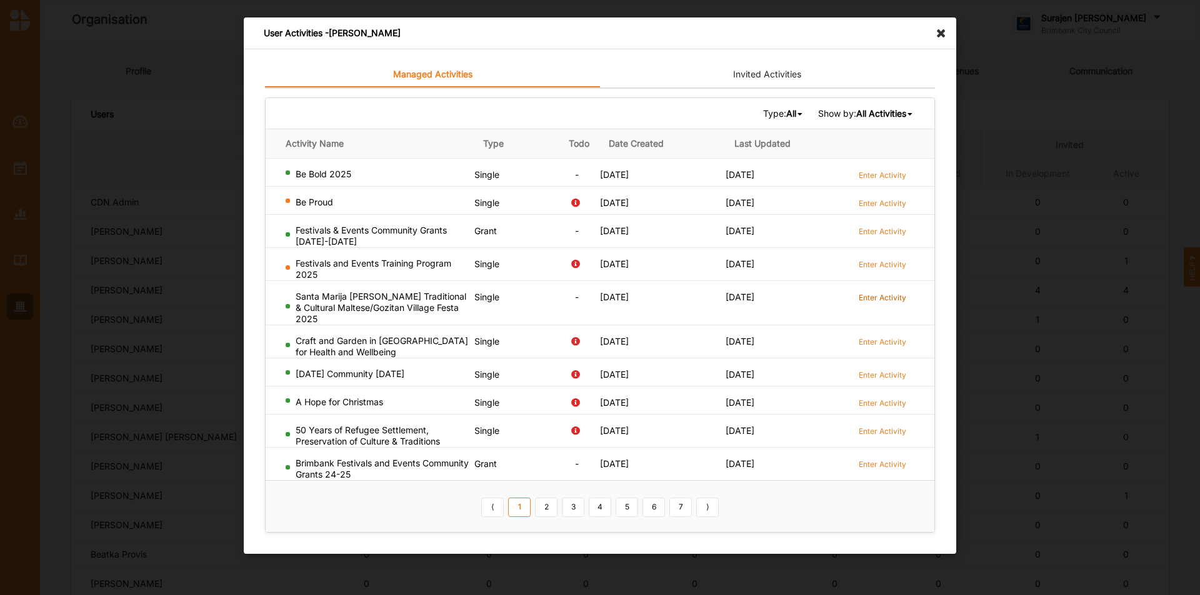
click at [890, 296] on label "Enter Activity" at bounding box center [881, 297] width 47 height 11
click at [899, 109] on b "All Activities" at bounding box center [881, 113] width 50 height 11
click at [898, 132] on div "Ongoing Activities" at bounding box center [860, 132] width 105 height 22
click at [624, 512] on link "2" at bounding box center [613, 508] width 22 height 20
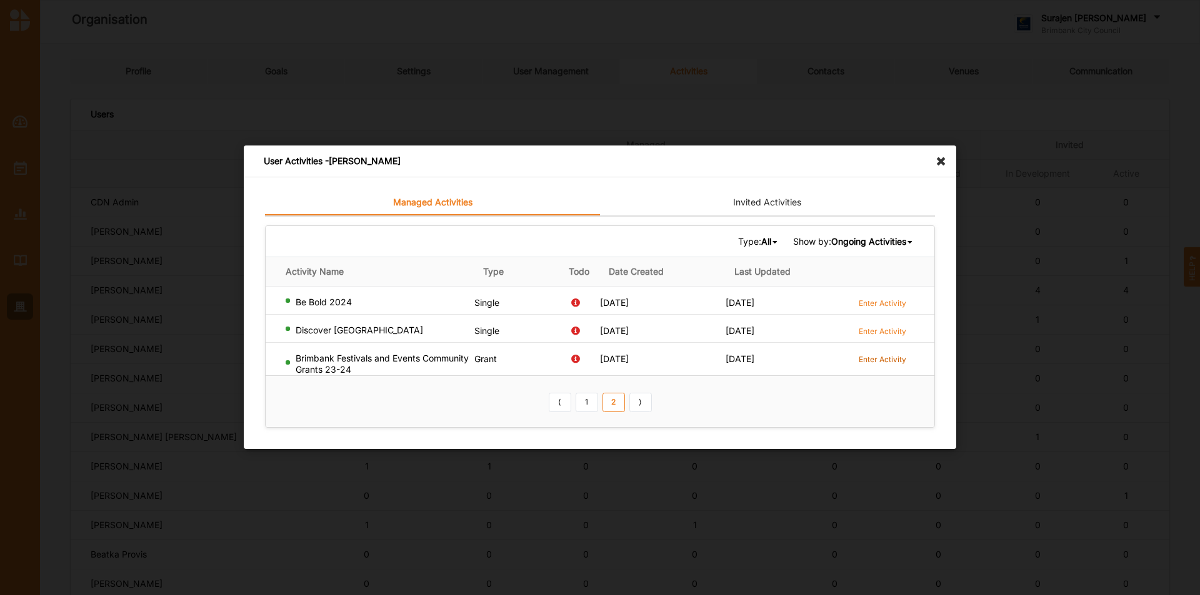
click at [868, 355] on label "Enter Activity" at bounding box center [881, 359] width 47 height 11
click at [893, 332] on label "Enter Activity" at bounding box center [881, 331] width 47 height 11
click at [590, 409] on link "1" at bounding box center [586, 403] width 22 height 20
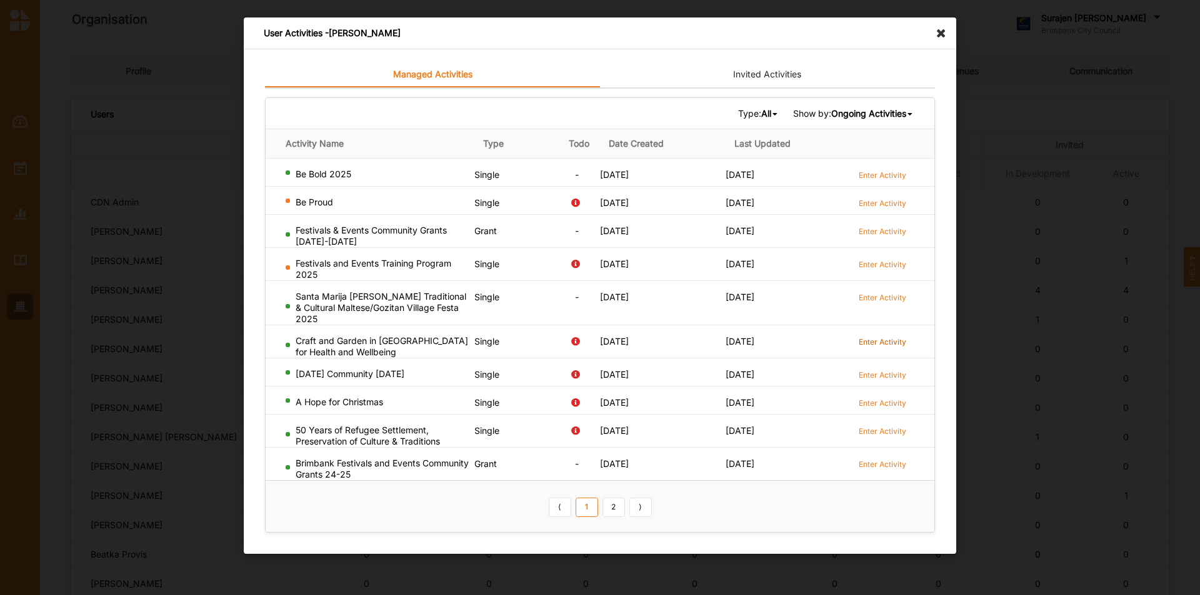
click at [902, 345] on label "Enter Activity" at bounding box center [881, 342] width 47 height 11
click at [936, 35] on icon at bounding box center [944, 27] width 20 height 20
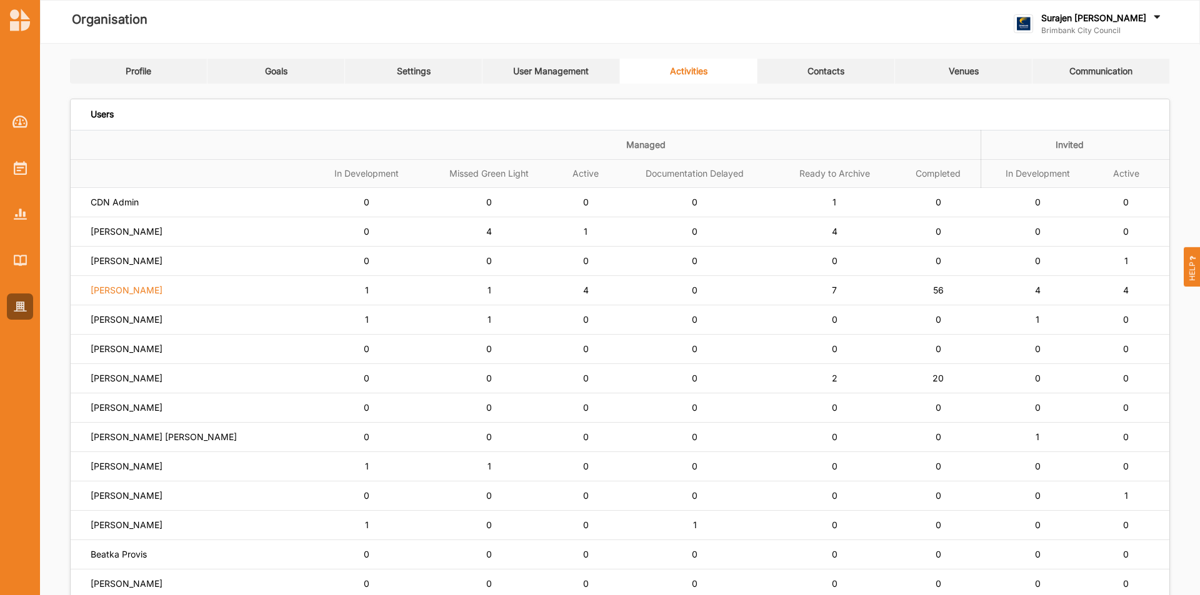
click at [116, 208] on label "[PERSON_NAME]" at bounding box center [115, 202] width 48 height 11
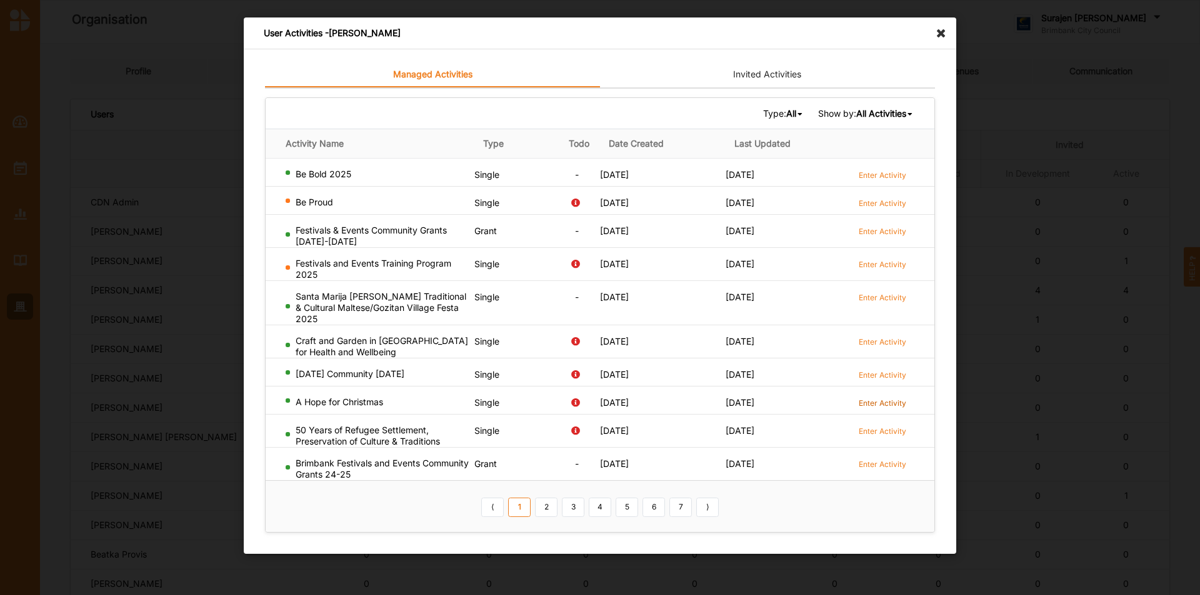
click at [867, 400] on label "Enter Activity" at bounding box center [881, 403] width 47 height 11
click at [868, 469] on label "Enter Activity" at bounding box center [881, 464] width 47 height 11
click at [887, 111] on b "All Activities" at bounding box center [881, 113] width 50 height 11
click at [781, 105] on div "Type: All All Single Grant Festival Multi Activity Linked Show by: All Activiti…" at bounding box center [600, 113] width 668 height 31
click at [786, 108] on b "All" at bounding box center [791, 113] width 10 height 11
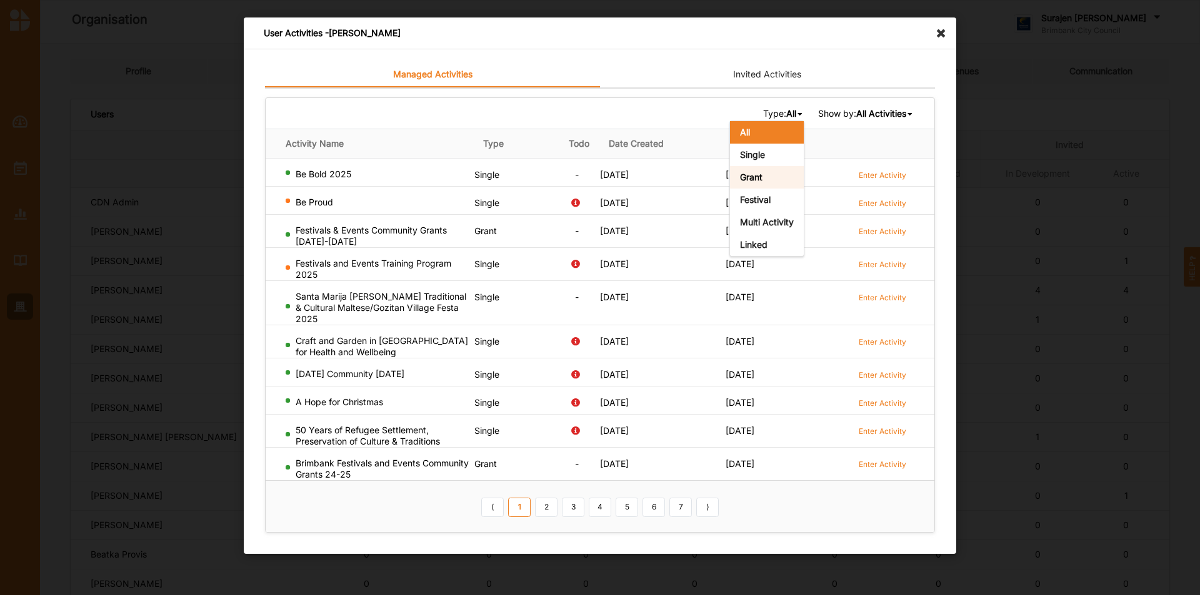
click at [767, 177] on div "Grant" at bounding box center [767, 177] width 74 height 22
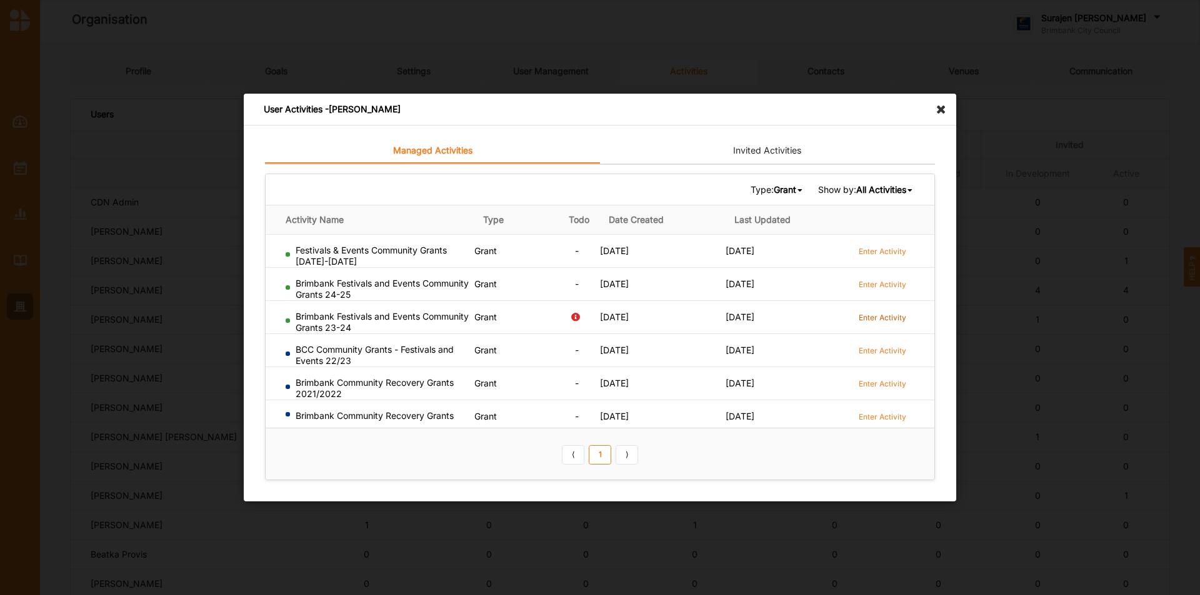
click at [885, 319] on label "Enter Activity" at bounding box center [881, 317] width 47 height 11
click at [887, 321] on label "Enter Activity" at bounding box center [881, 317] width 47 height 11
click at [900, 282] on label "Enter Activity" at bounding box center [881, 284] width 47 height 11
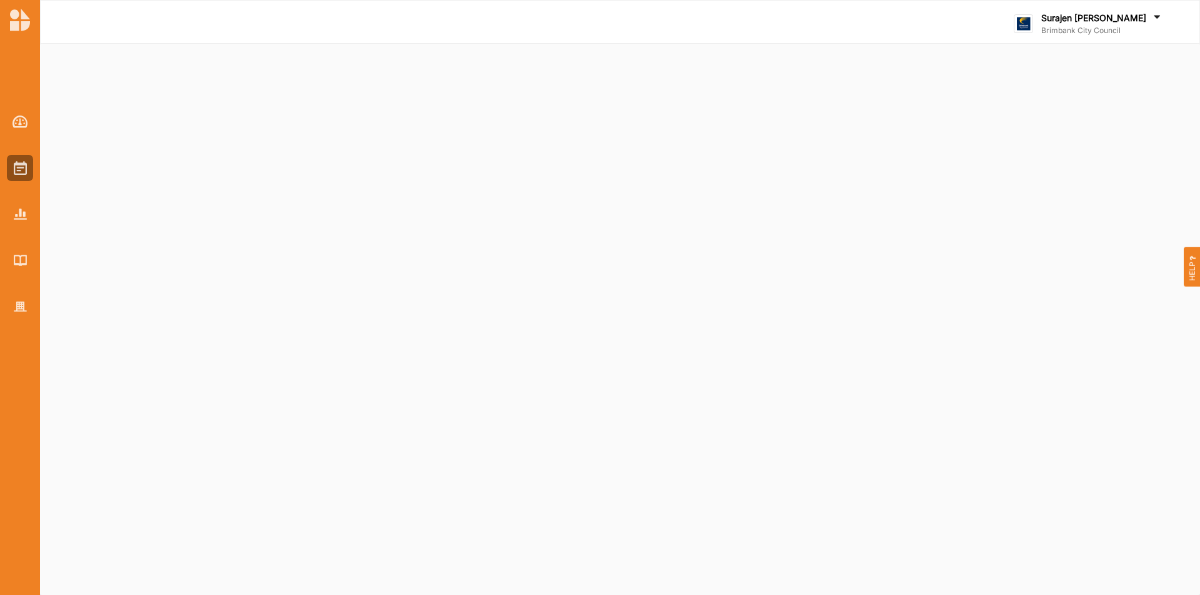
select select "2"
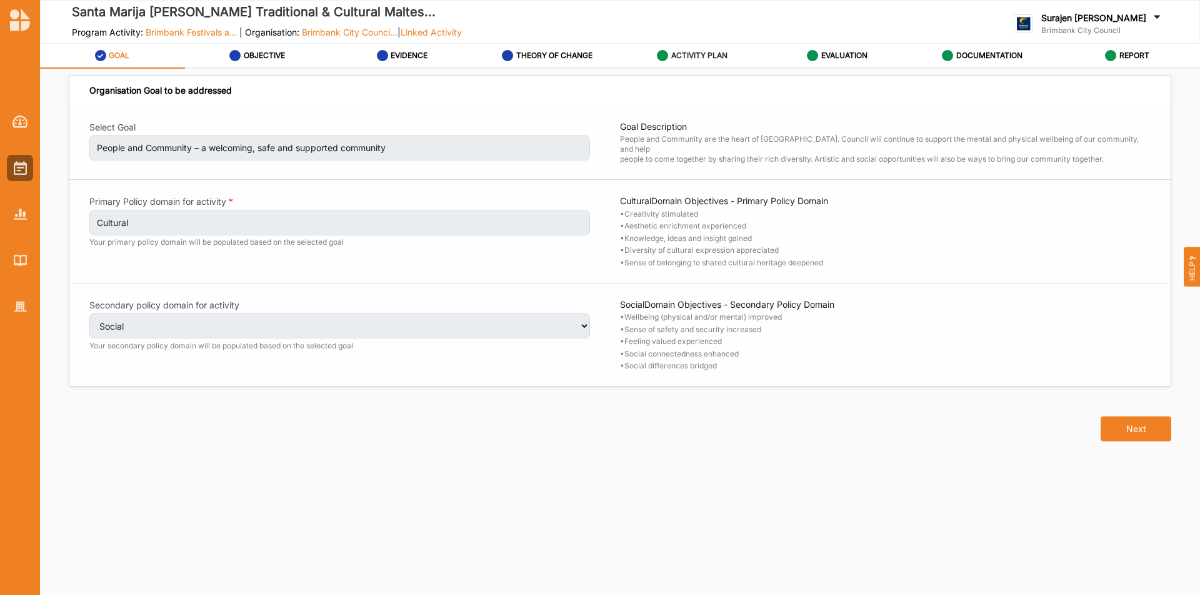
click at [697, 59] on label "ACTIVITY PLAN" at bounding box center [699, 56] width 56 height 10
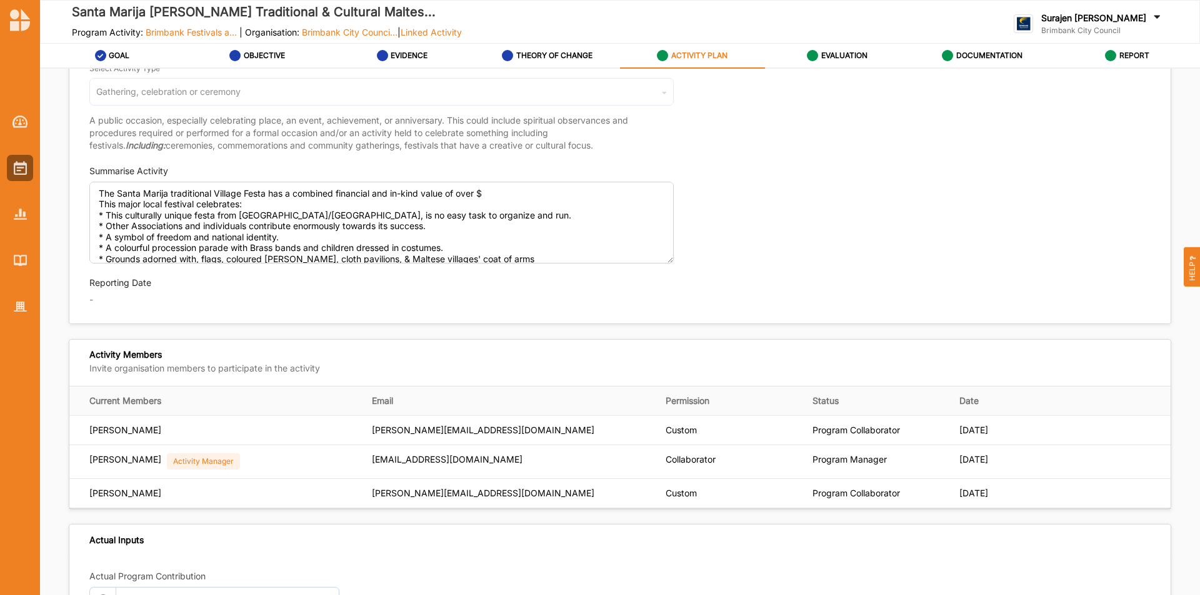
scroll to position [312, 0]
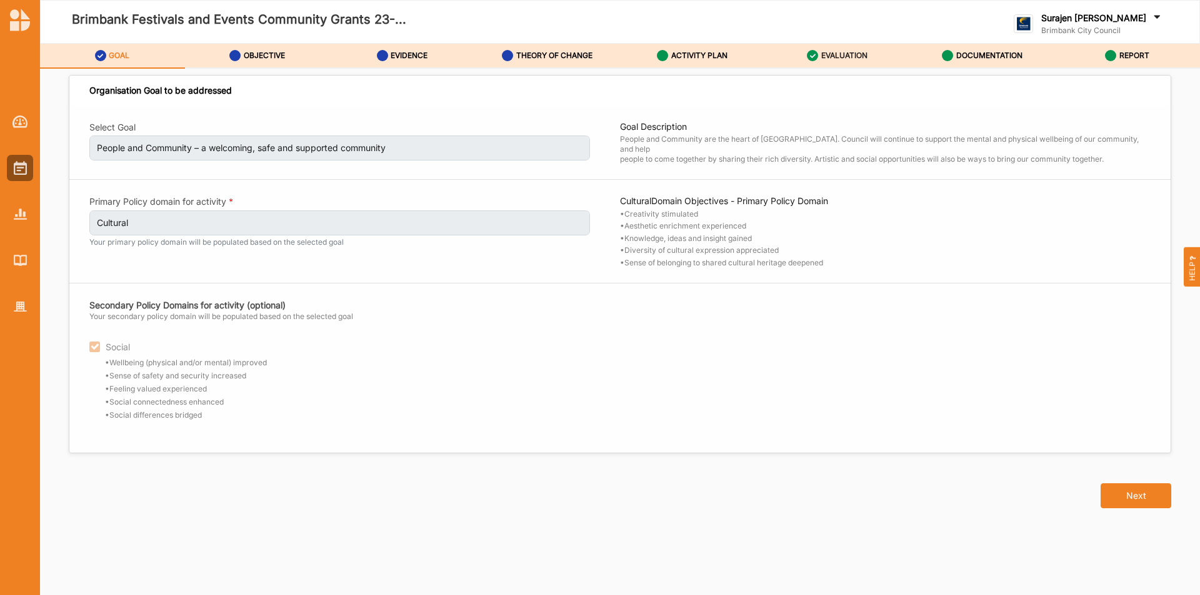
click at [831, 45] on div "EVALUATION" at bounding box center [837, 55] width 61 height 22
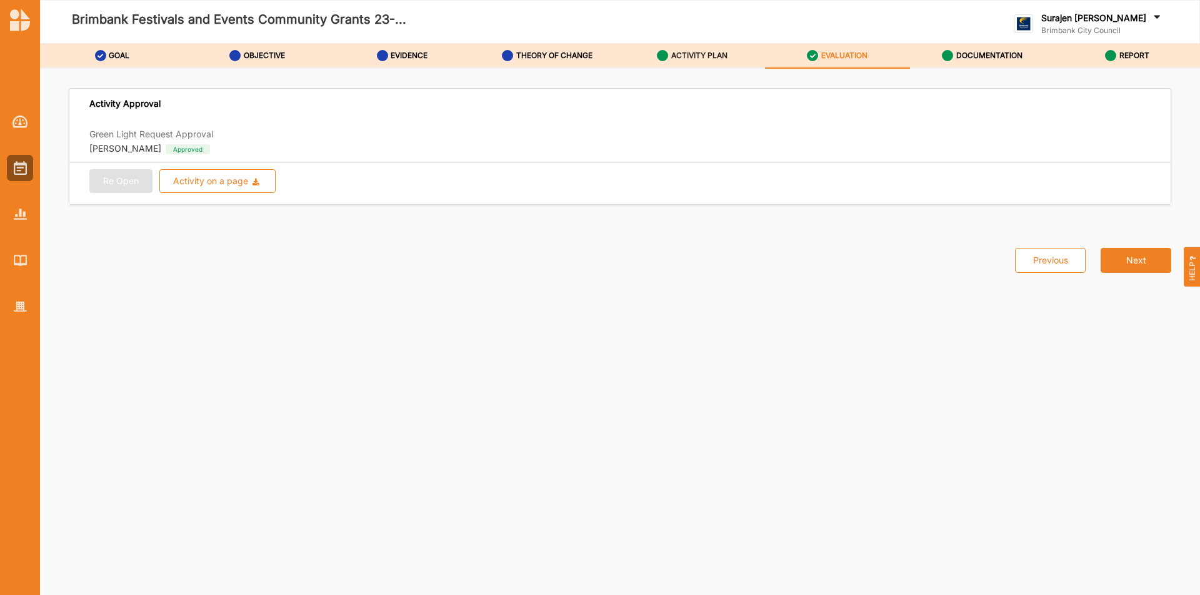
click at [717, 57] on label "ACTIVITY PLAN" at bounding box center [699, 56] width 56 height 10
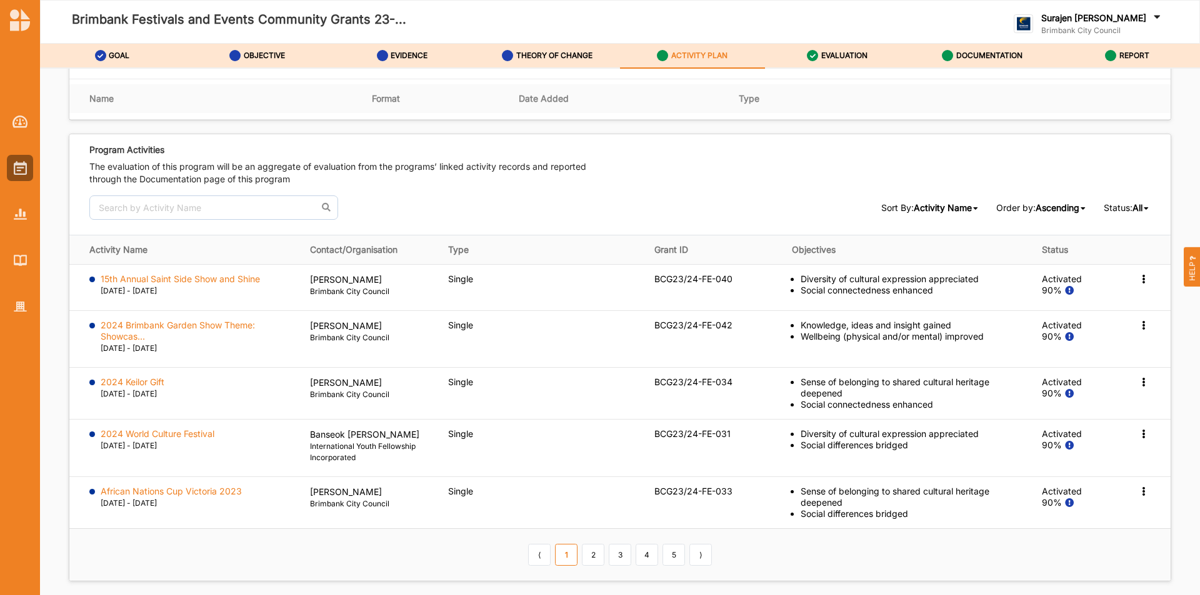
scroll to position [1812, 0]
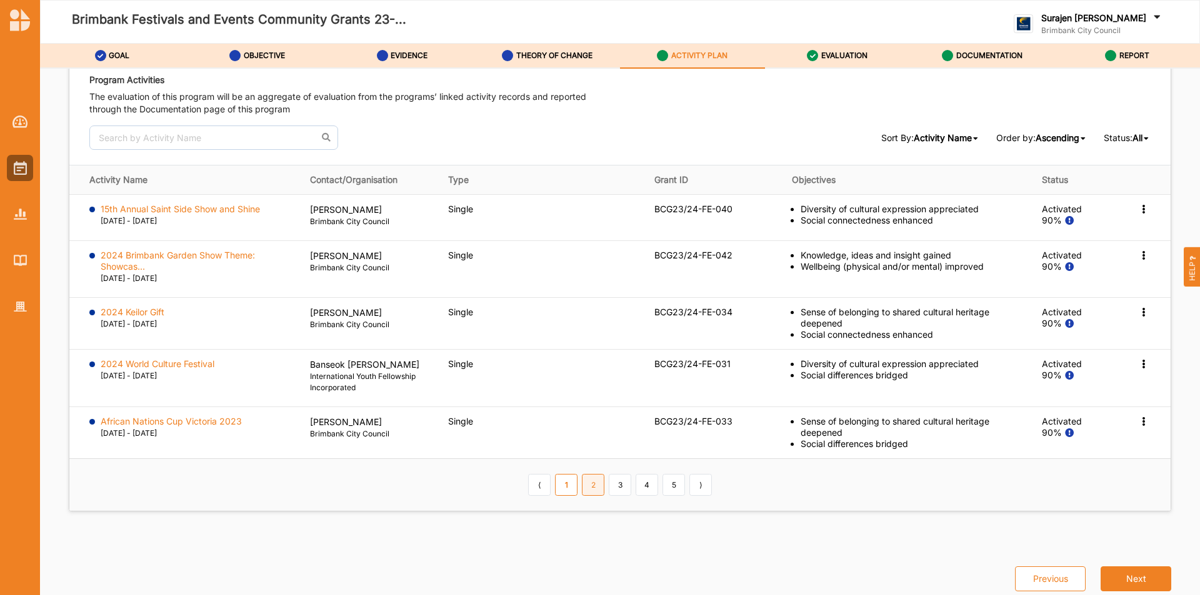
click at [590, 486] on link "2" at bounding box center [593, 484] width 22 height 21
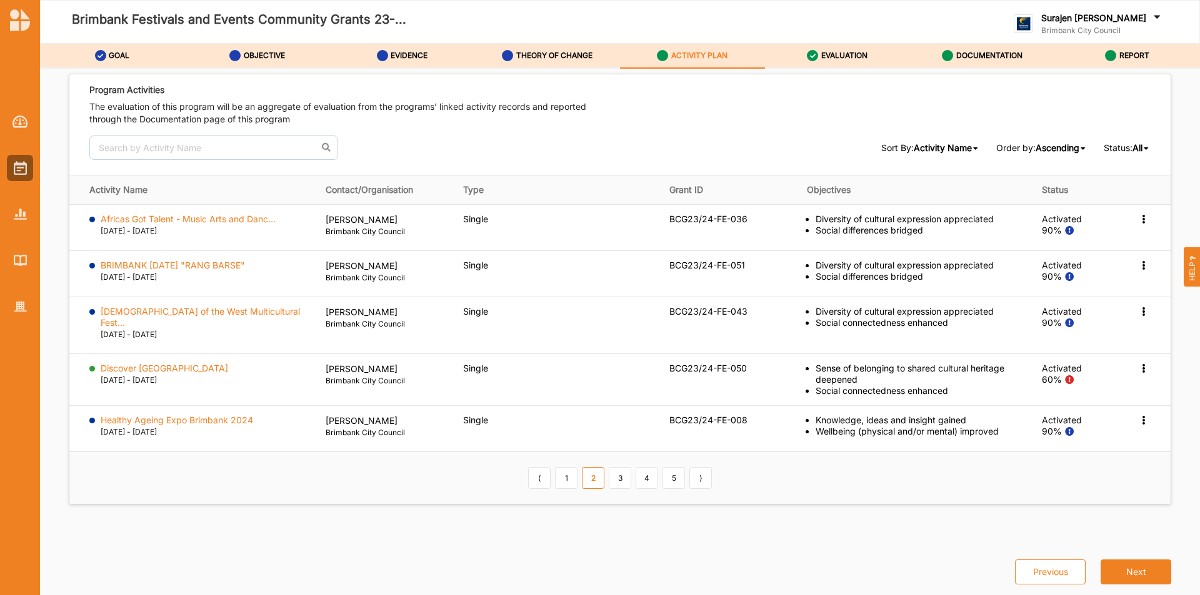
scroll to position [1786, 0]
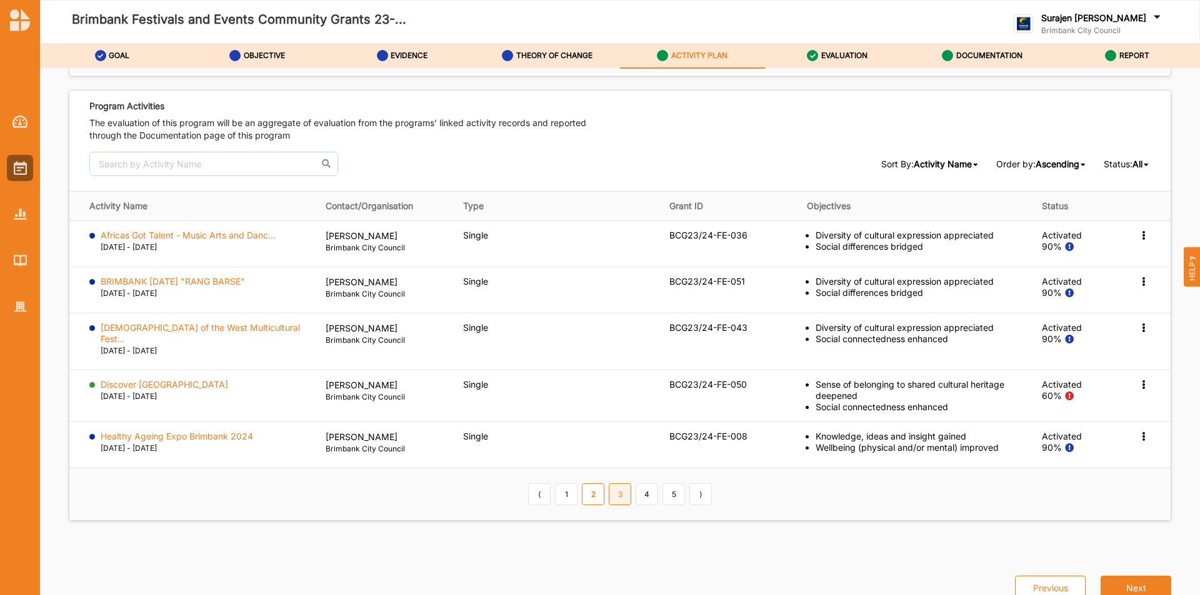
click at [617, 484] on link "3" at bounding box center [620, 494] width 22 height 21
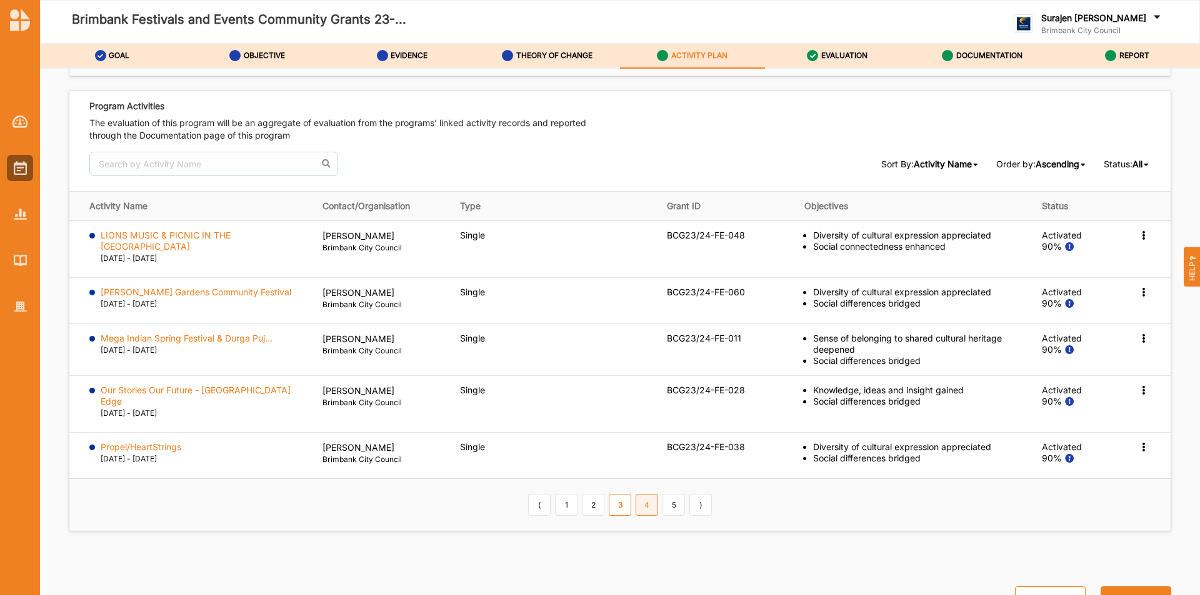
click at [642, 494] on link "4" at bounding box center [646, 504] width 22 height 21
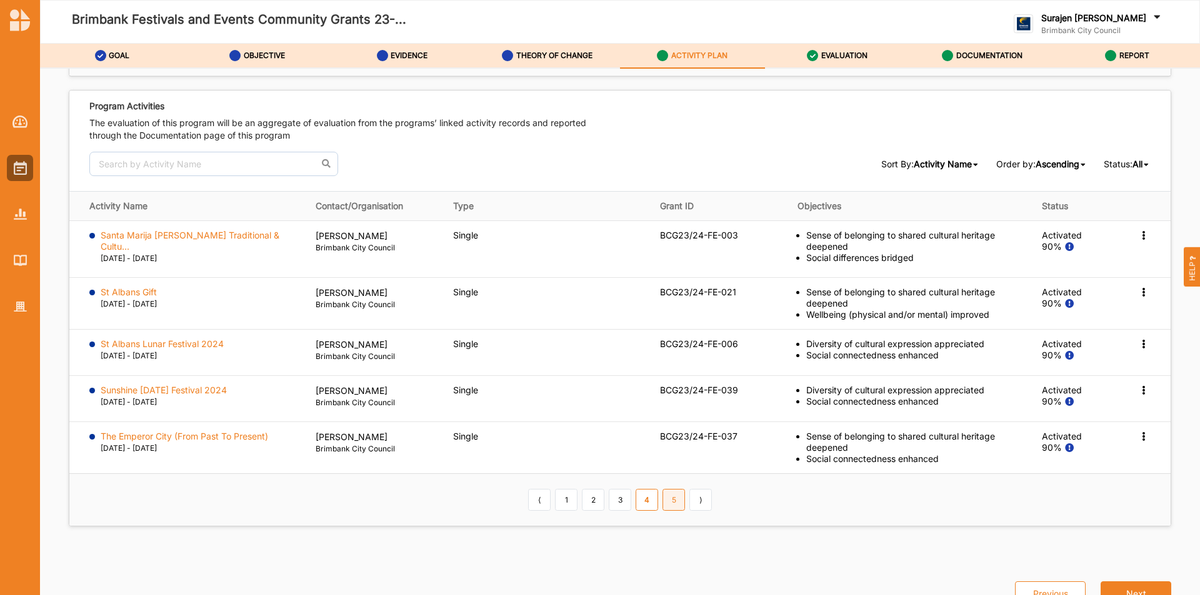
click at [673, 489] on link "5" at bounding box center [673, 499] width 22 height 21
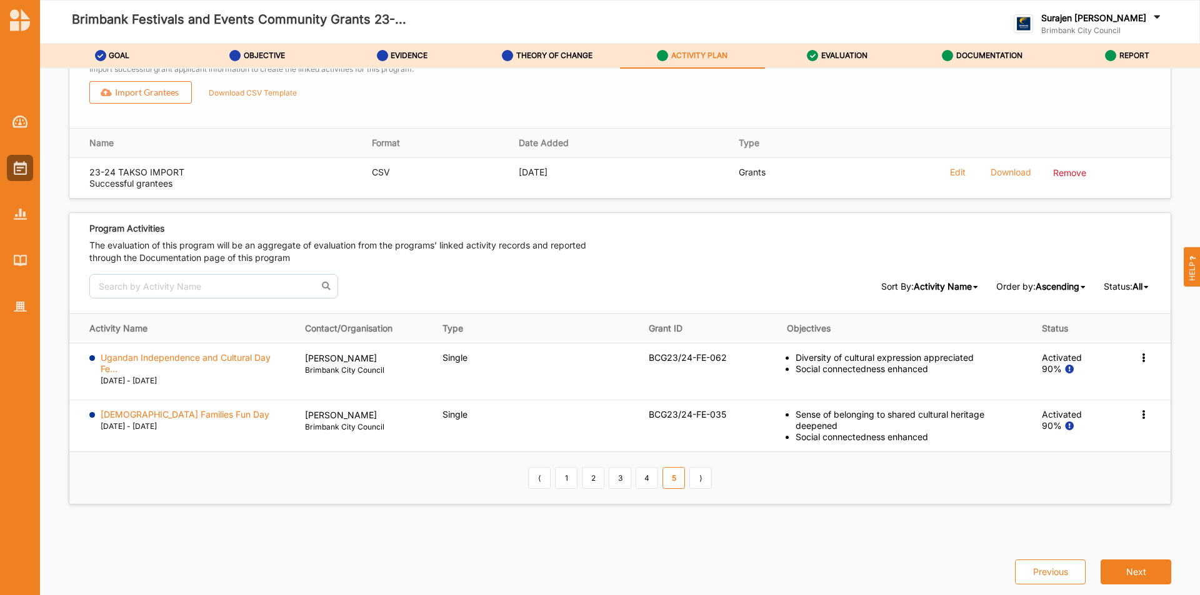
scroll to position [1663, 0]
click at [562, 477] on link "1" at bounding box center [566, 477] width 22 height 21
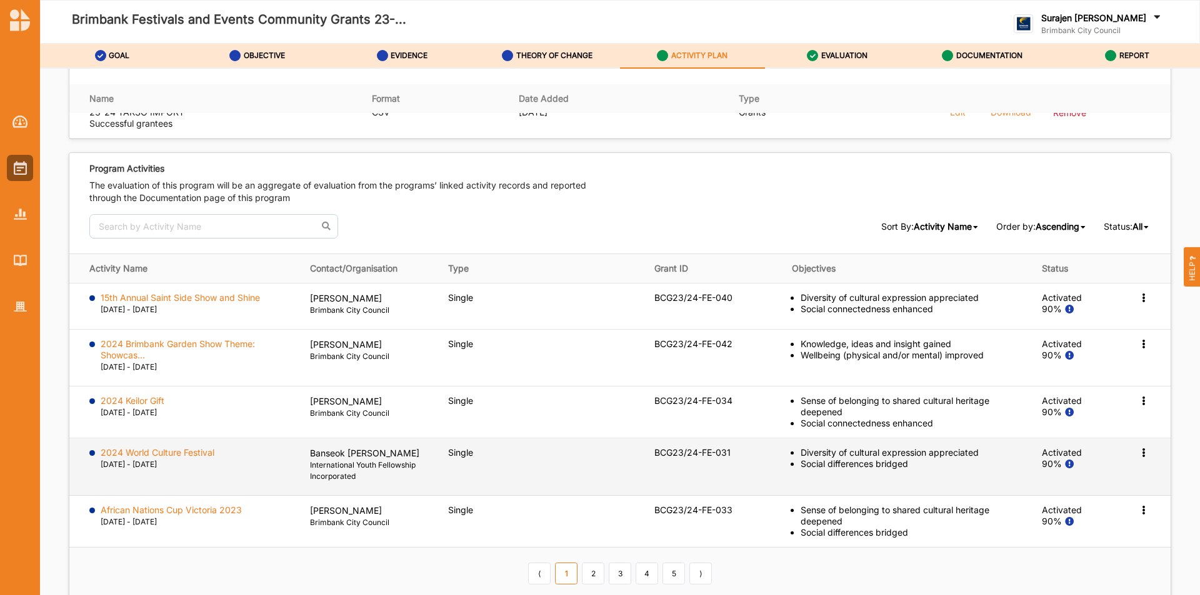
scroll to position [1819, 0]
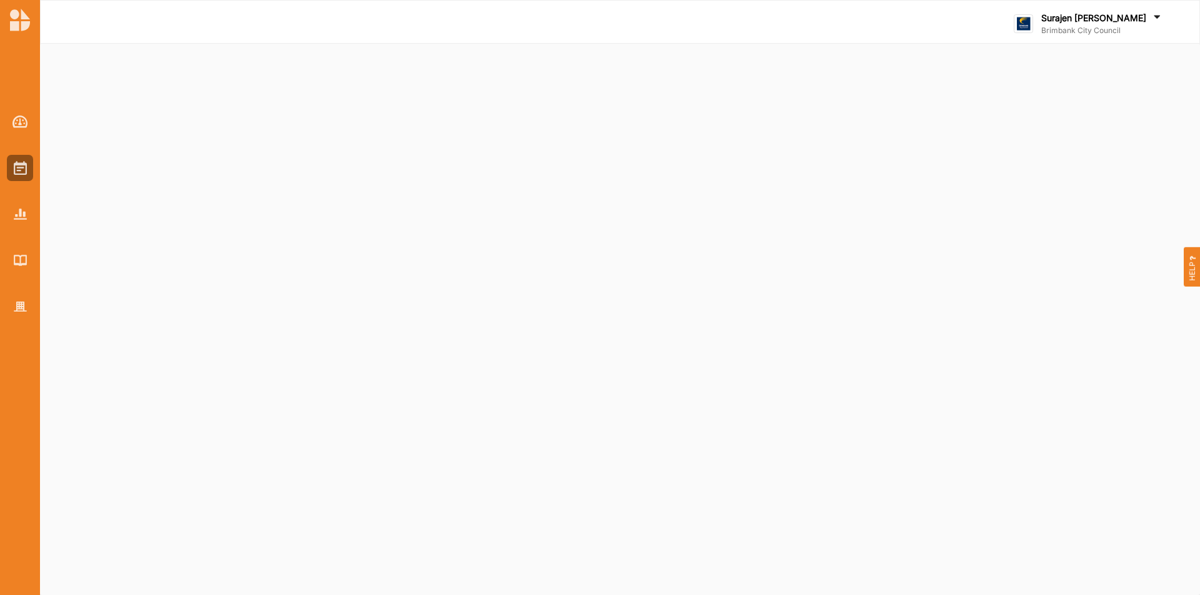
select select "2"
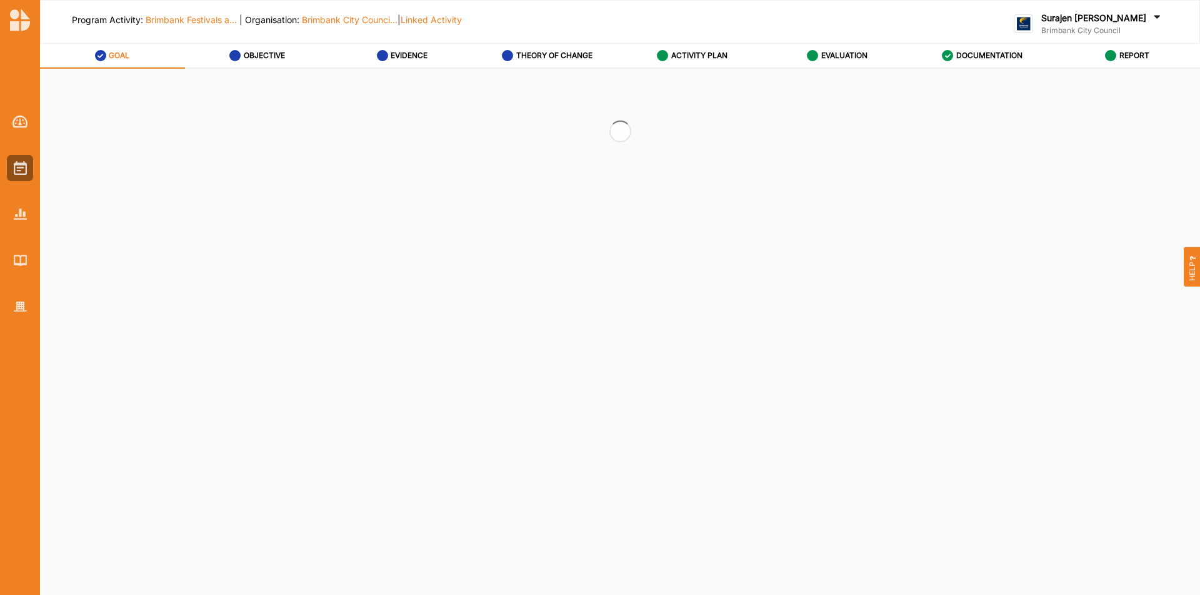
select select "2"
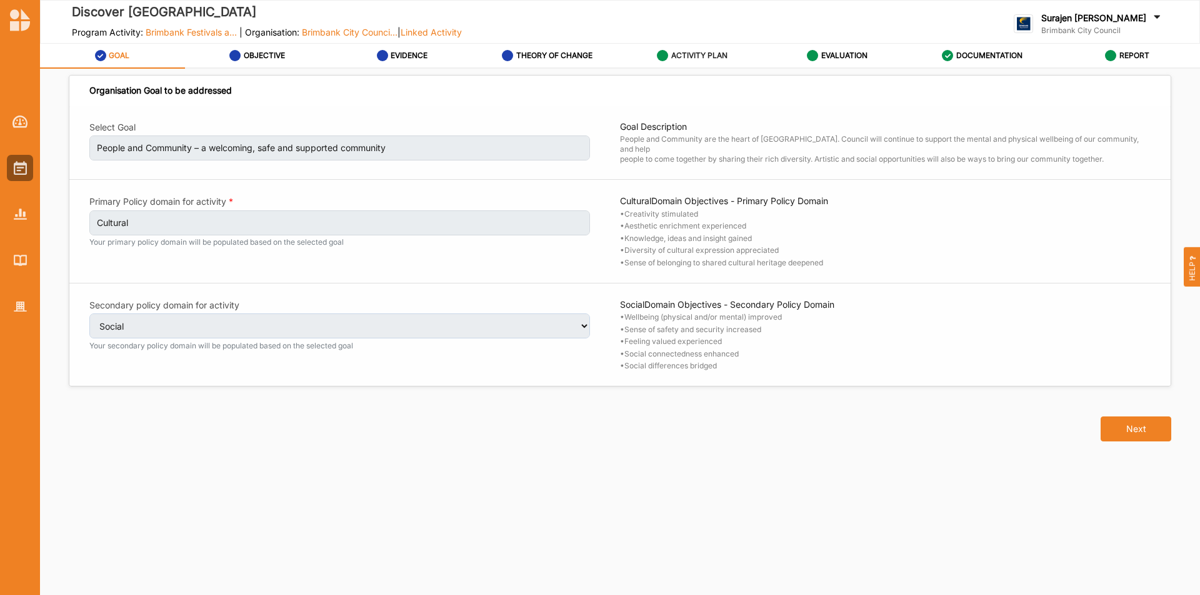
click at [710, 51] on label "ACTIVITY PLAN" at bounding box center [699, 56] width 56 height 10
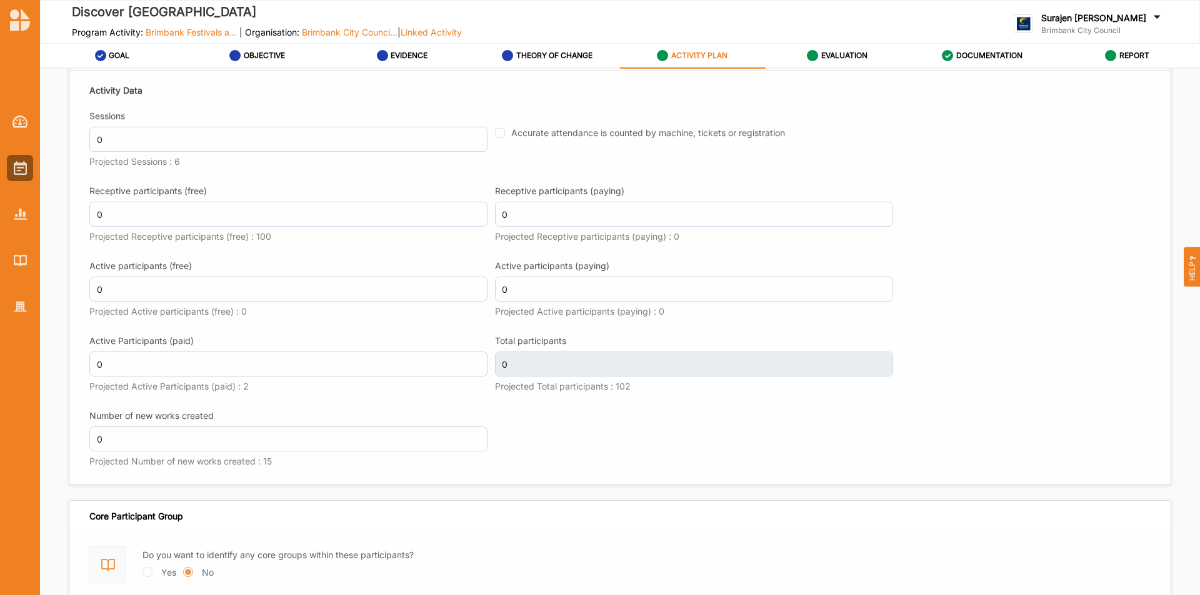
scroll to position [1568, 0]
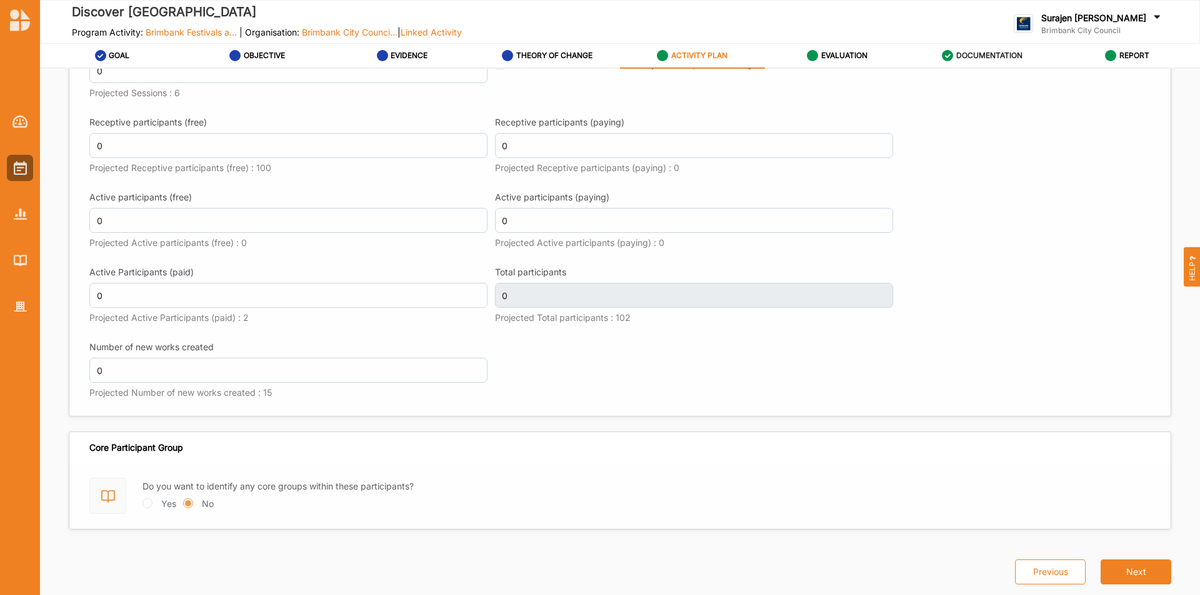
click at [996, 52] on label "DOCUMENTATION" at bounding box center [989, 56] width 66 height 10
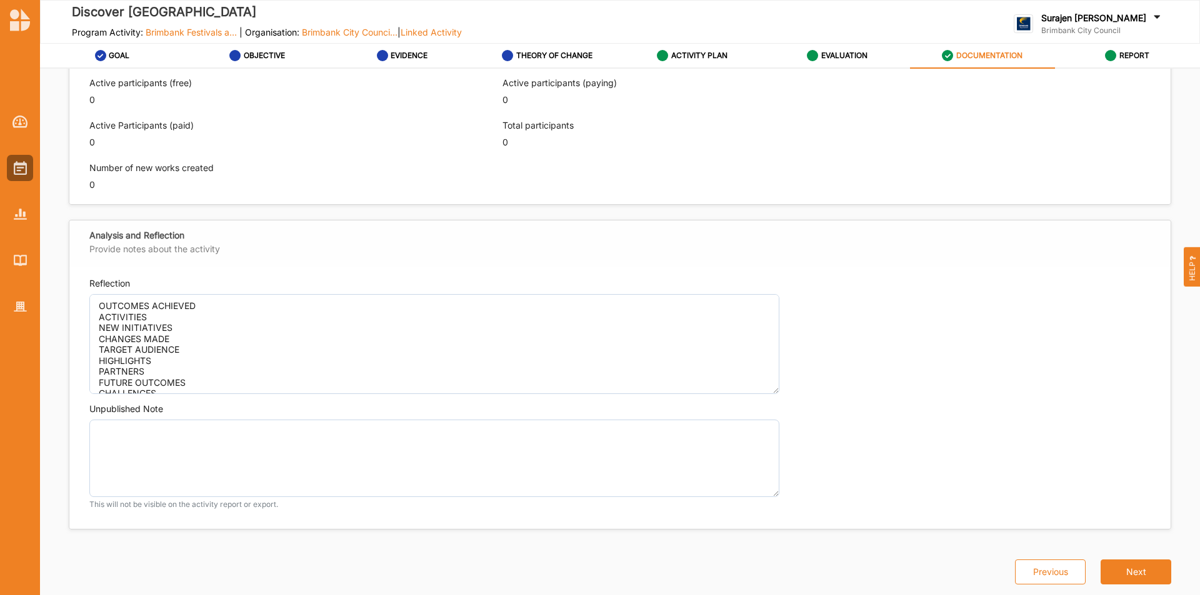
scroll to position [818, 0]
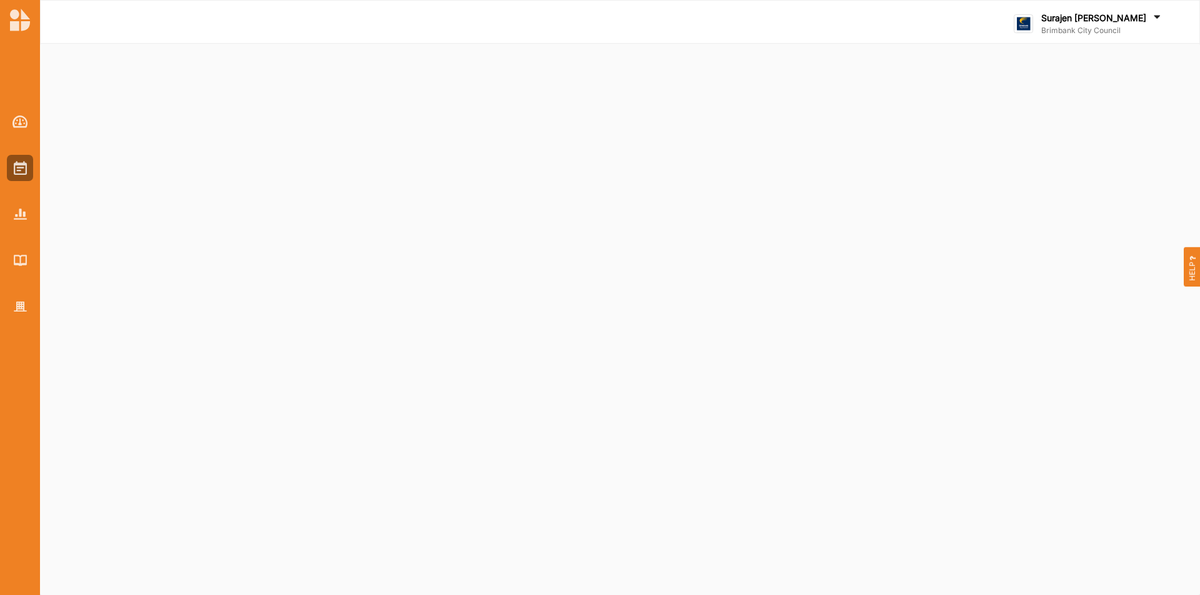
select select "2"
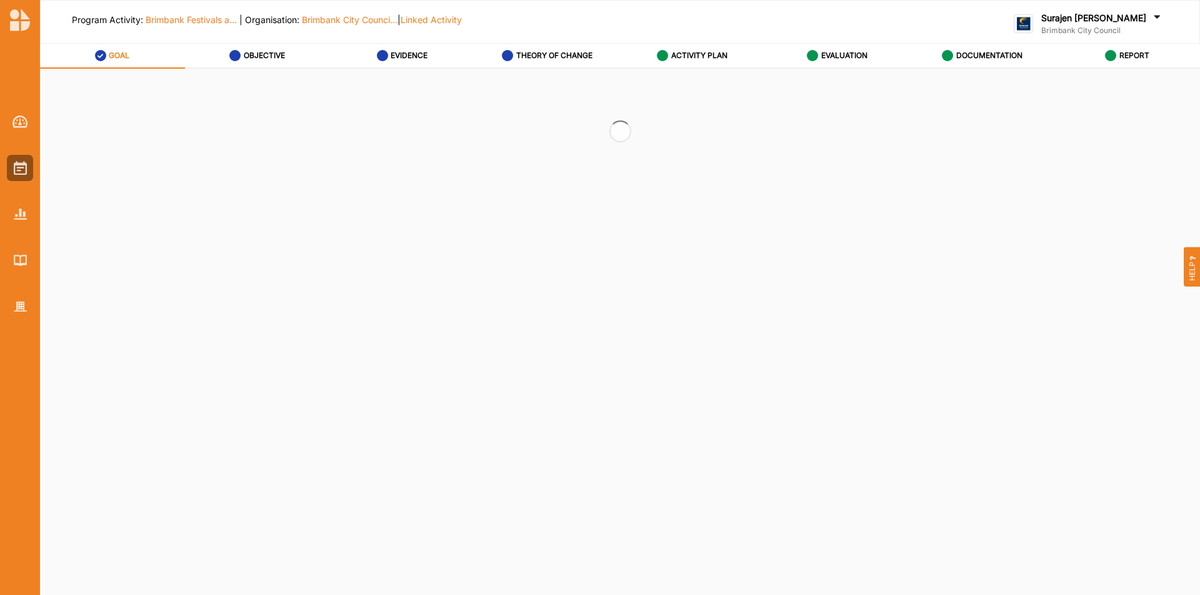
select select "2"
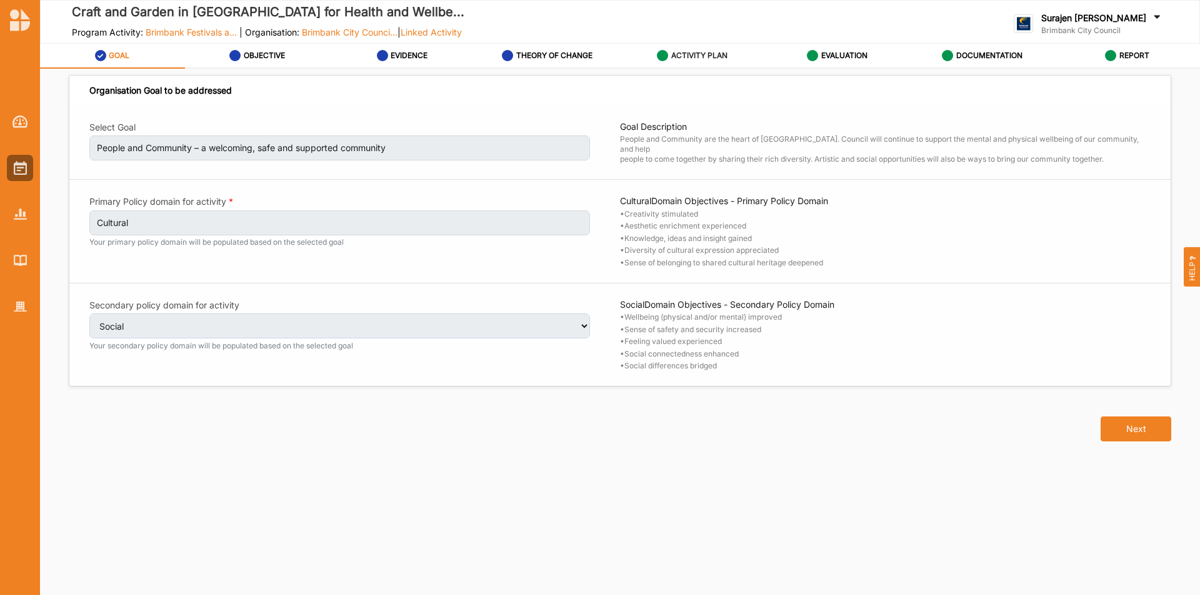
click at [710, 58] on label "ACTIVITY PLAN" at bounding box center [699, 56] width 56 height 10
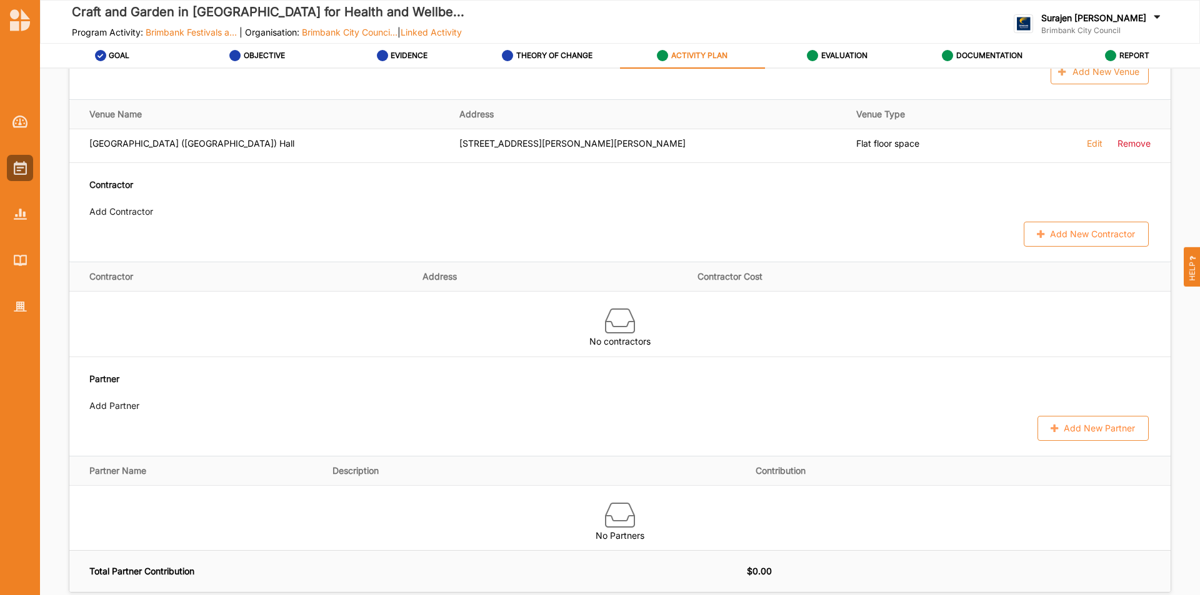
scroll to position [687, 0]
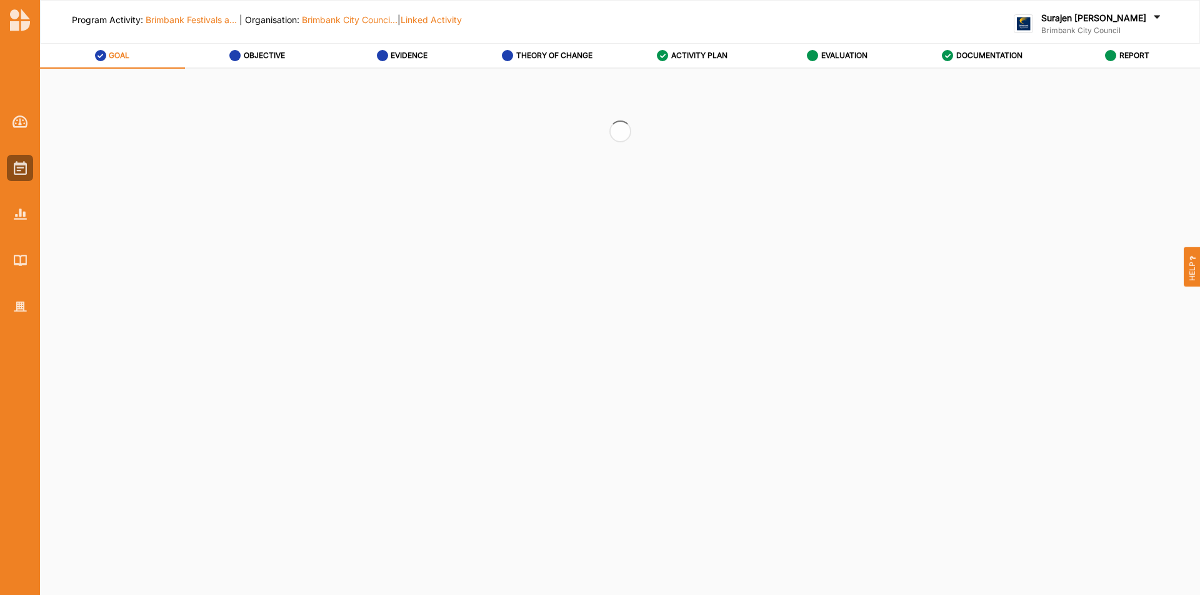
select select "2"
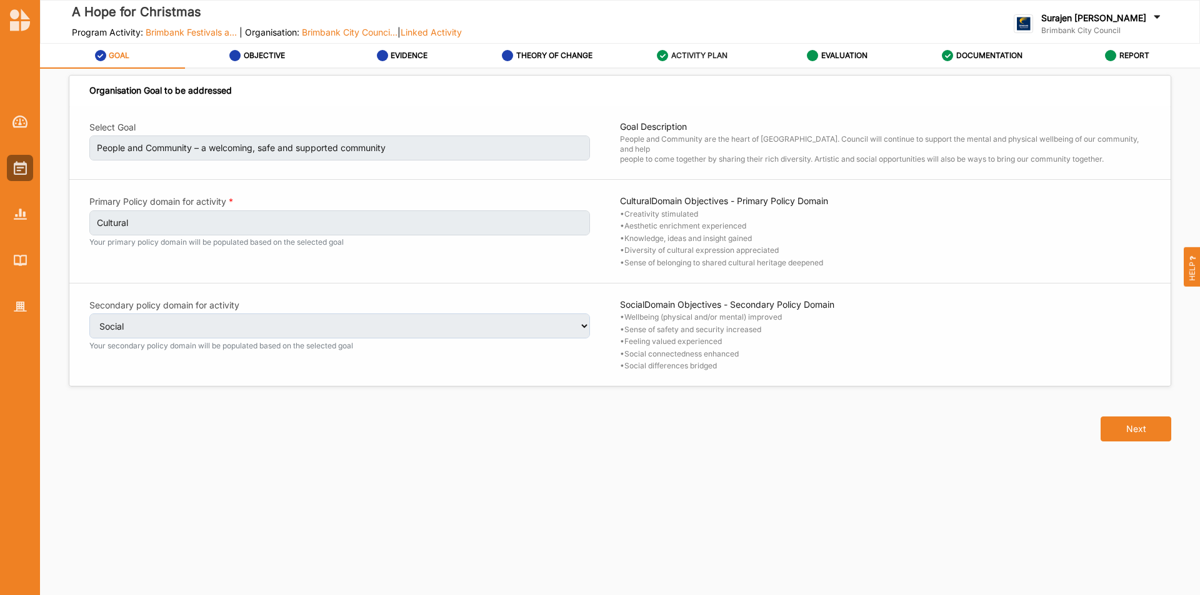
click at [697, 53] on label "ACTIVITY PLAN" at bounding box center [699, 56] width 56 height 10
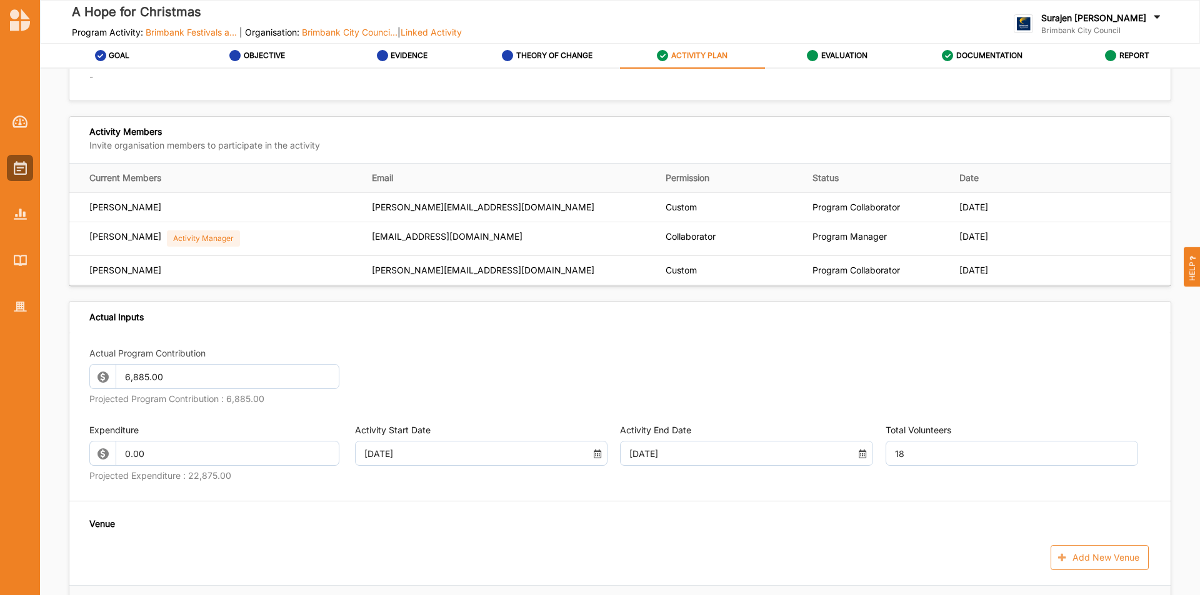
scroll to position [375, 0]
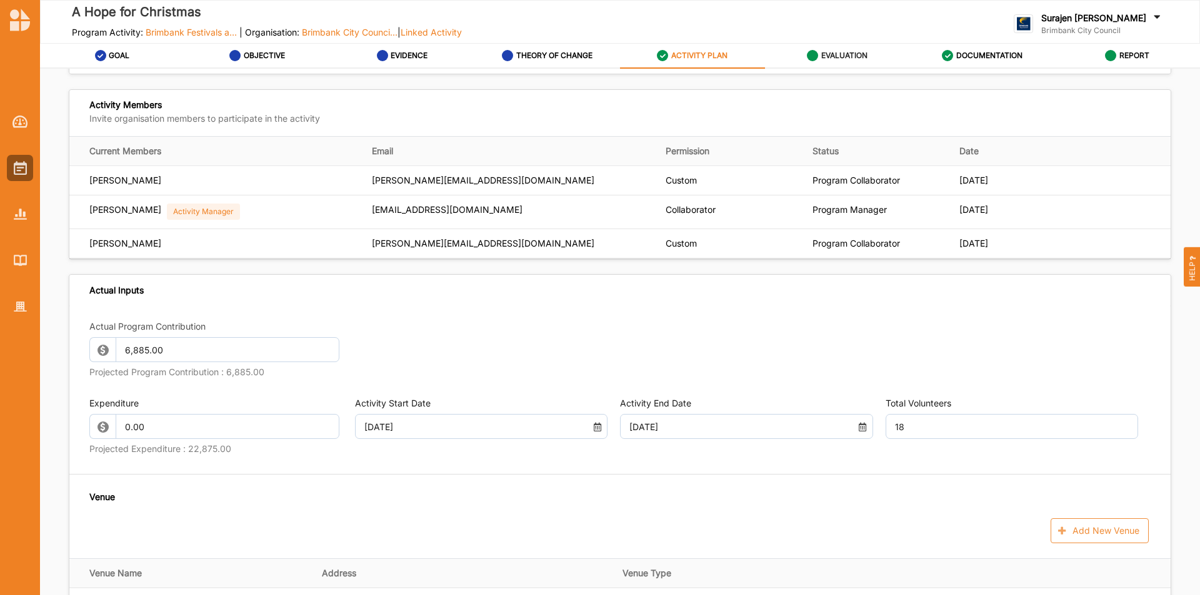
click at [868, 54] on link "EVALUATION" at bounding box center [837, 56] width 145 height 25
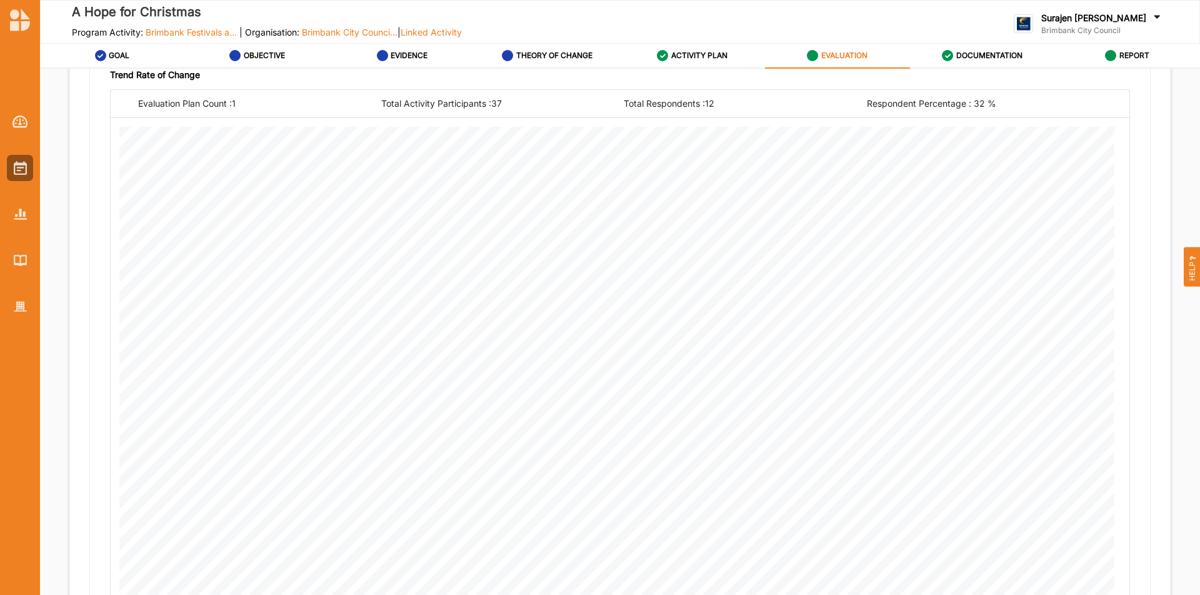
scroll to position [395, 0]
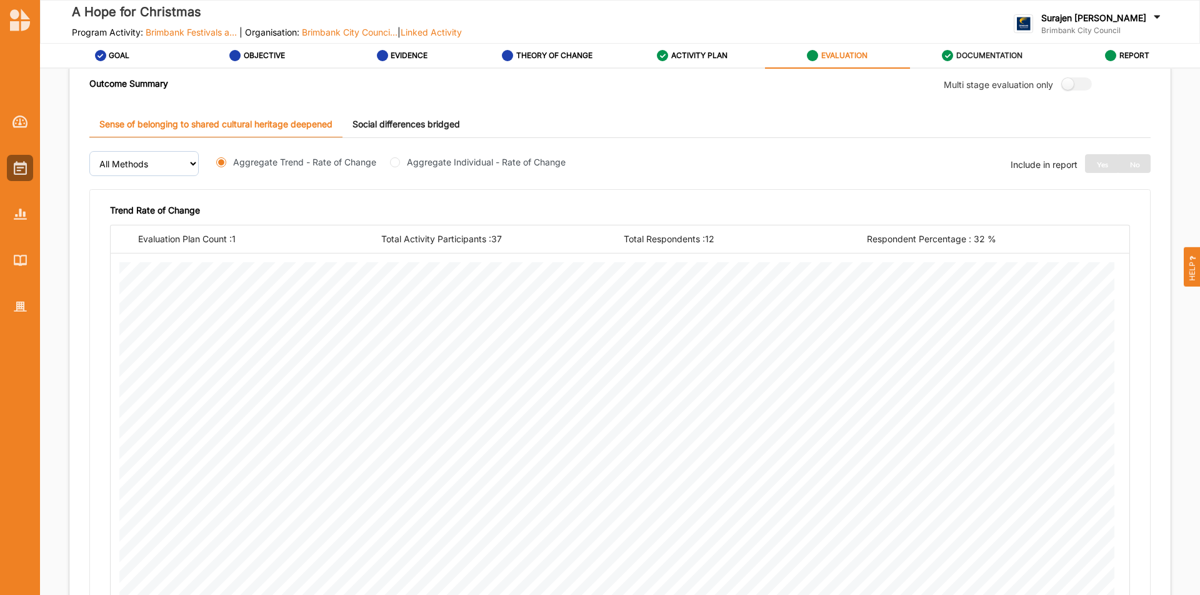
click at [959, 58] on label "DOCUMENTATION" at bounding box center [989, 56] width 66 height 10
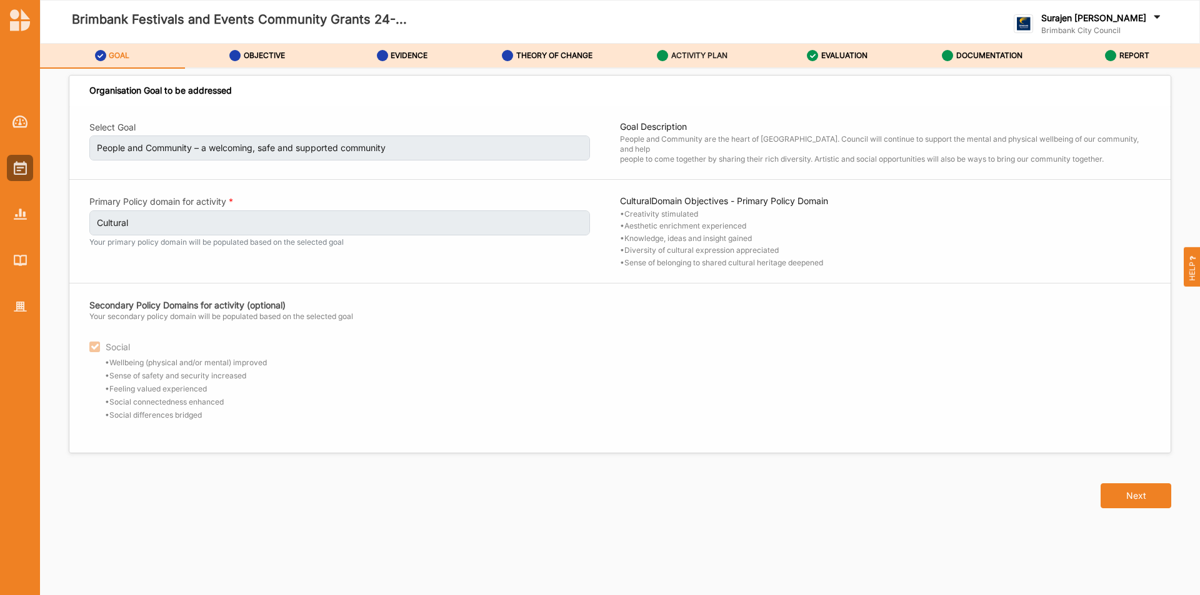
click at [707, 51] on label "ACTIVITY PLAN" at bounding box center [699, 56] width 56 height 10
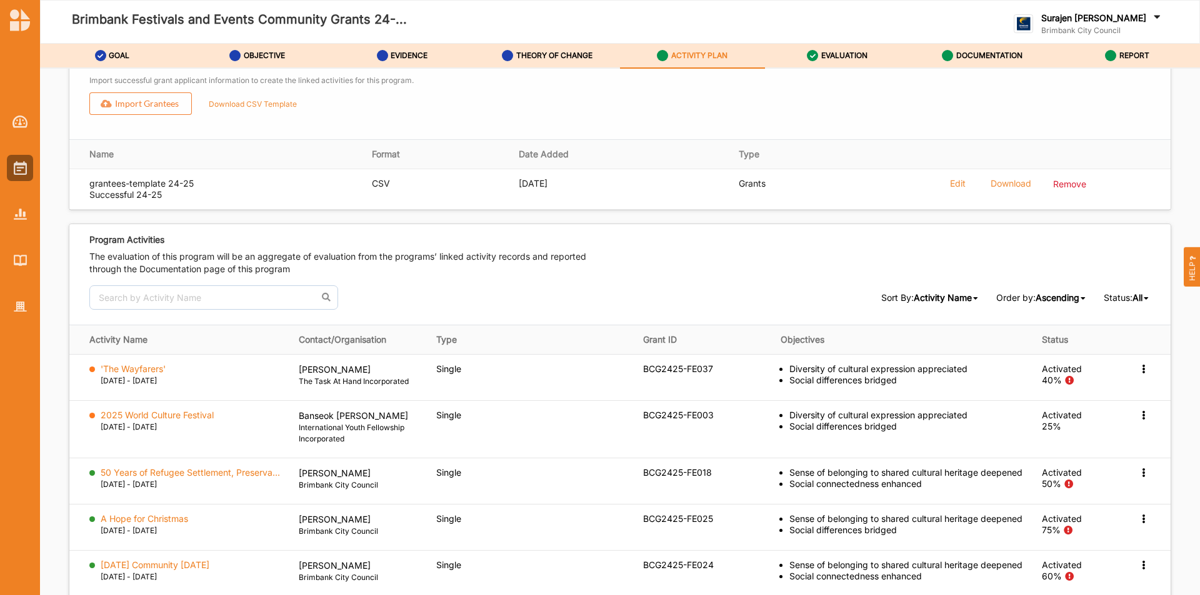
scroll to position [1789, 0]
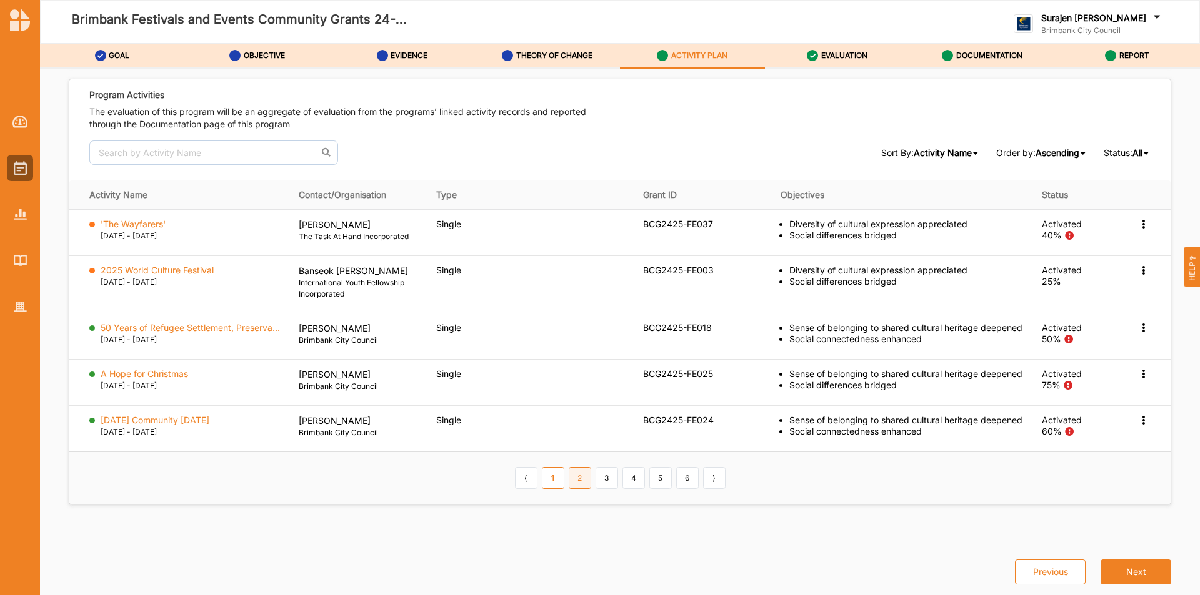
click at [580, 485] on link "2" at bounding box center [580, 477] width 22 height 21
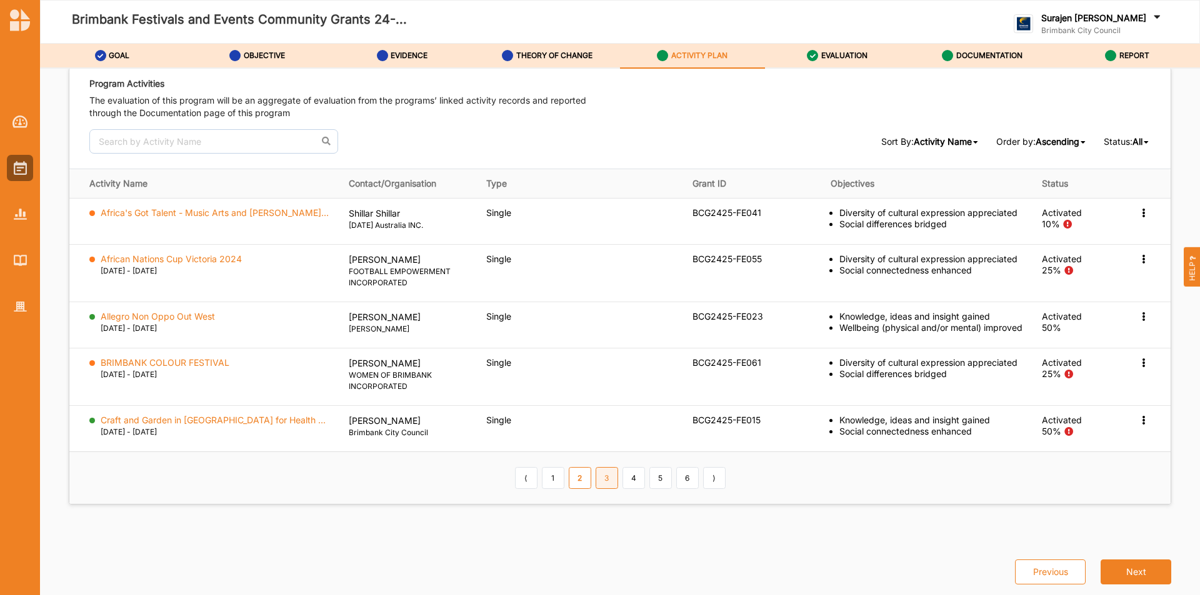
click at [596, 484] on link "3" at bounding box center [606, 477] width 22 height 21
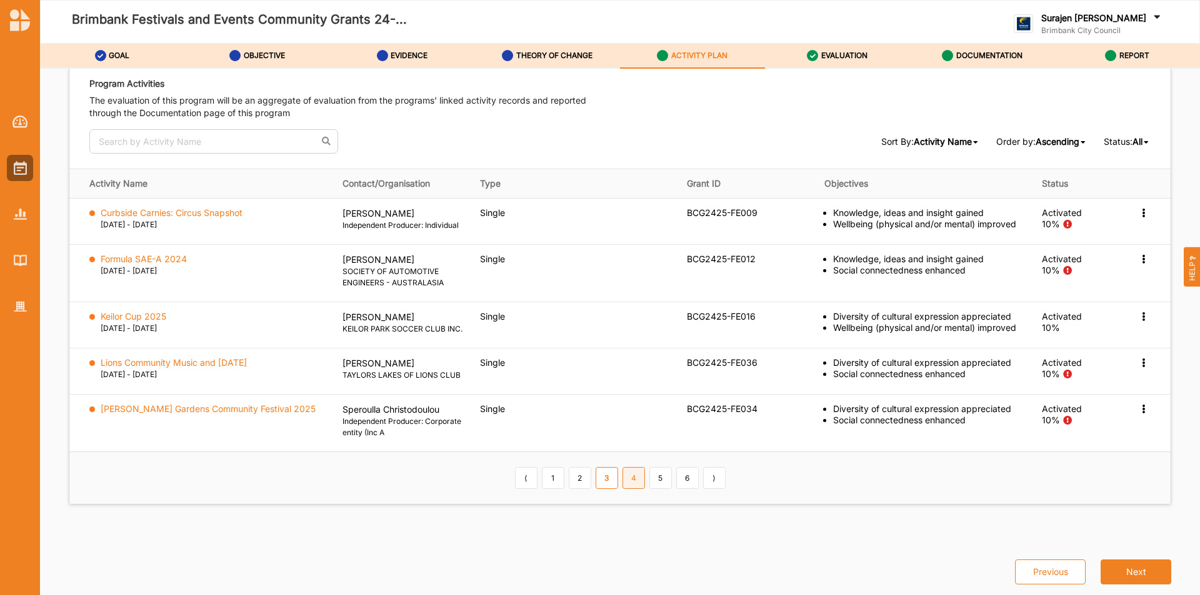
click at [630, 489] on link "4" at bounding box center [633, 477] width 22 height 21
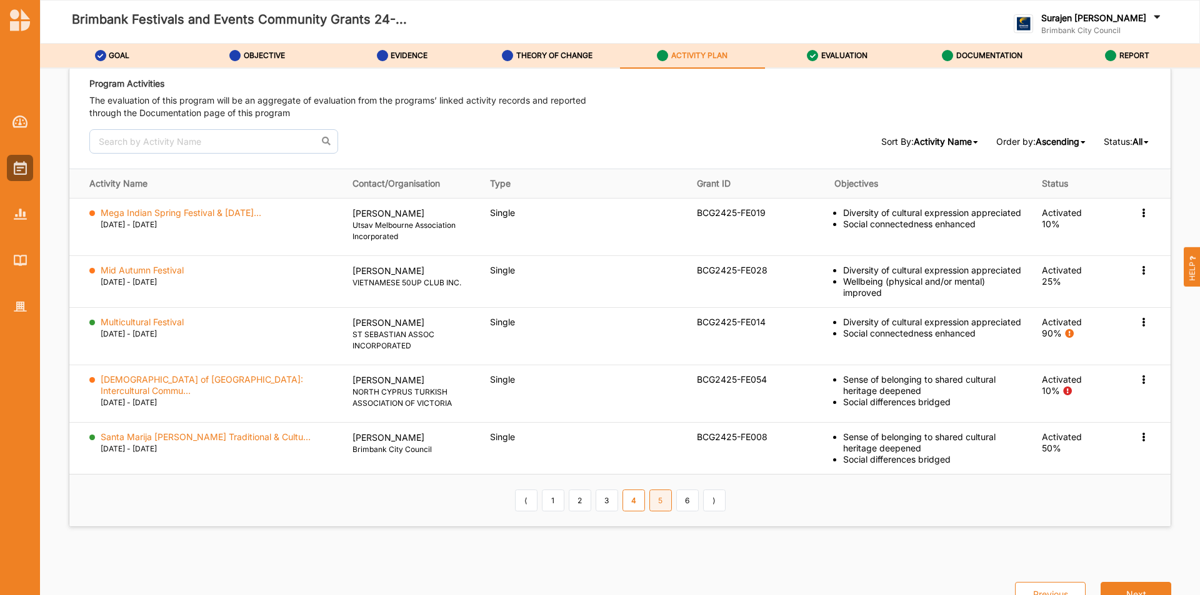
click at [666, 496] on link "5" at bounding box center [660, 500] width 22 height 21
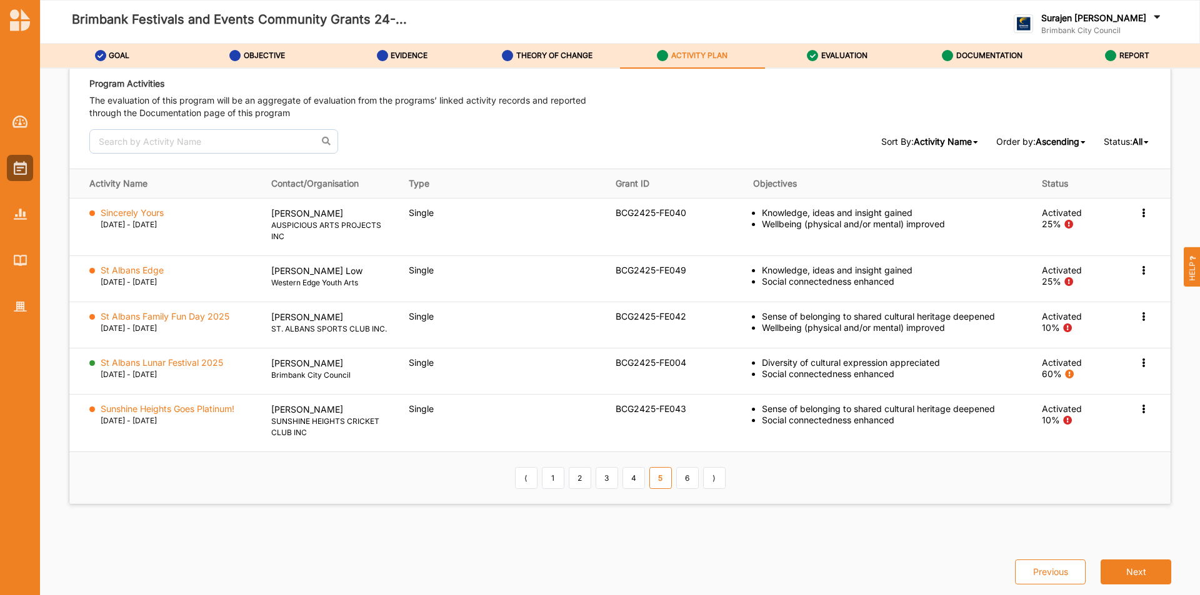
click at [682, 495] on th "⟨ 1 2 3 4 5 6 ⟩" at bounding box center [619, 478] width 1101 height 52
click at [687, 479] on link "6" at bounding box center [687, 477] width 22 height 21
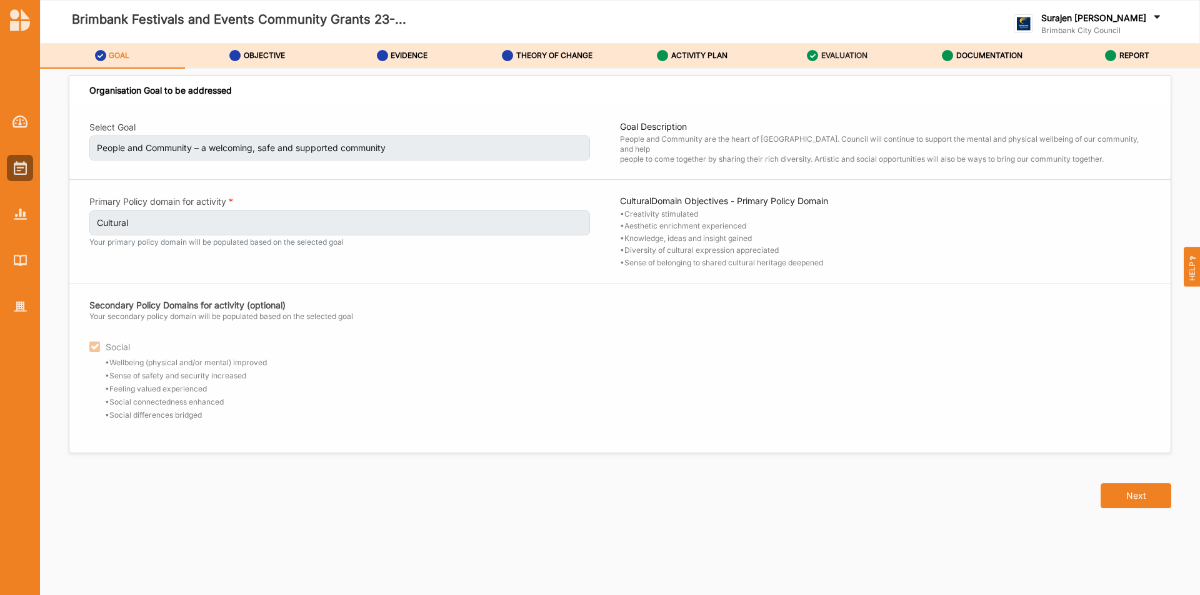
click at [850, 54] on label "EVALUATION" at bounding box center [844, 56] width 46 height 10
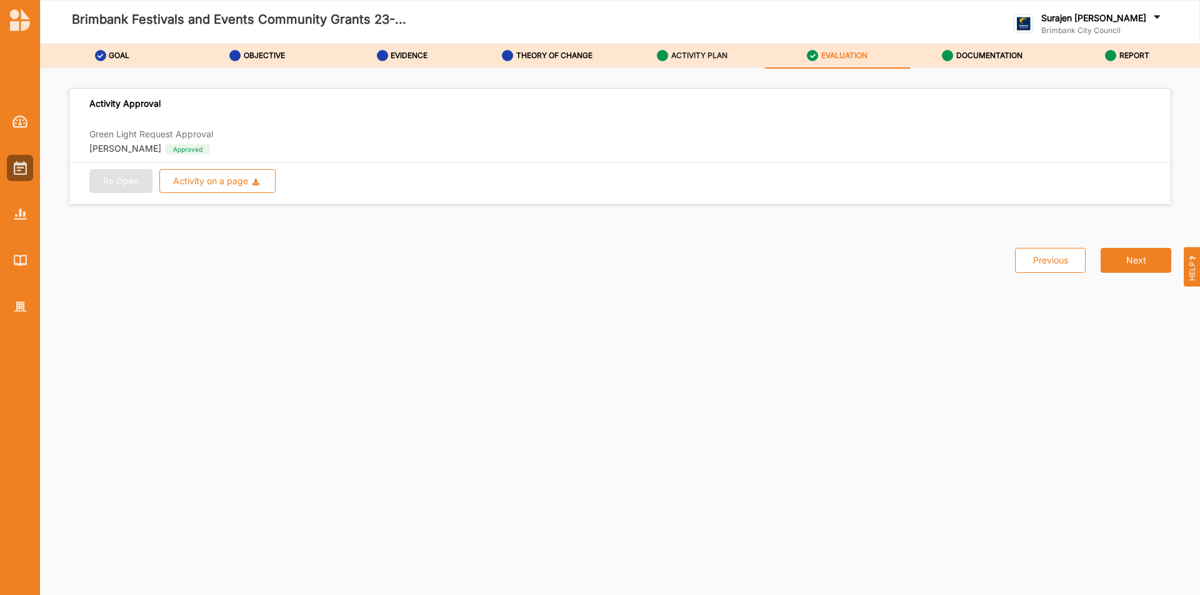
click at [679, 49] on div "ACTIVITY PLAN" at bounding box center [692, 55] width 71 height 22
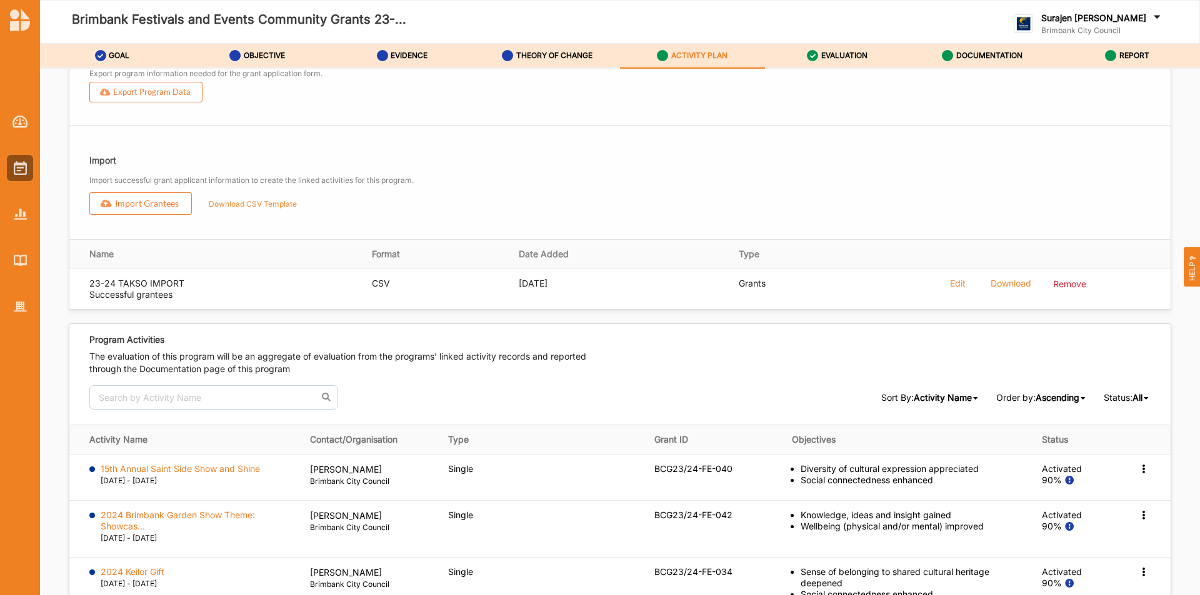
scroll to position [1749, 0]
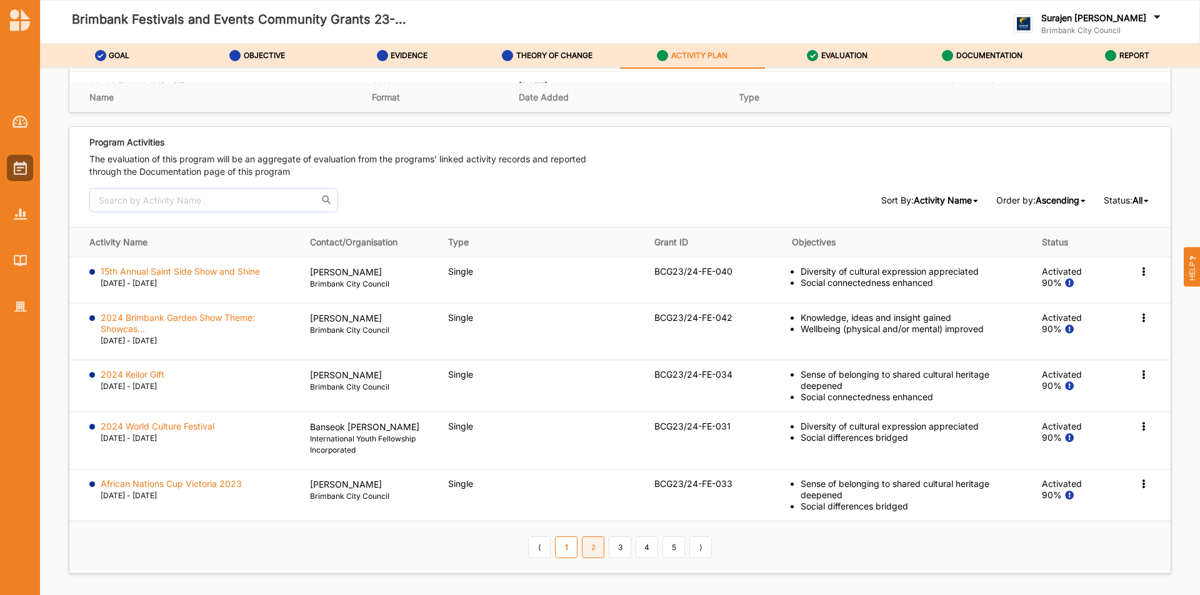
click at [585, 546] on link "2" at bounding box center [593, 547] width 22 height 21
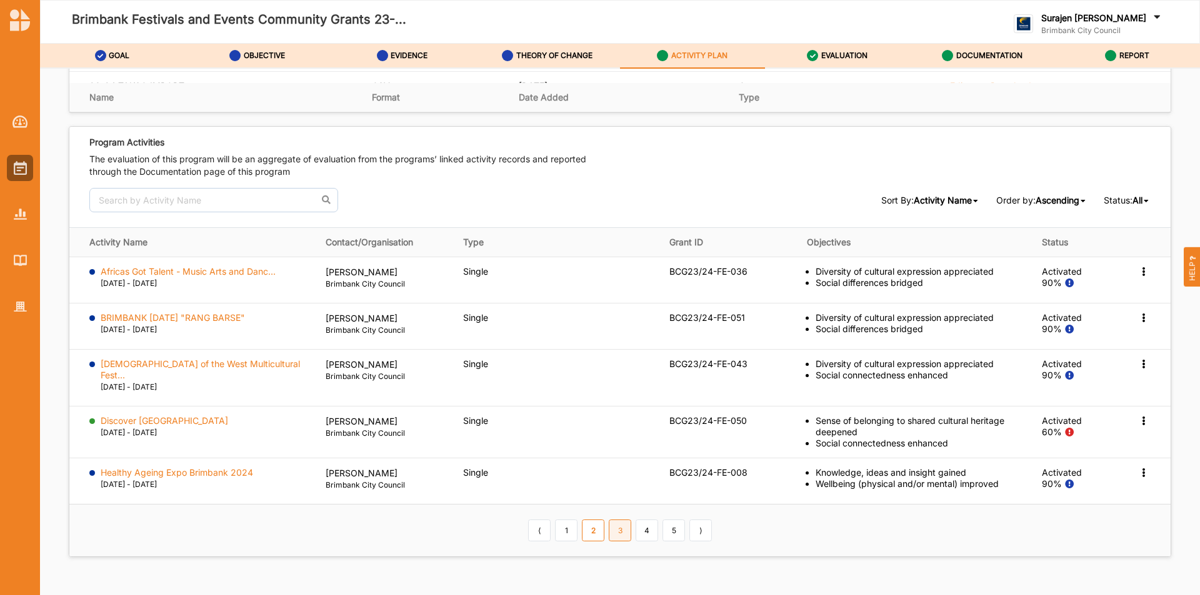
click at [618, 520] on link "3" at bounding box center [620, 530] width 22 height 21
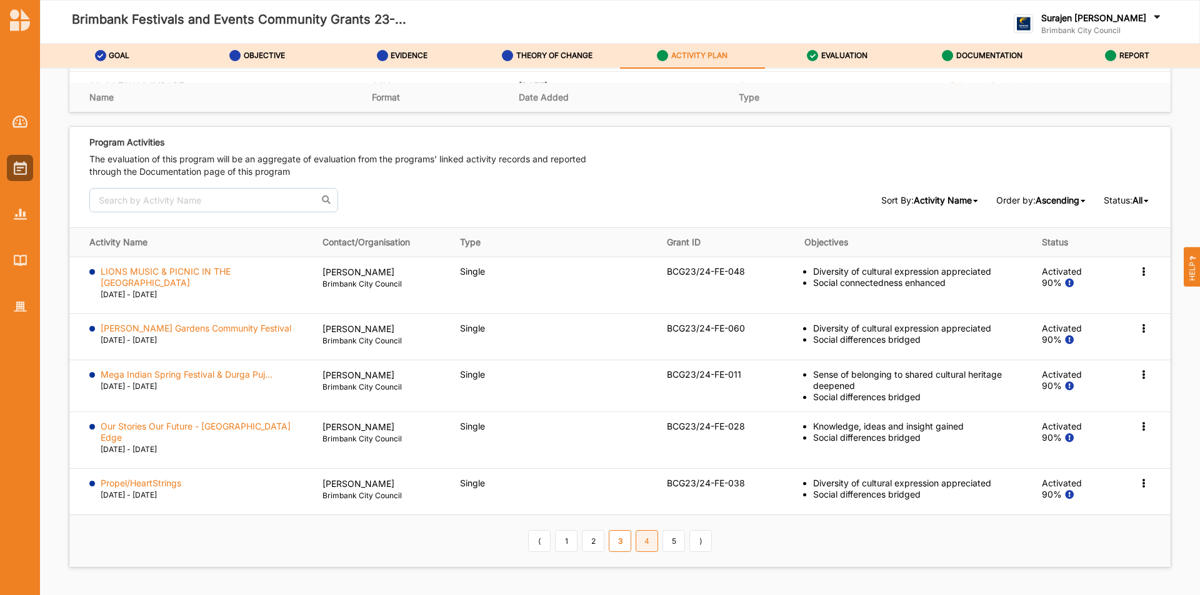
click at [644, 532] on link "4" at bounding box center [646, 540] width 22 height 21
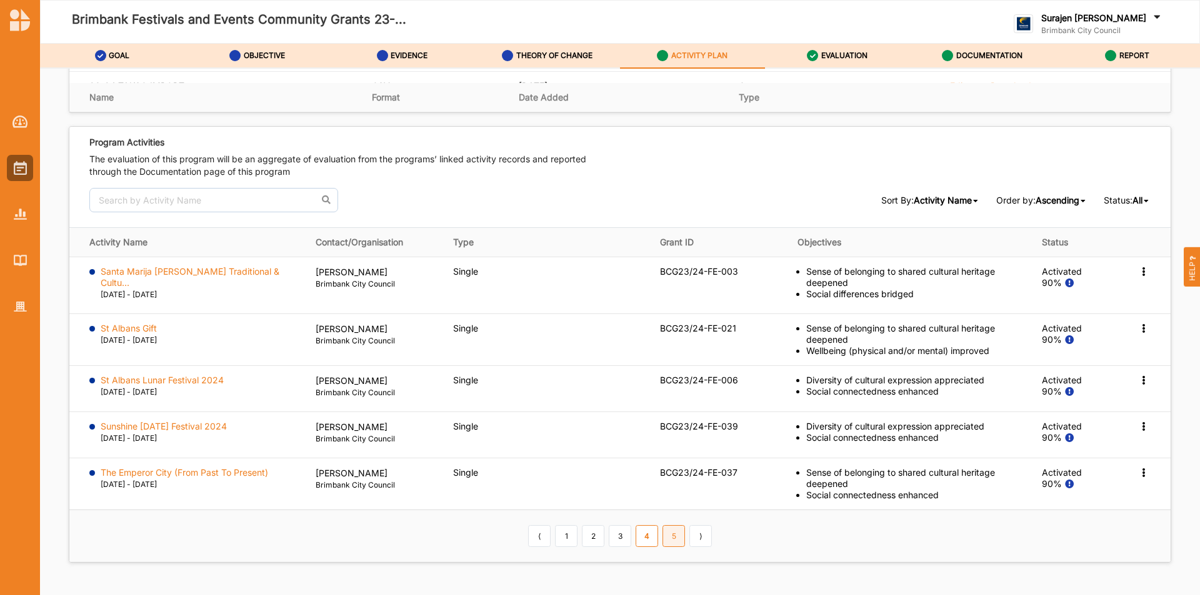
click at [665, 525] on link "5" at bounding box center [673, 535] width 22 height 21
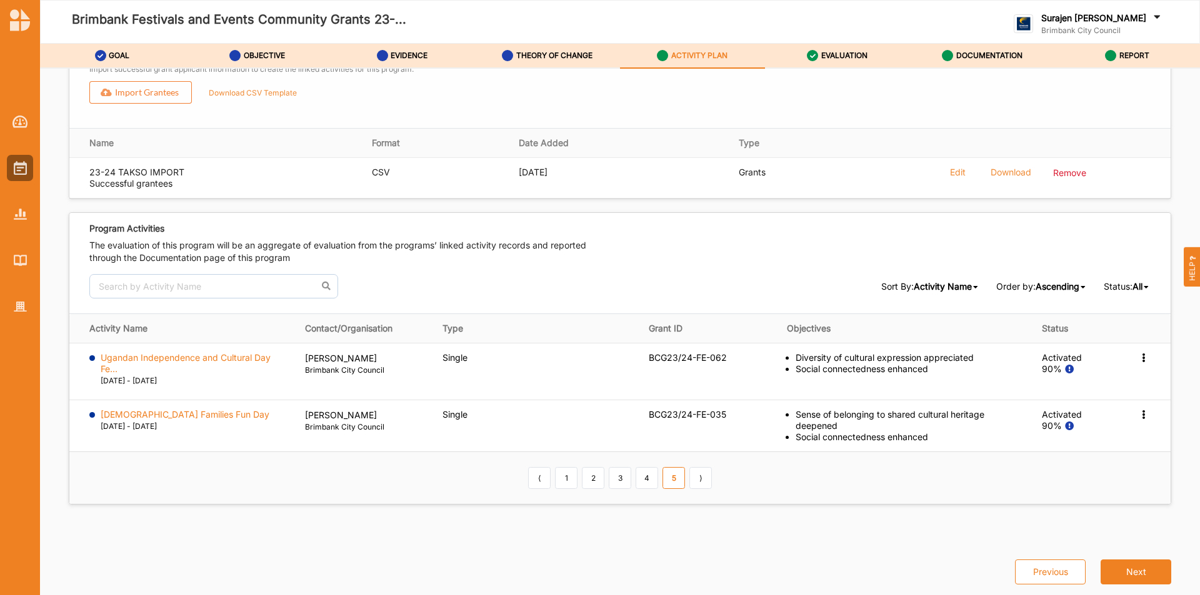
scroll to position [1663, 0]
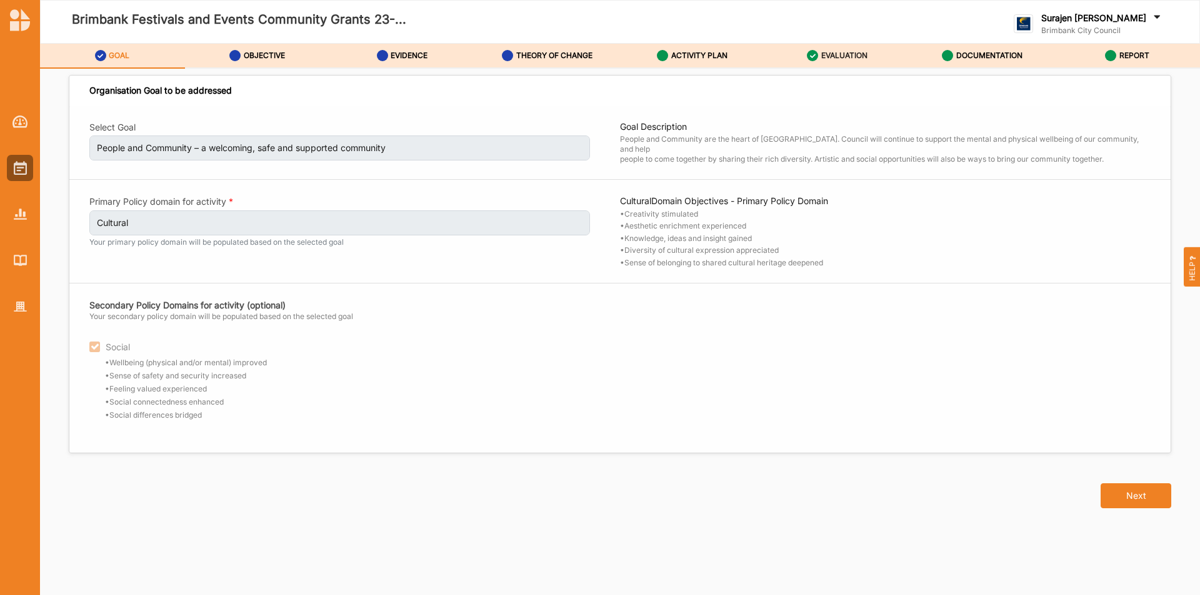
click at [849, 61] on div "EVALUATION" at bounding box center [837, 55] width 61 height 22
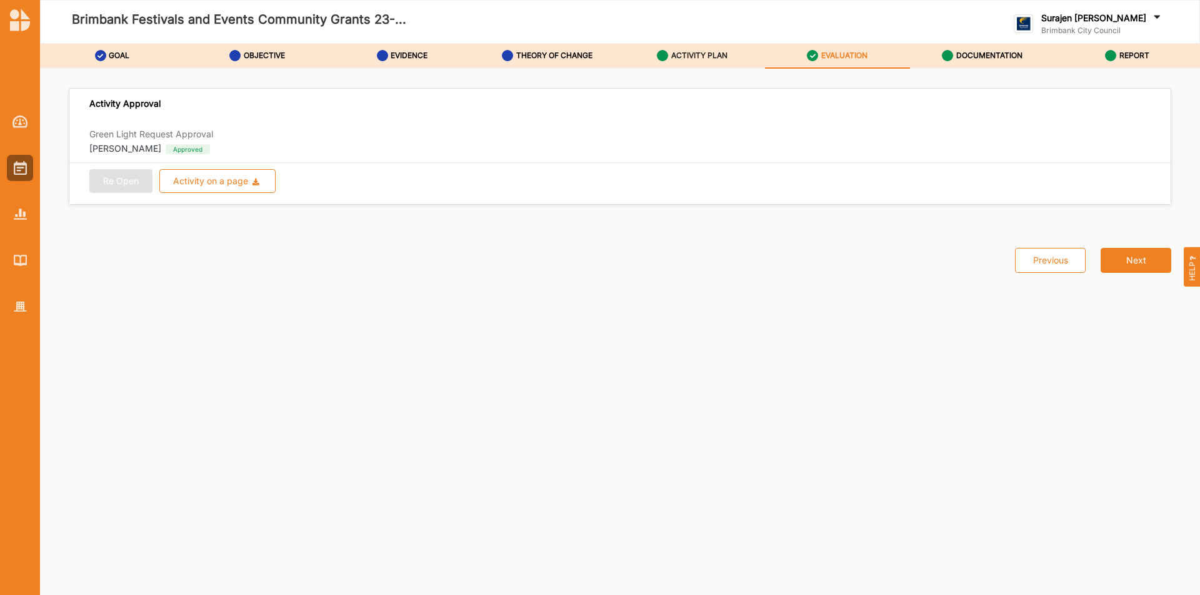
click at [707, 53] on label "ACTIVITY PLAN" at bounding box center [699, 56] width 56 height 10
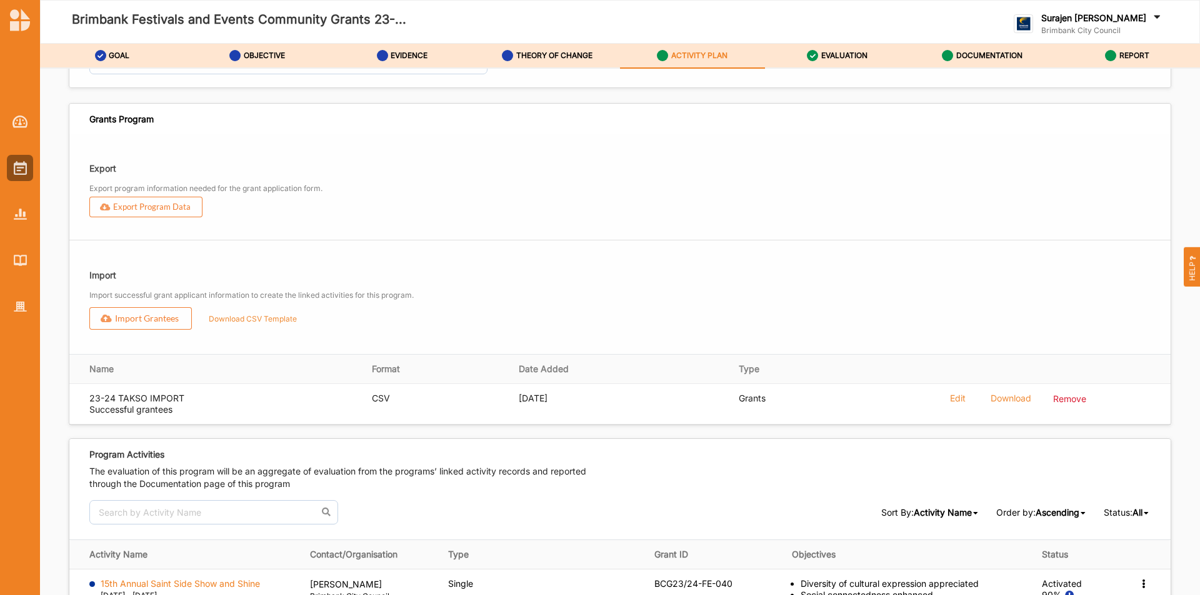
scroll to position [1812, 0]
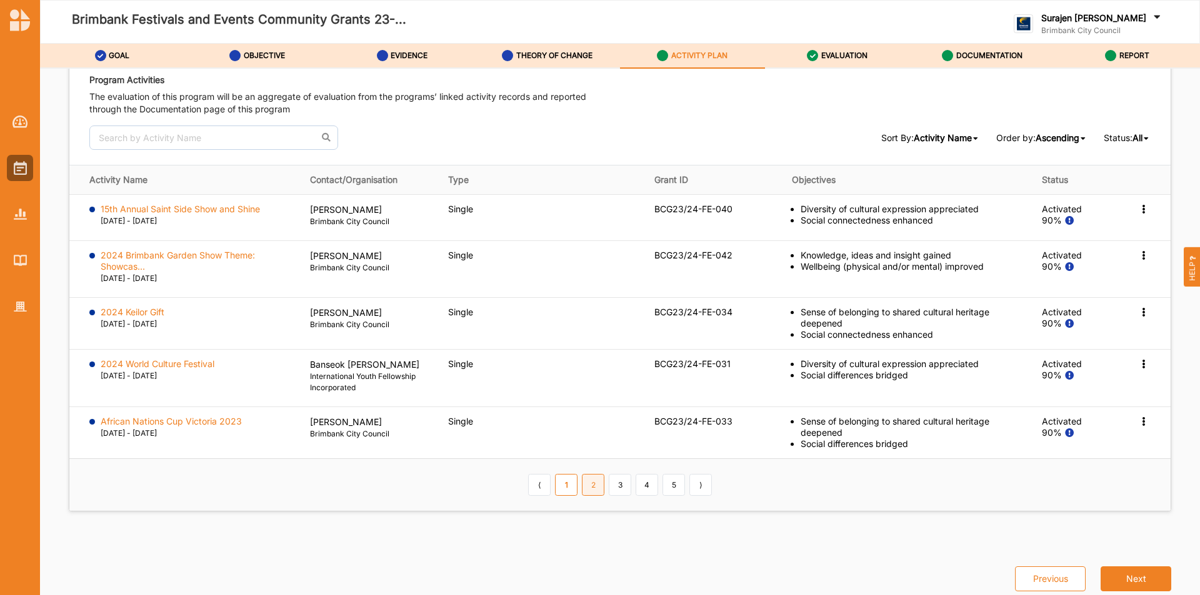
click at [597, 493] on link "2" at bounding box center [593, 484] width 22 height 21
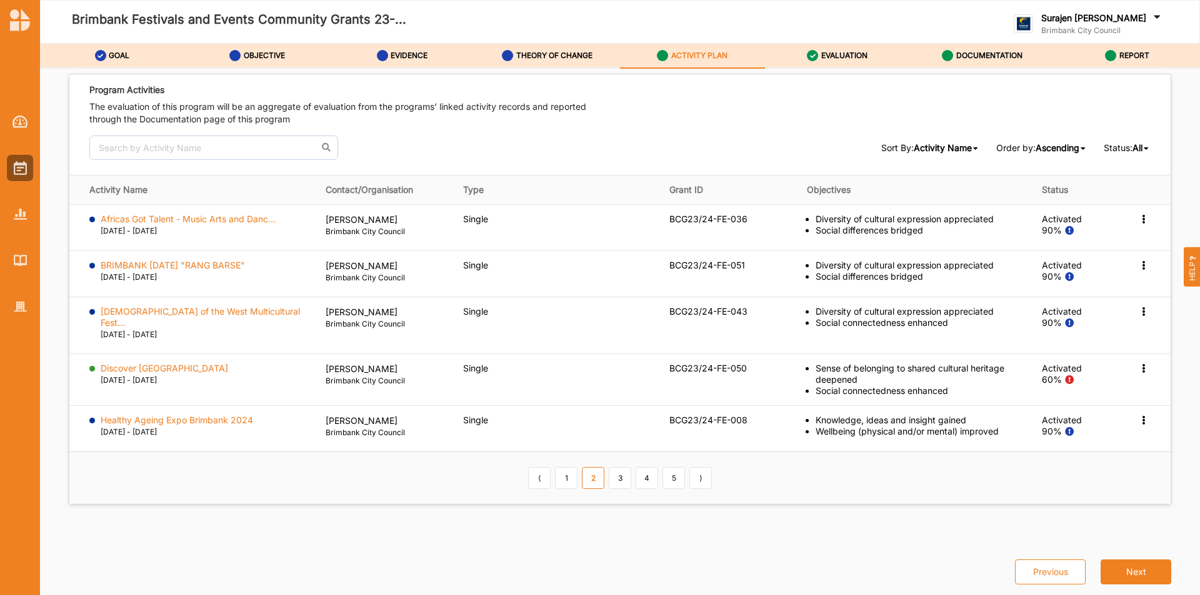
scroll to position [1786, 0]
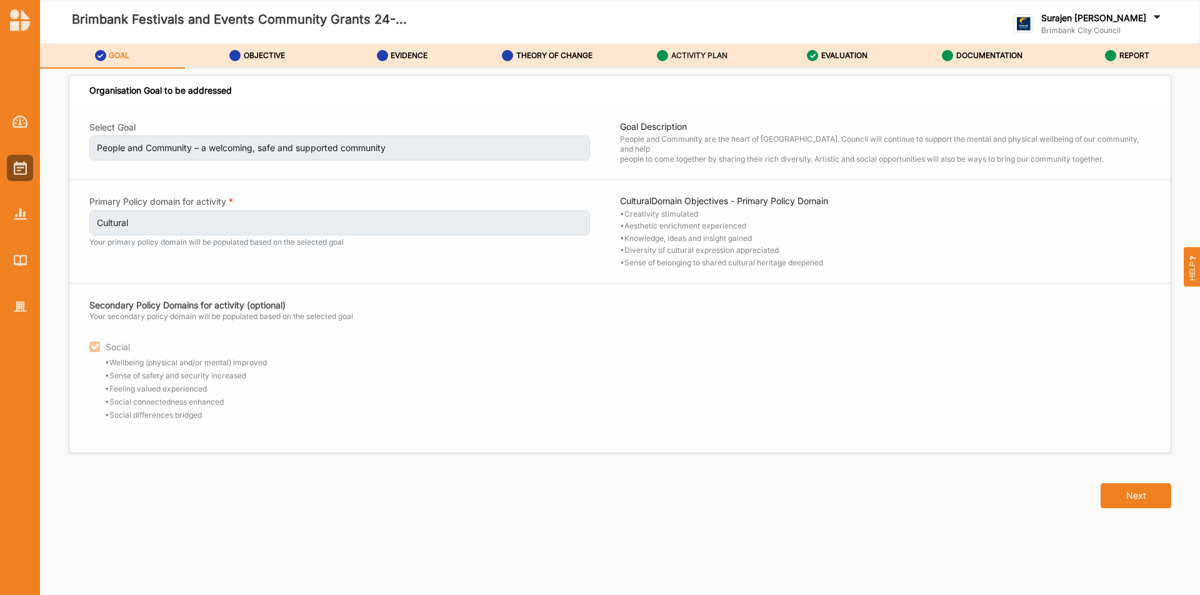
click at [675, 53] on label "ACTIVITY PLAN" at bounding box center [699, 56] width 56 height 10
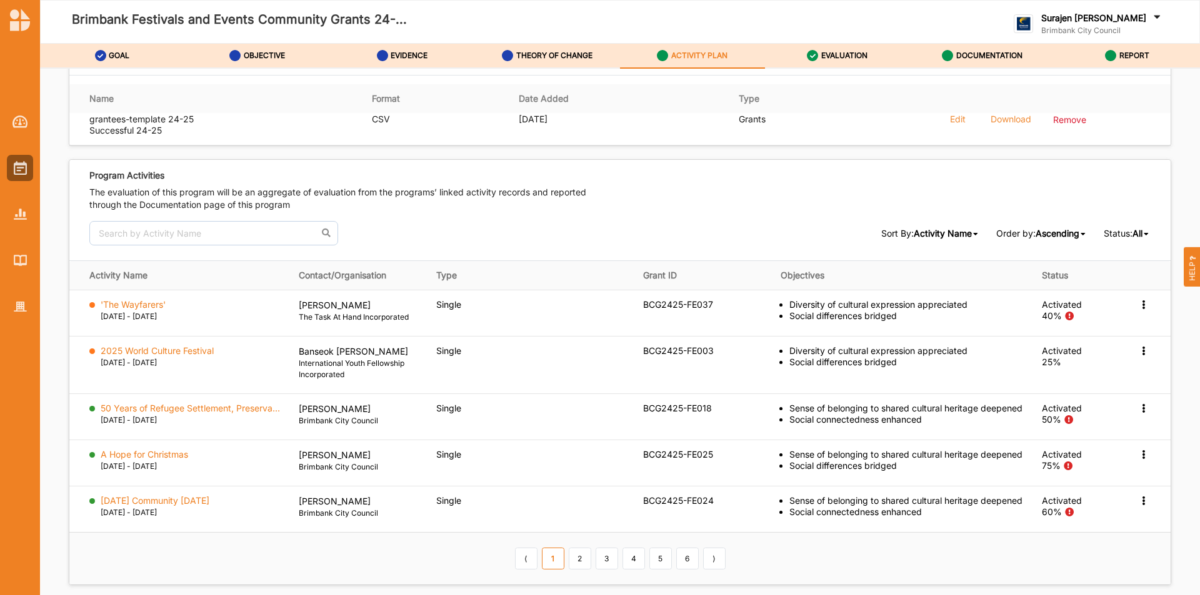
scroll to position [1789, 0]
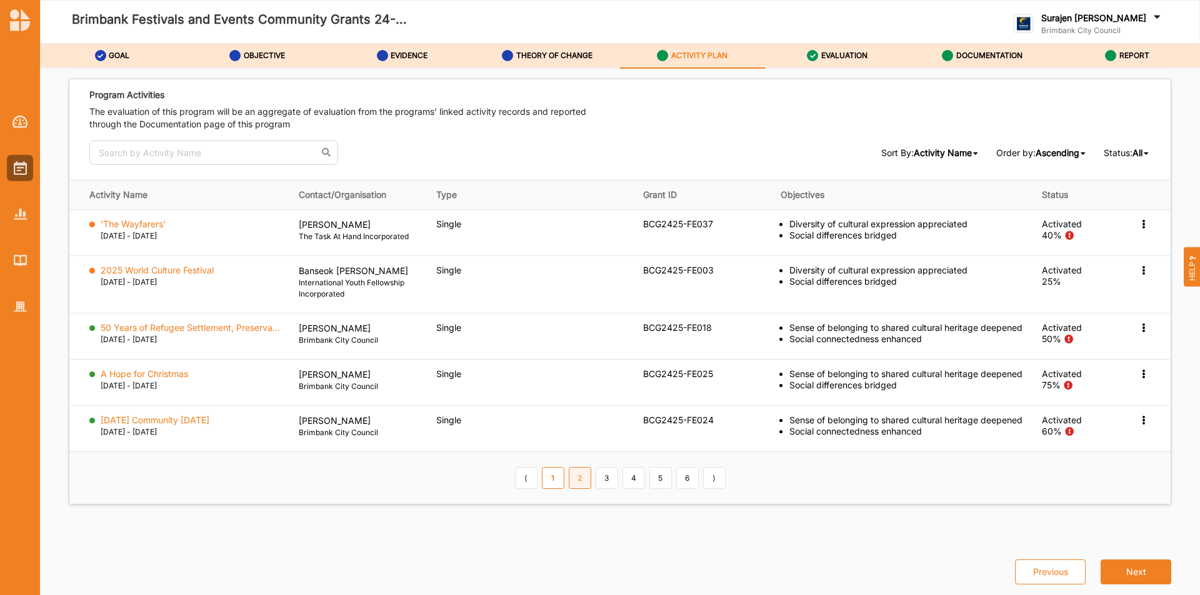
click at [575, 482] on link "2" at bounding box center [580, 477] width 22 height 21
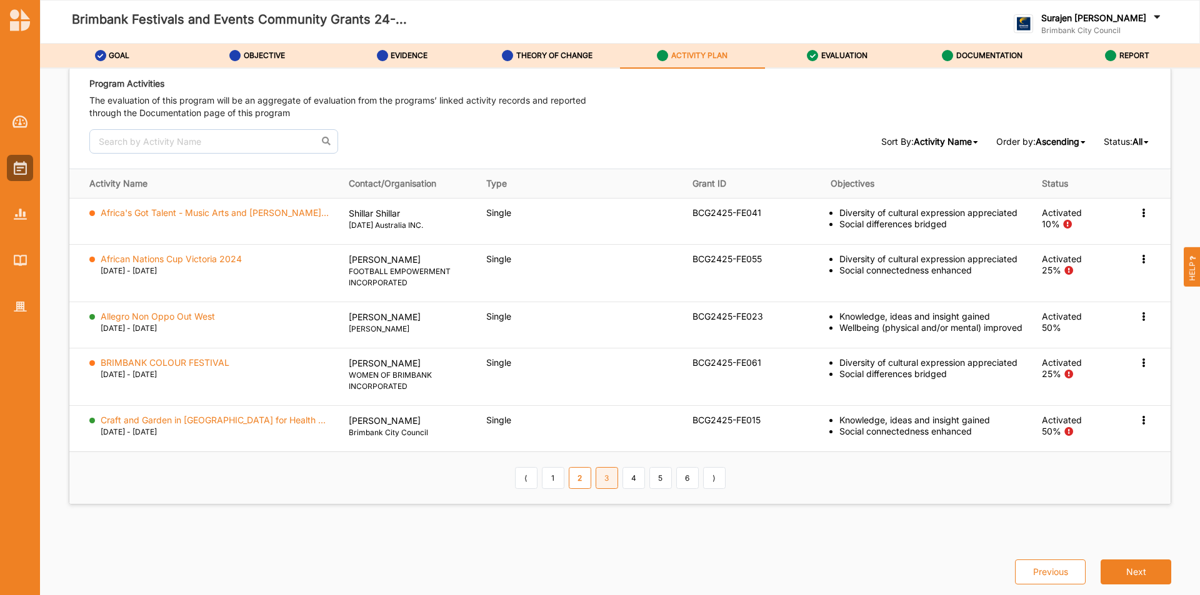
click at [598, 472] on link "3" at bounding box center [606, 477] width 22 height 21
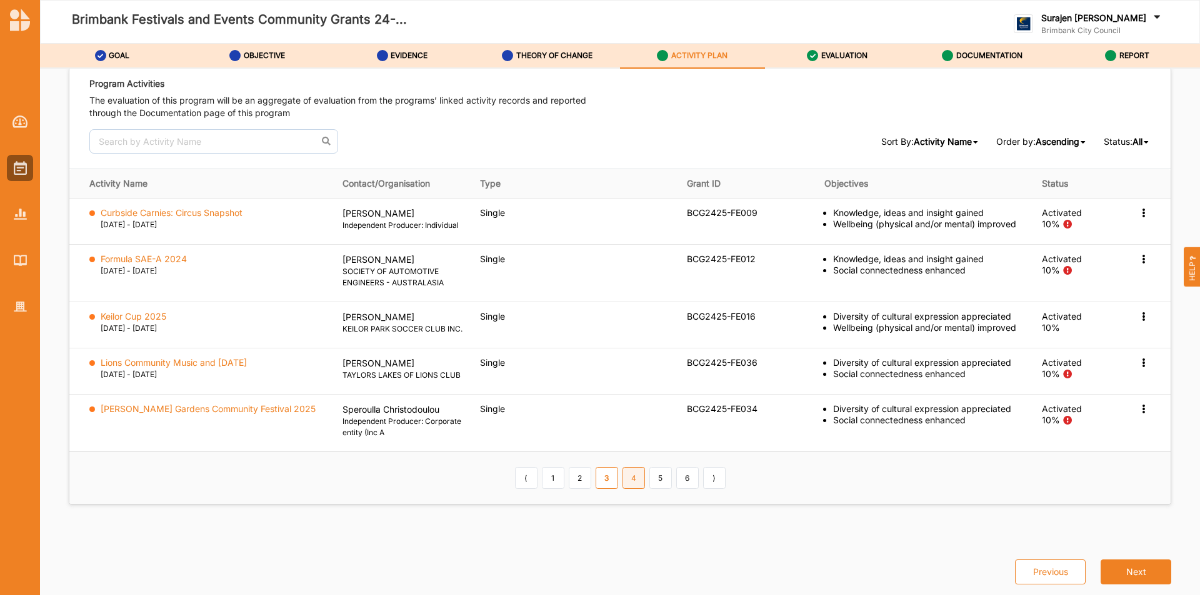
click at [623, 482] on link "4" at bounding box center [633, 477] width 22 height 21
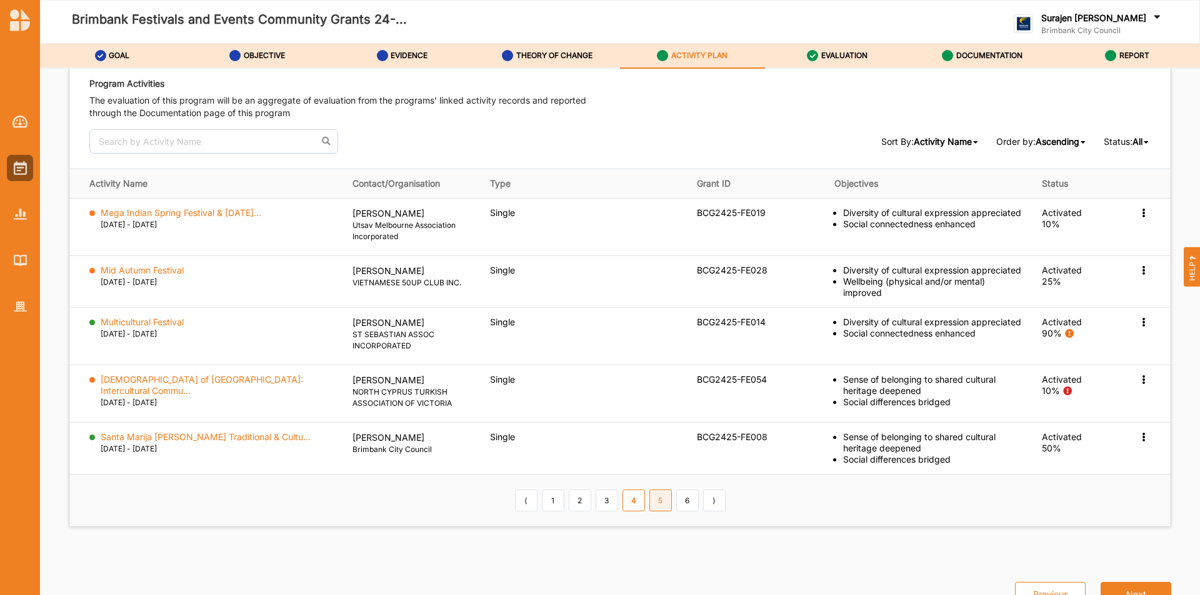
click at [658, 490] on link "5" at bounding box center [660, 500] width 22 height 21
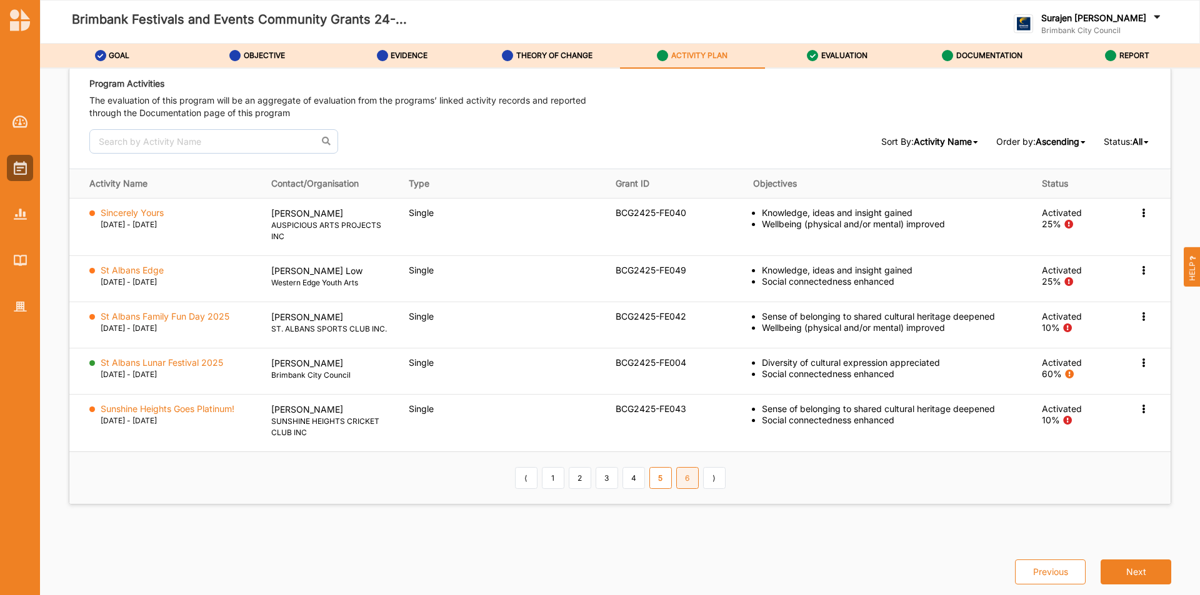
click at [677, 482] on link "6" at bounding box center [687, 477] width 22 height 21
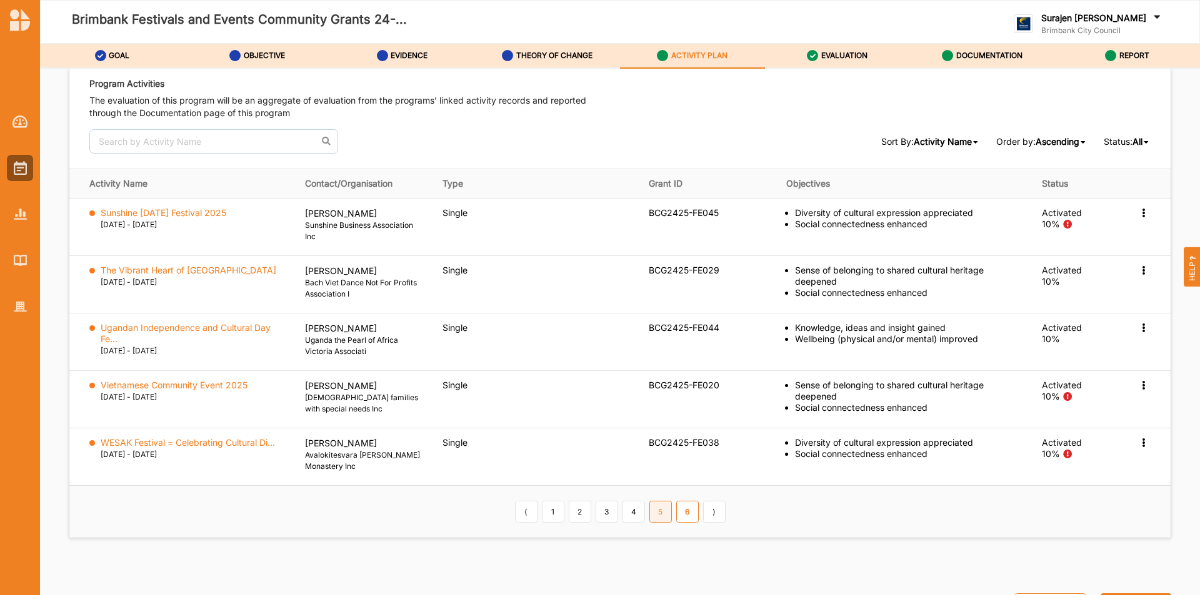
click at [653, 509] on link "5" at bounding box center [660, 511] width 22 height 21
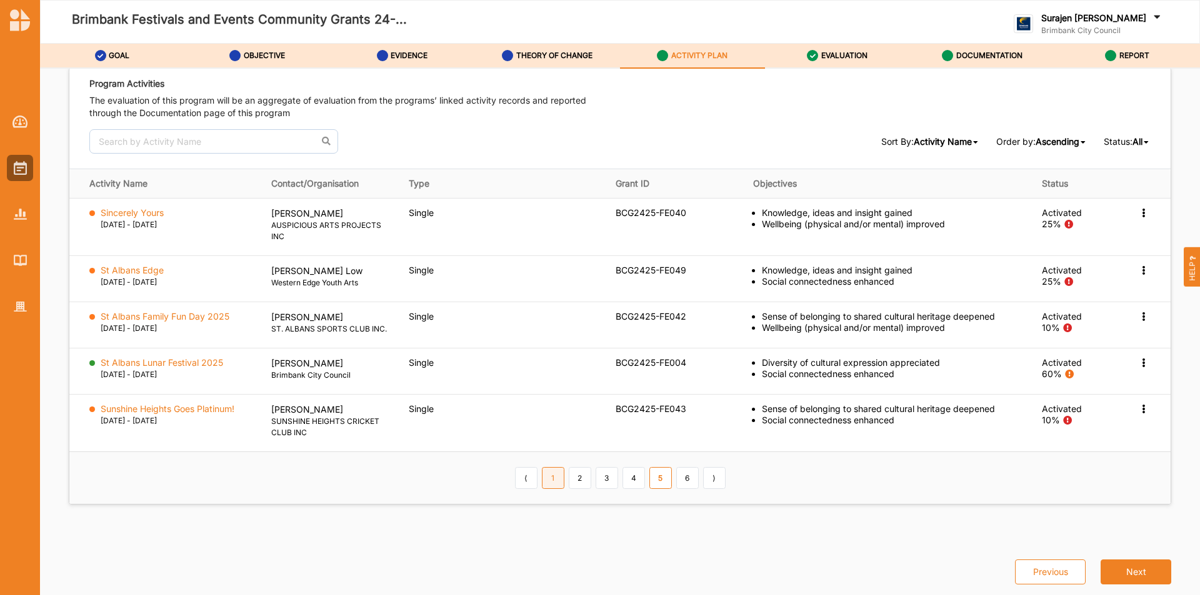
click at [549, 479] on link "1" at bounding box center [553, 477] width 22 height 21
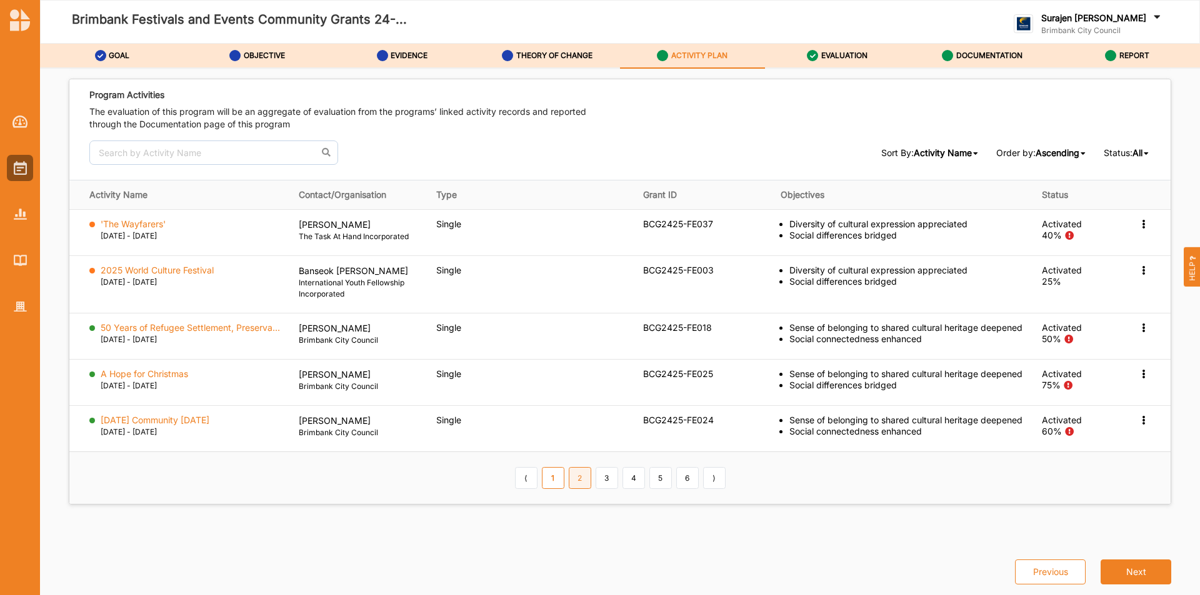
click at [575, 489] on link "2" at bounding box center [580, 477] width 22 height 21
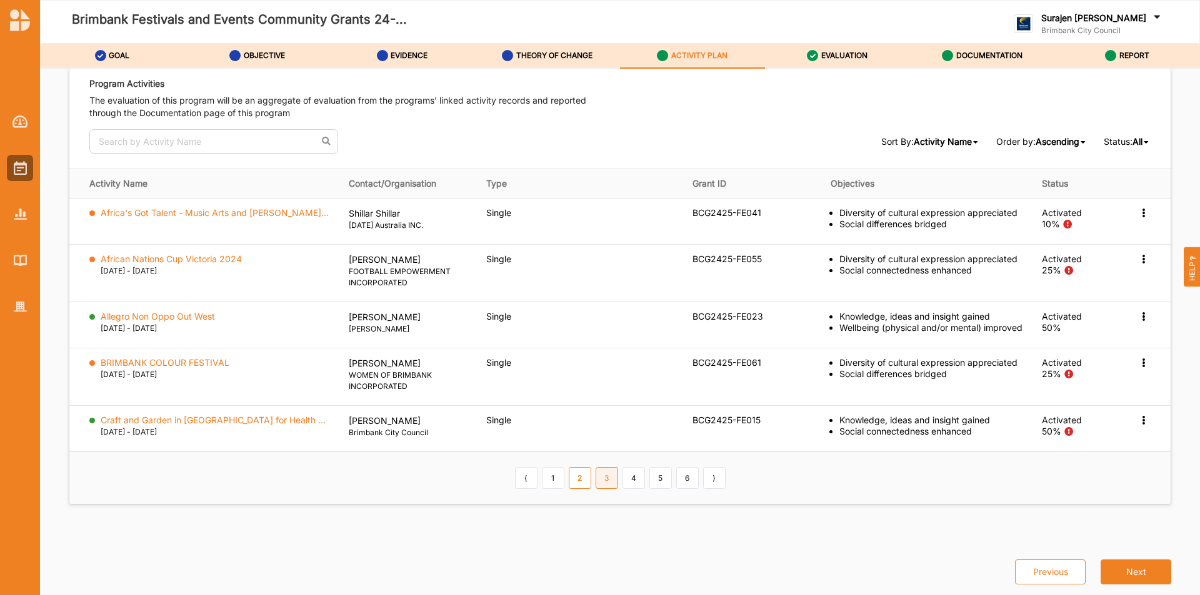
click at [610, 484] on link "3" at bounding box center [606, 477] width 22 height 21
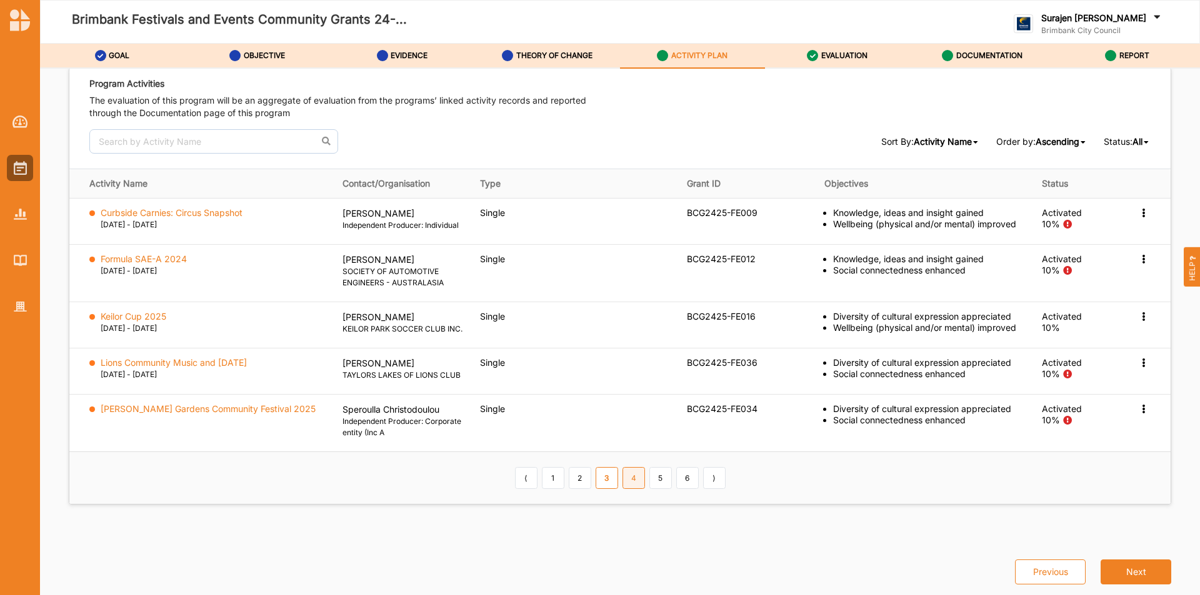
click at [631, 480] on link "4" at bounding box center [633, 477] width 22 height 21
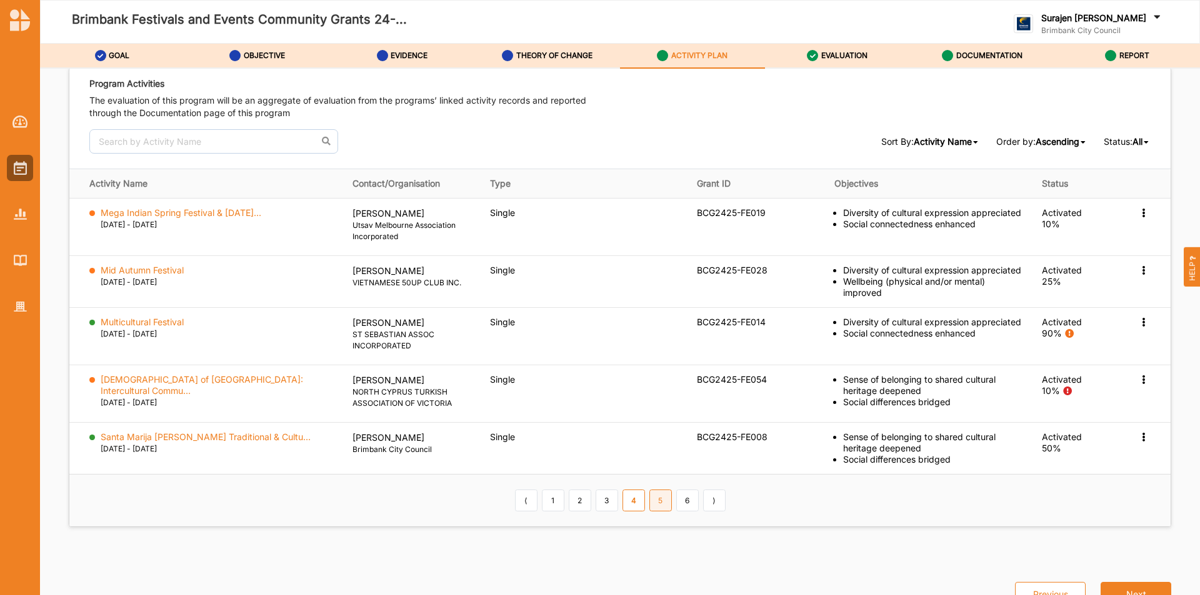
click at [662, 495] on link "5" at bounding box center [660, 500] width 22 height 21
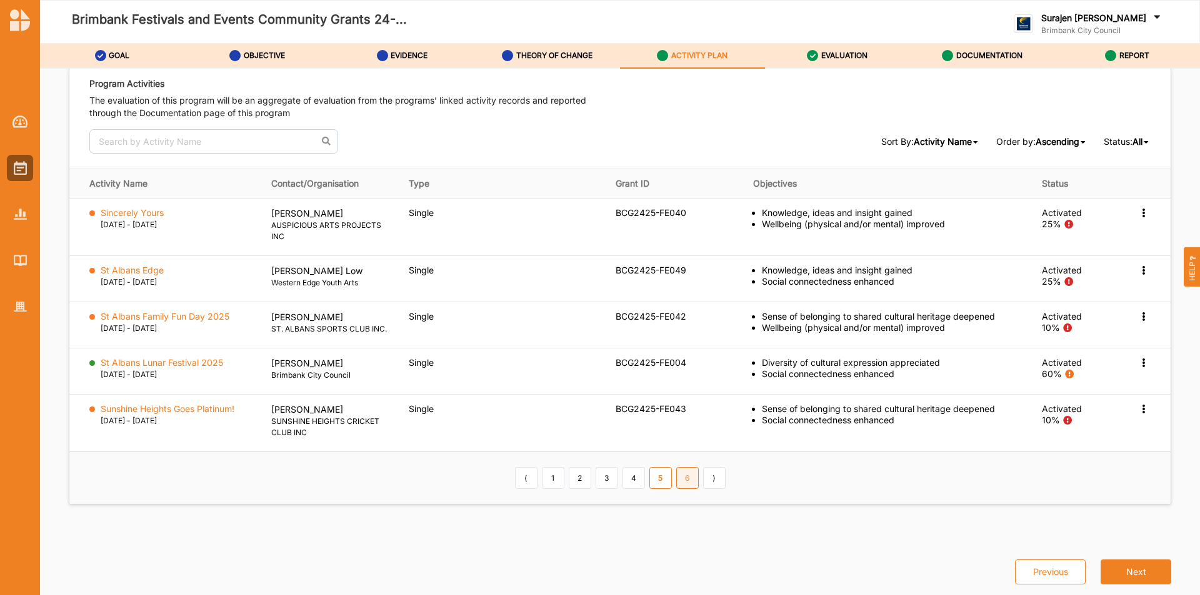
click at [688, 483] on link "6" at bounding box center [687, 477] width 22 height 21
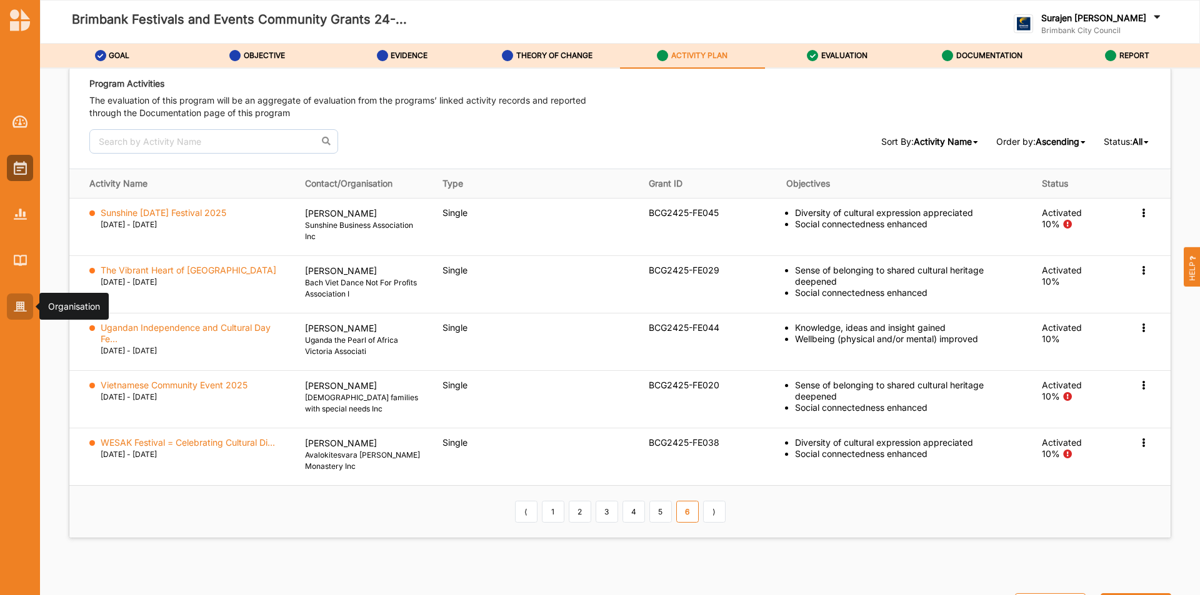
click at [26, 314] on div at bounding box center [20, 307] width 26 height 26
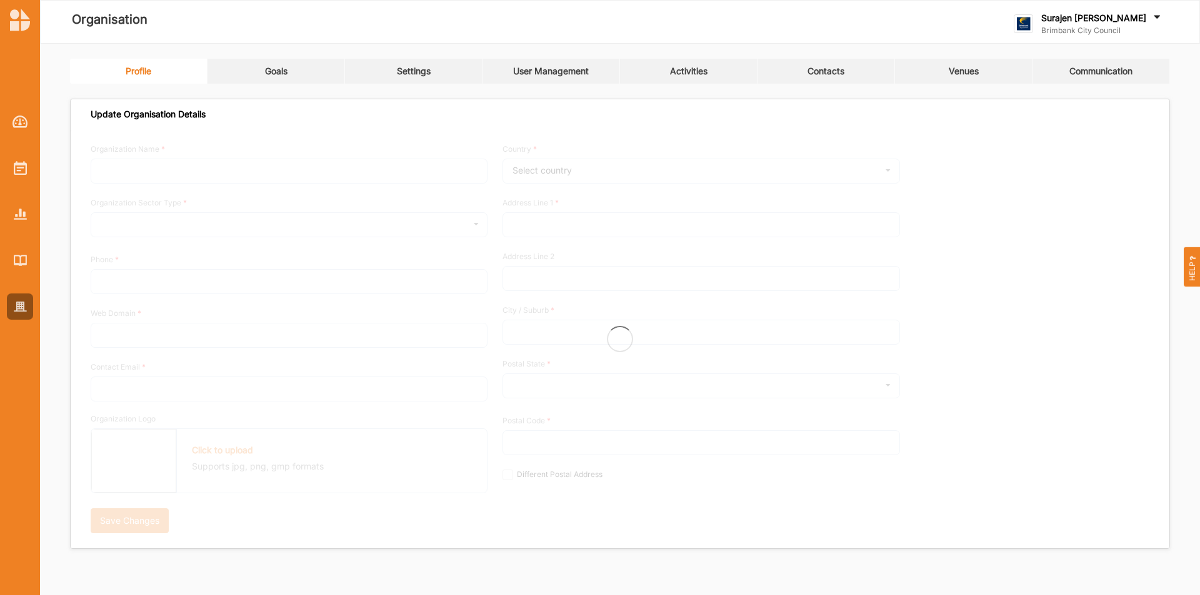
type input "Brimbank City Council"
type input "+61 03 9249 4000"
type input "brimbank.vic.gov.au"
type input "brimbank@brimbank.vic.gov.au"
type input "301 Hampshire Rd"
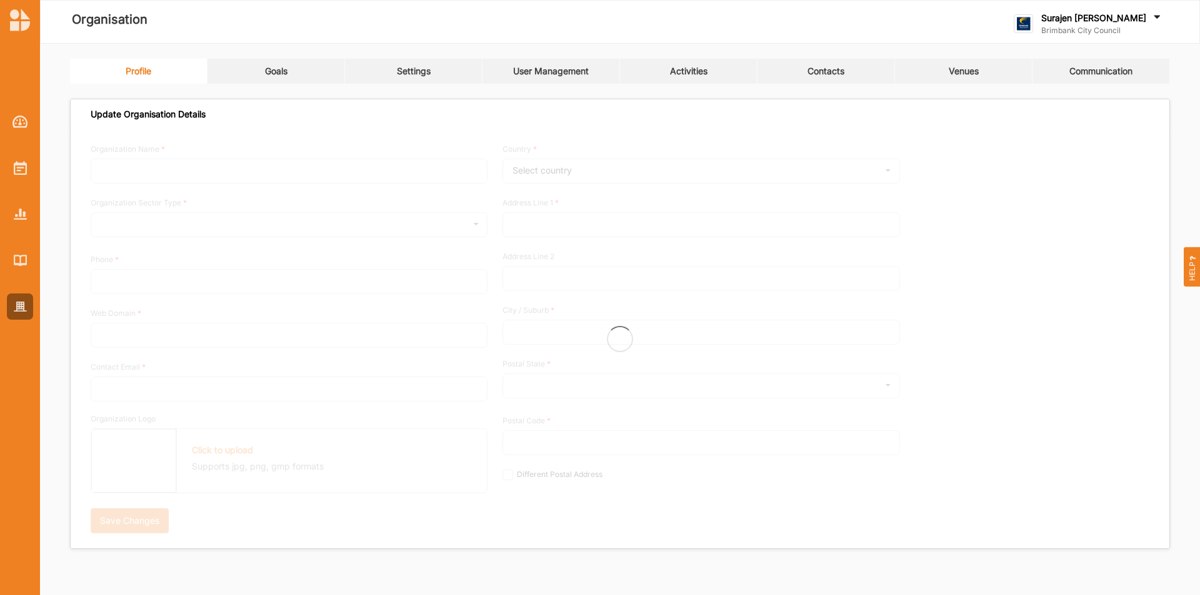
type input "Sunshine"
type input "3020"
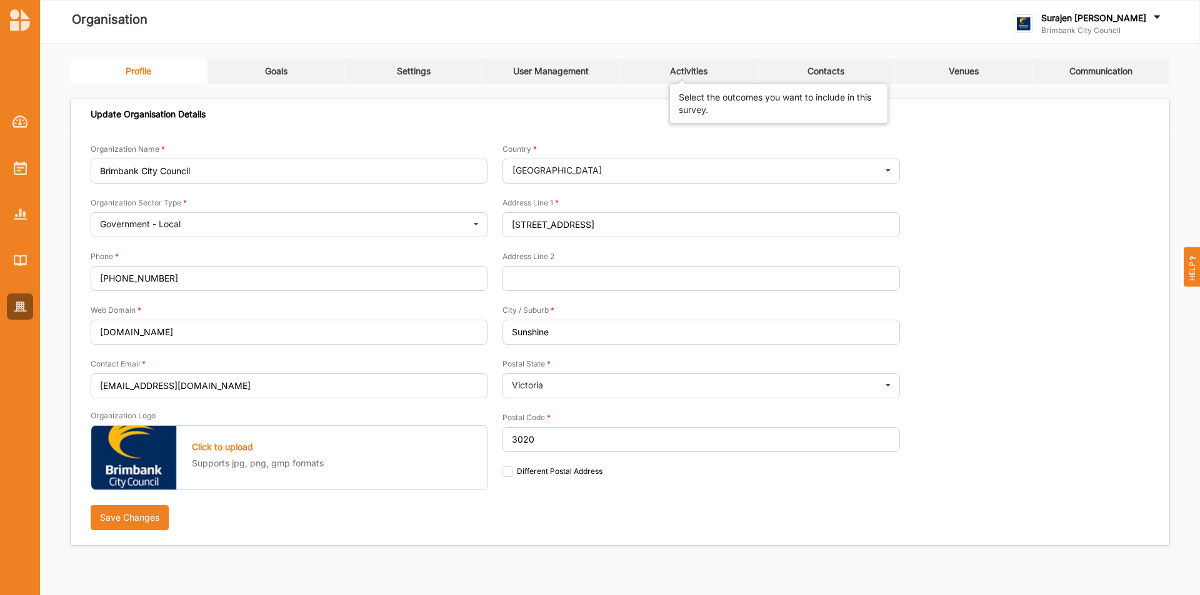
click at [700, 75] on div "Activities" at bounding box center [688, 71] width 37 height 11
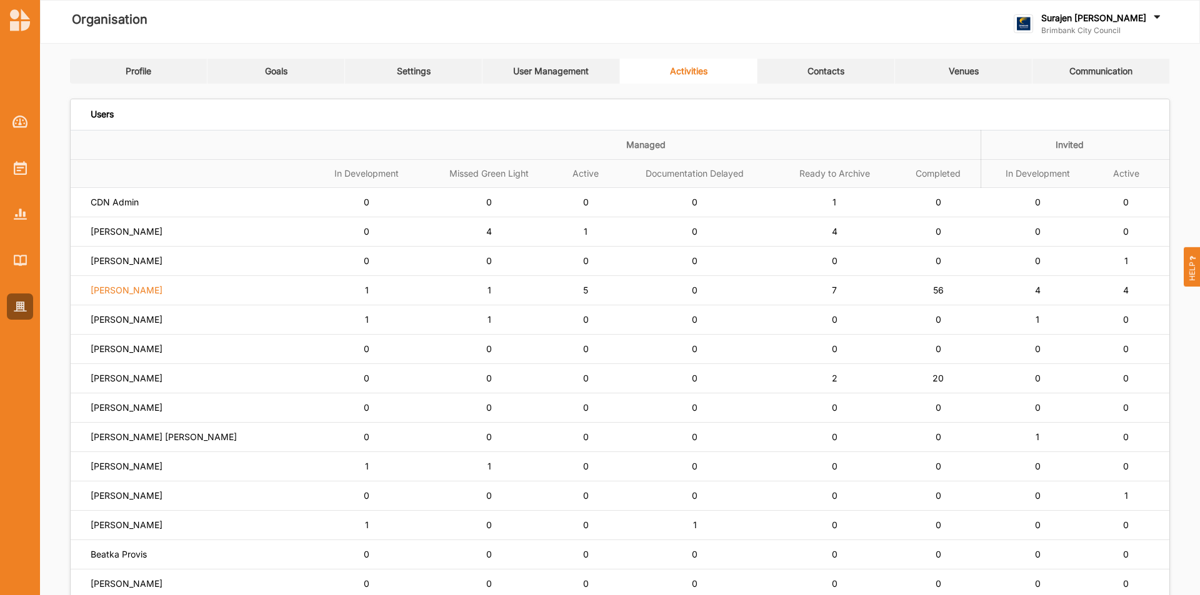
click at [119, 208] on label "[PERSON_NAME]" at bounding box center [115, 202] width 48 height 11
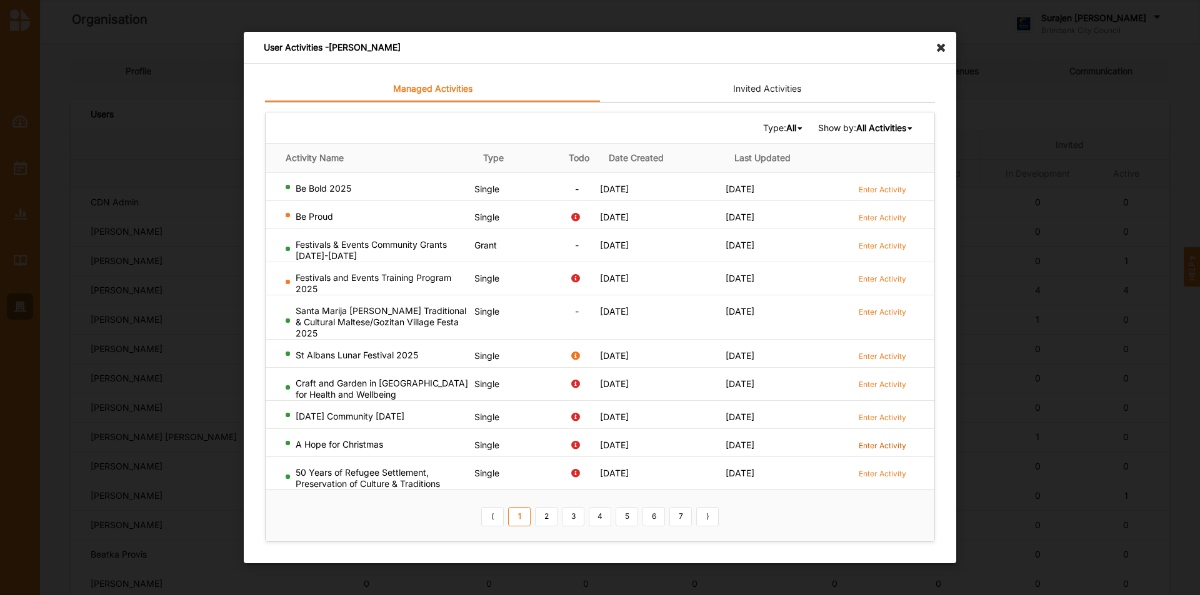
click at [883, 447] on label "Enter Activity" at bounding box center [881, 445] width 47 height 11
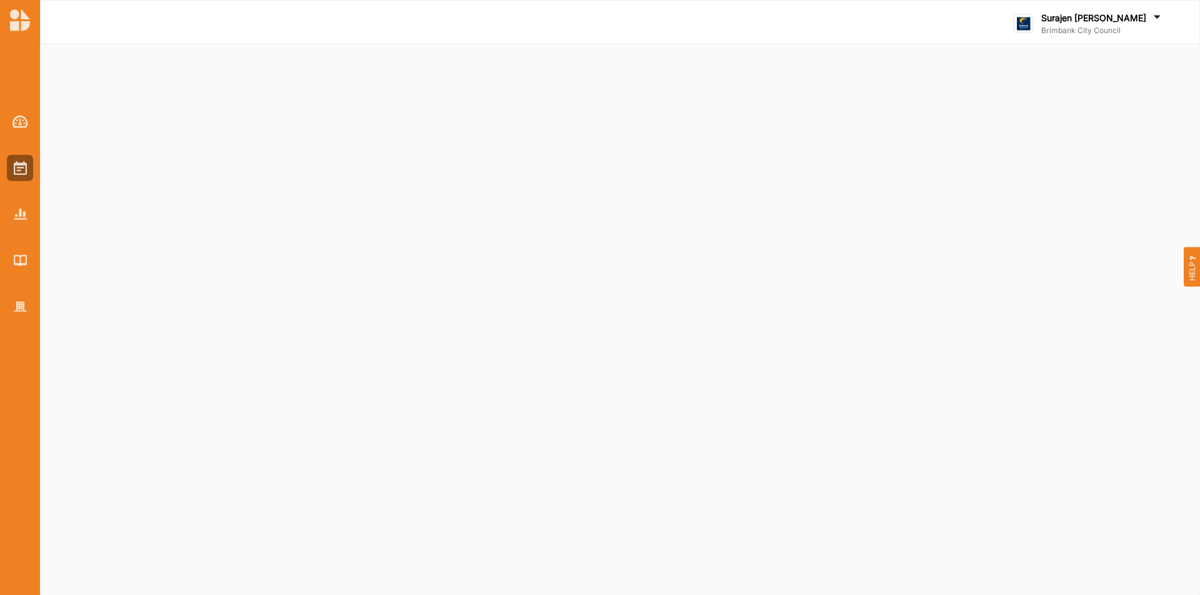
select select "2"
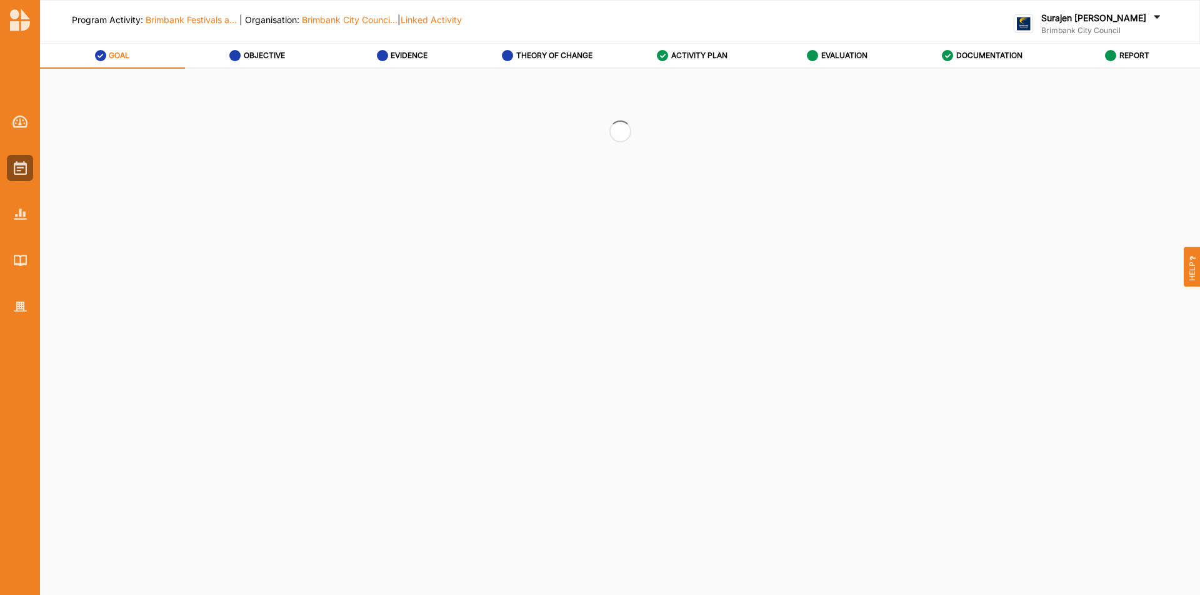
select select "2"
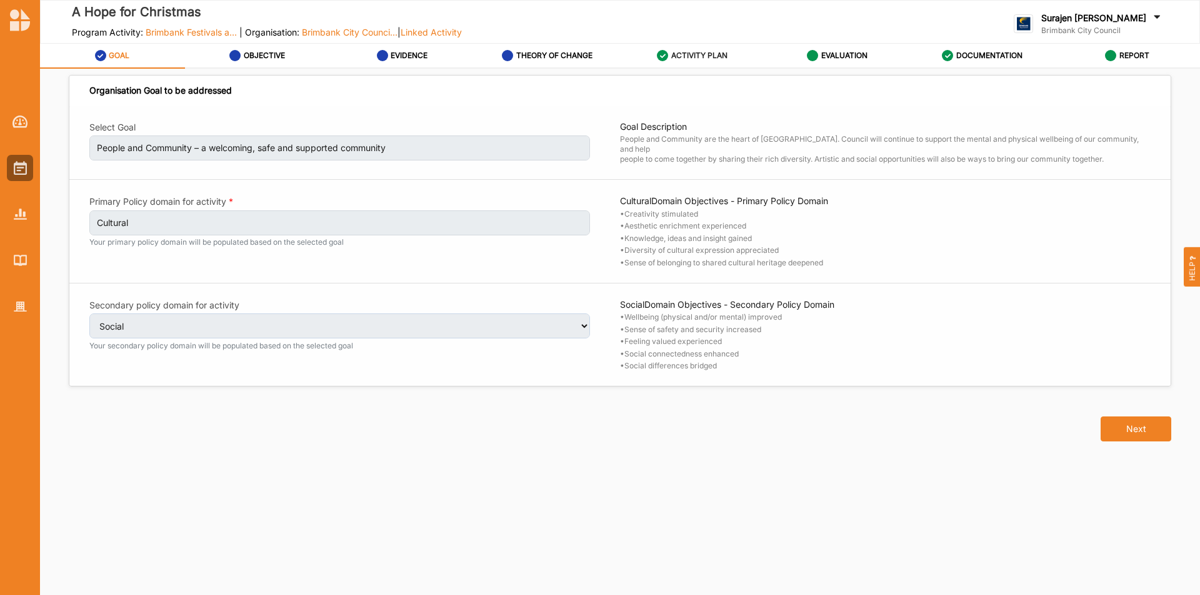
click at [703, 54] on label "ACTIVITY PLAN" at bounding box center [699, 56] width 56 height 10
